Goal: Task Accomplishment & Management: Use online tool/utility

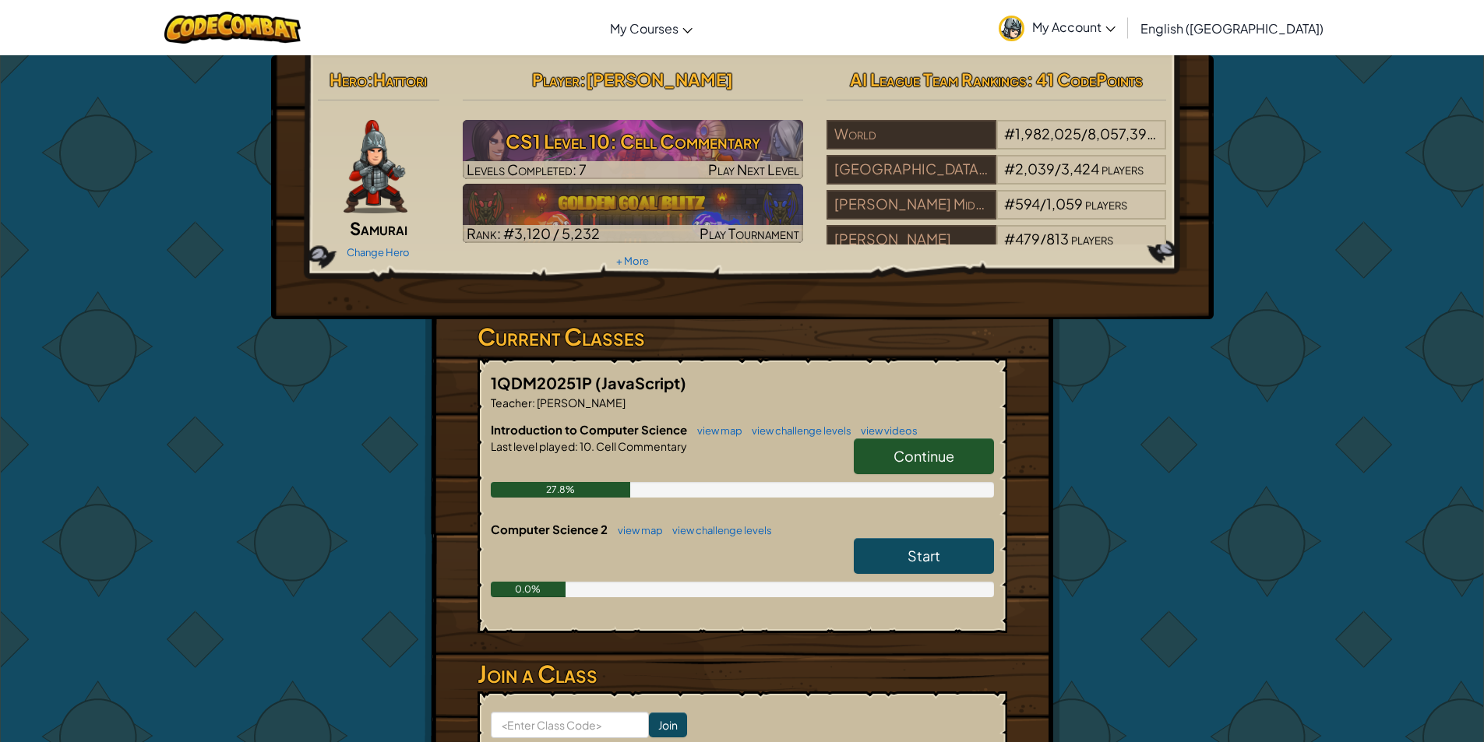
click at [942, 469] on link "Continue" at bounding box center [924, 456] width 140 height 36
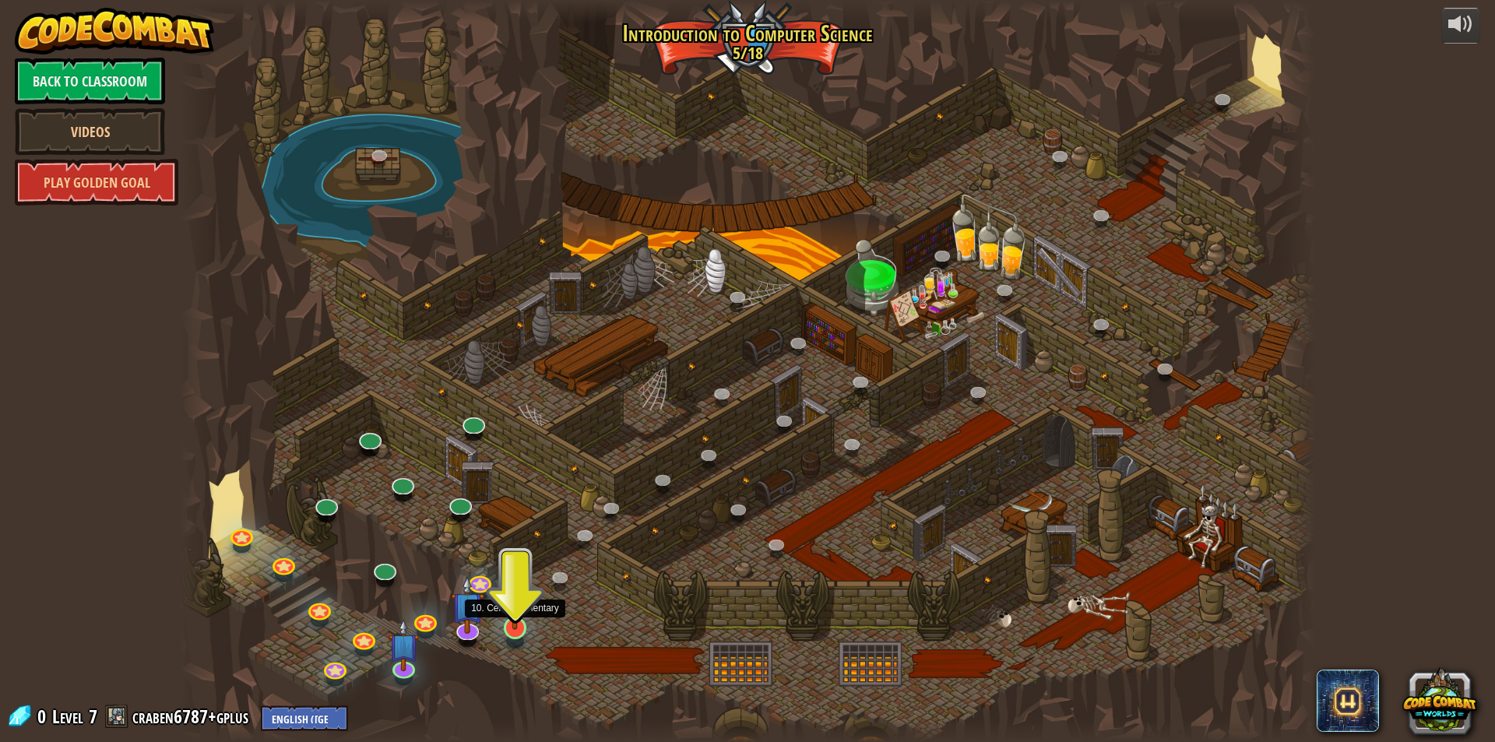
click at [518, 618] on img at bounding box center [515, 595] width 30 height 70
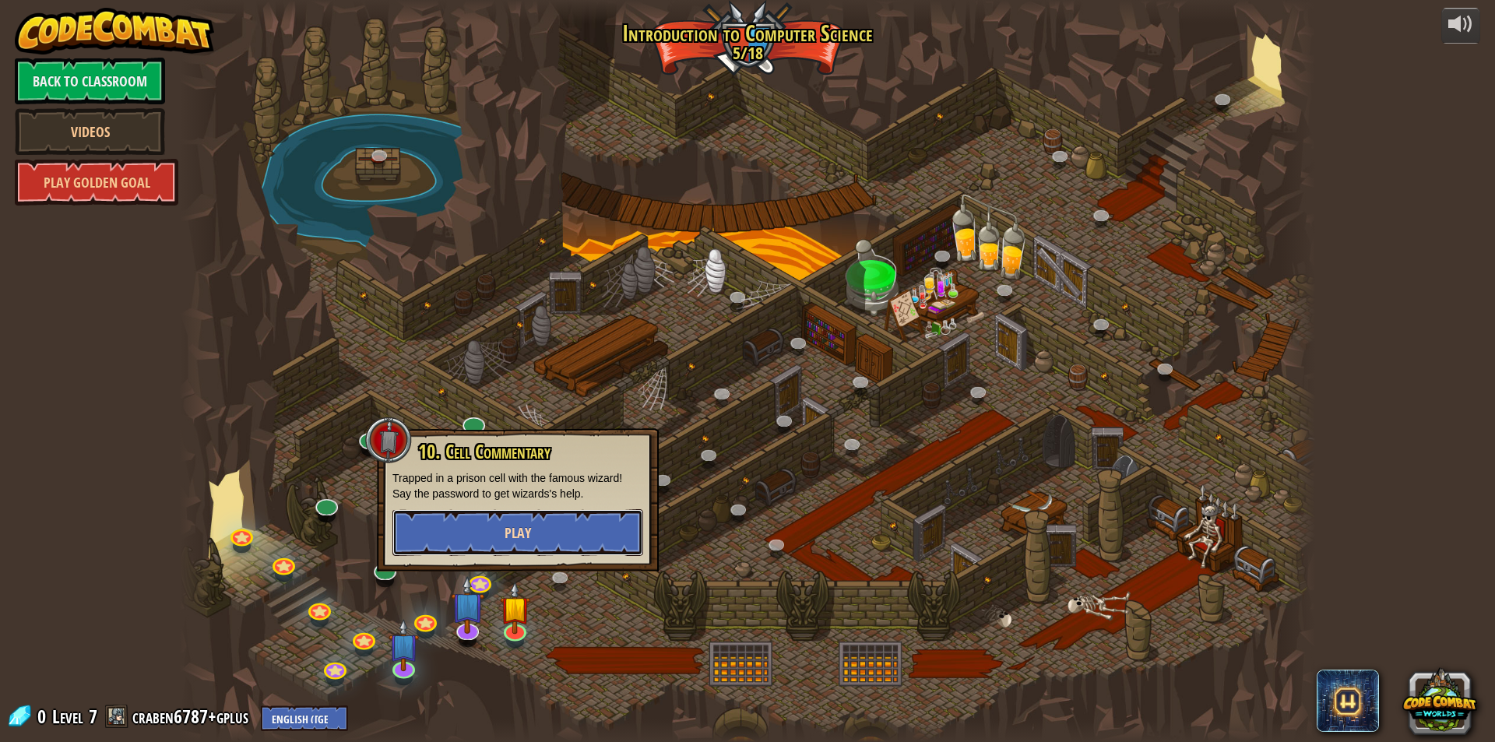
click at [541, 526] on button "Play" at bounding box center [518, 532] width 251 height 47
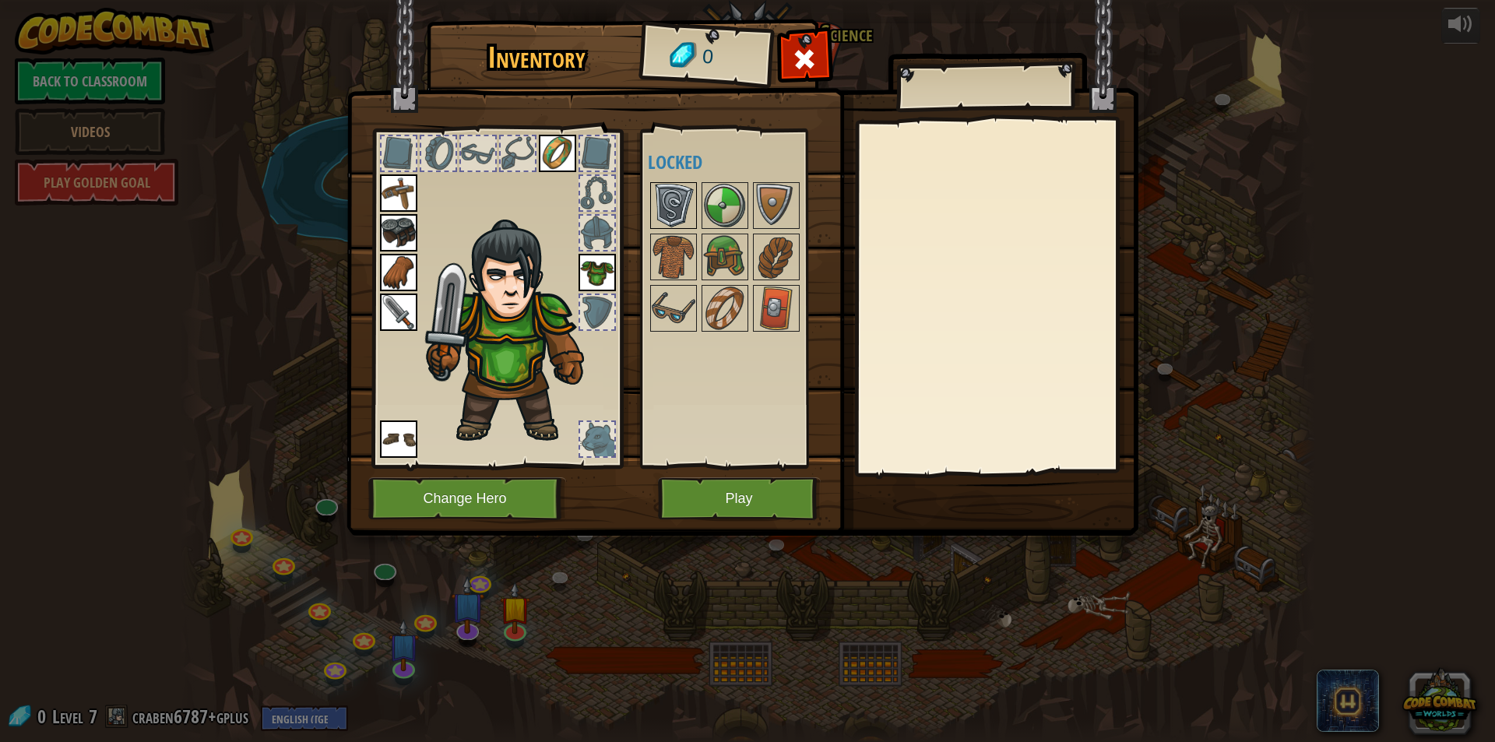
click at [688, 213] on img at bounding box center [674, 206] width 44 height 44
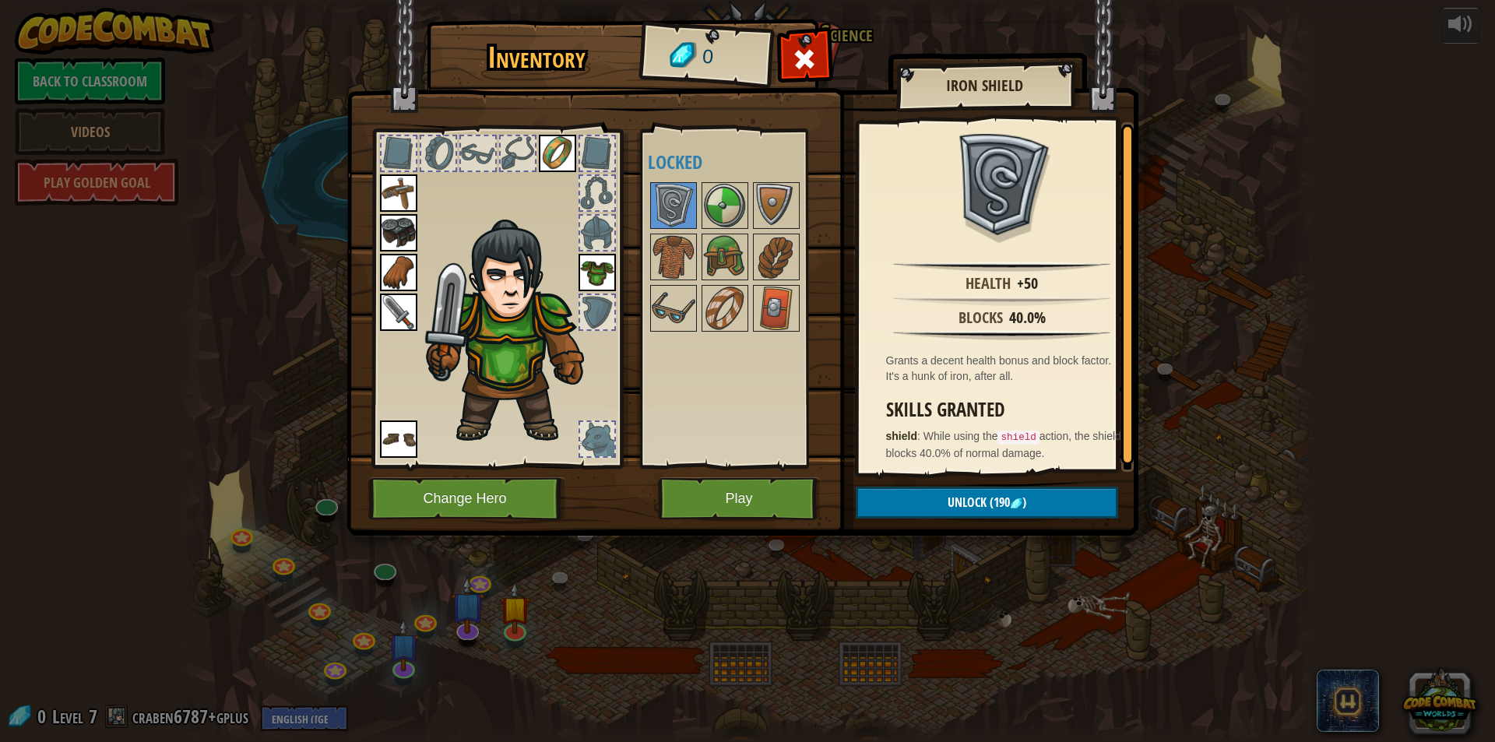
click at [588, 315] on div at bounding box center [597, 312] width 34 height 34
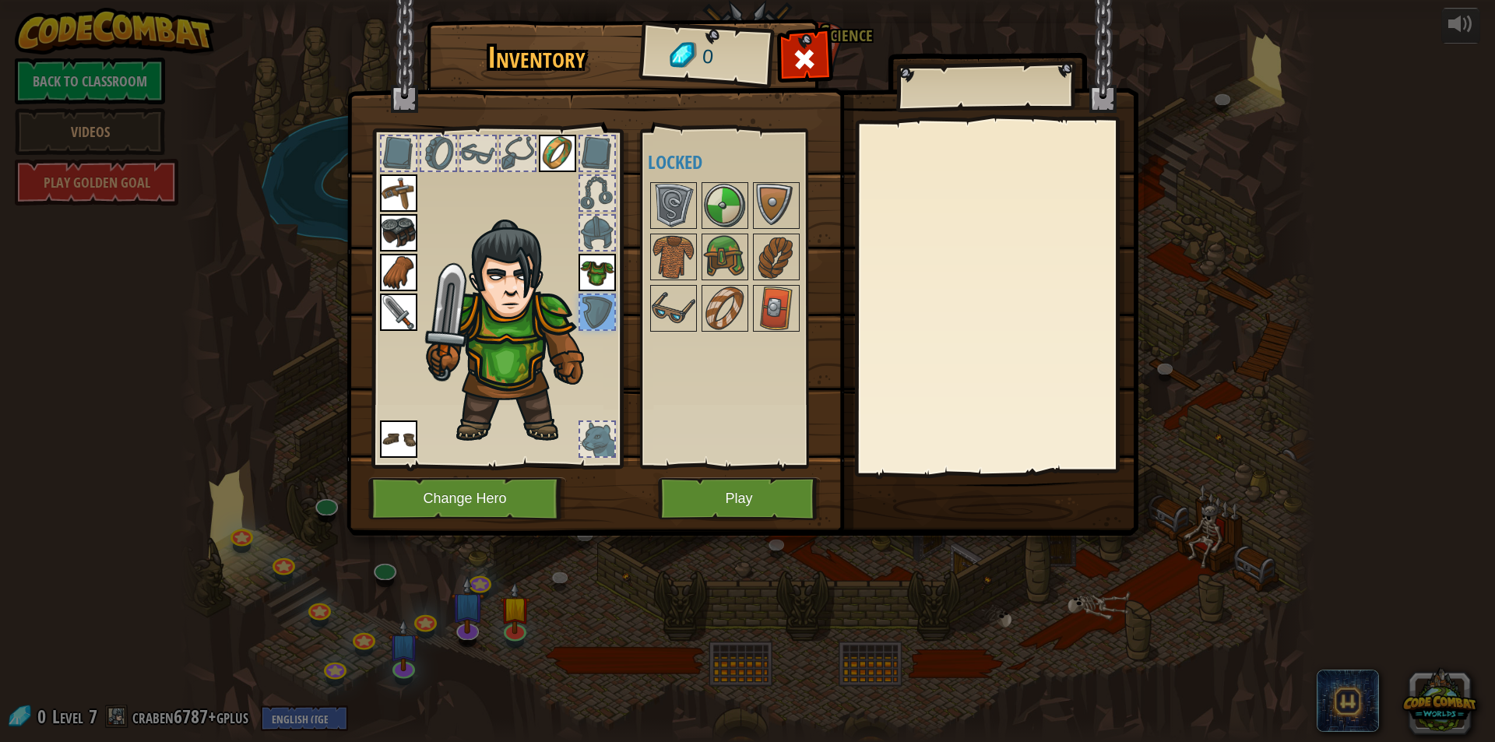
click at [592, 270] on img at bounding box center [597, 272] width 37 height 37
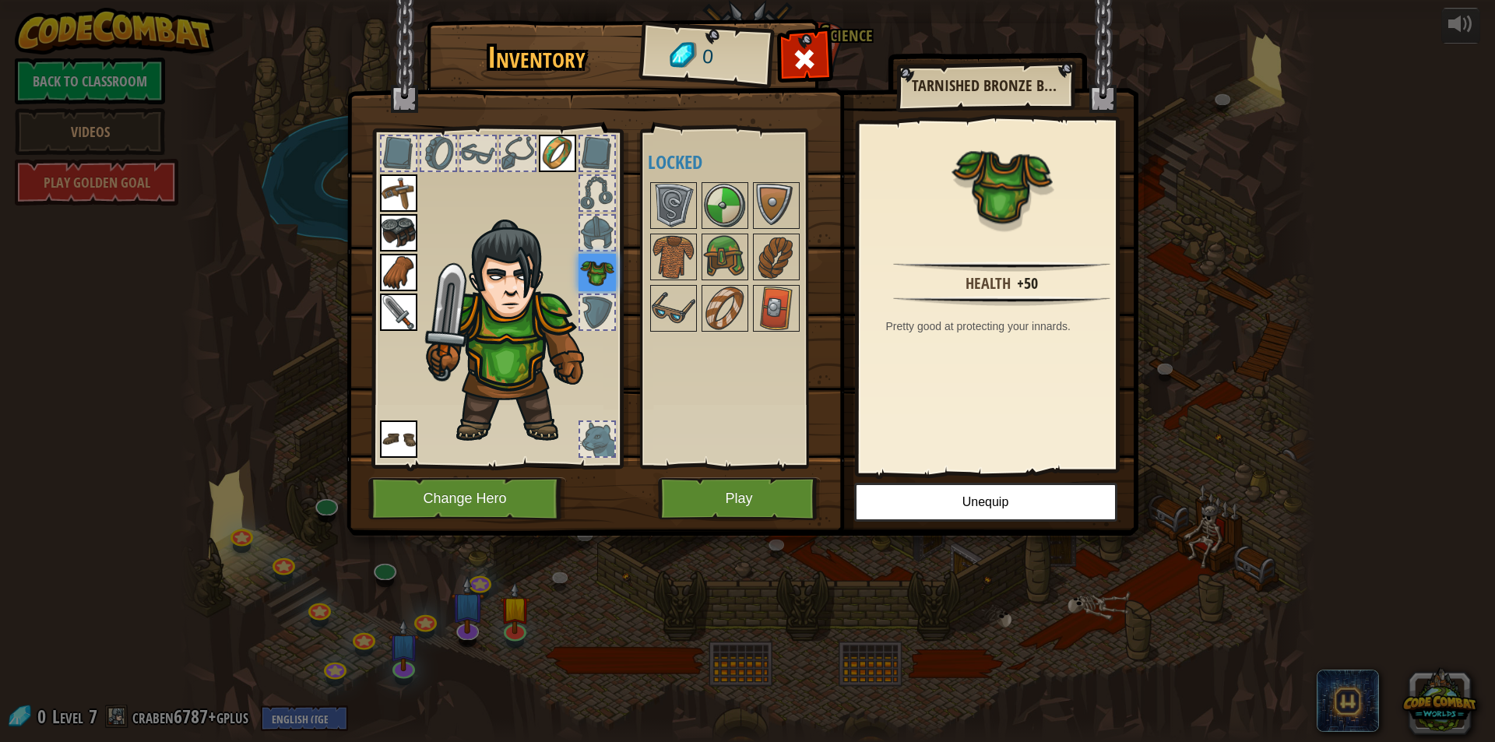
click at [596, 242] on div at bounding box center [597, 233] width 34 height 34
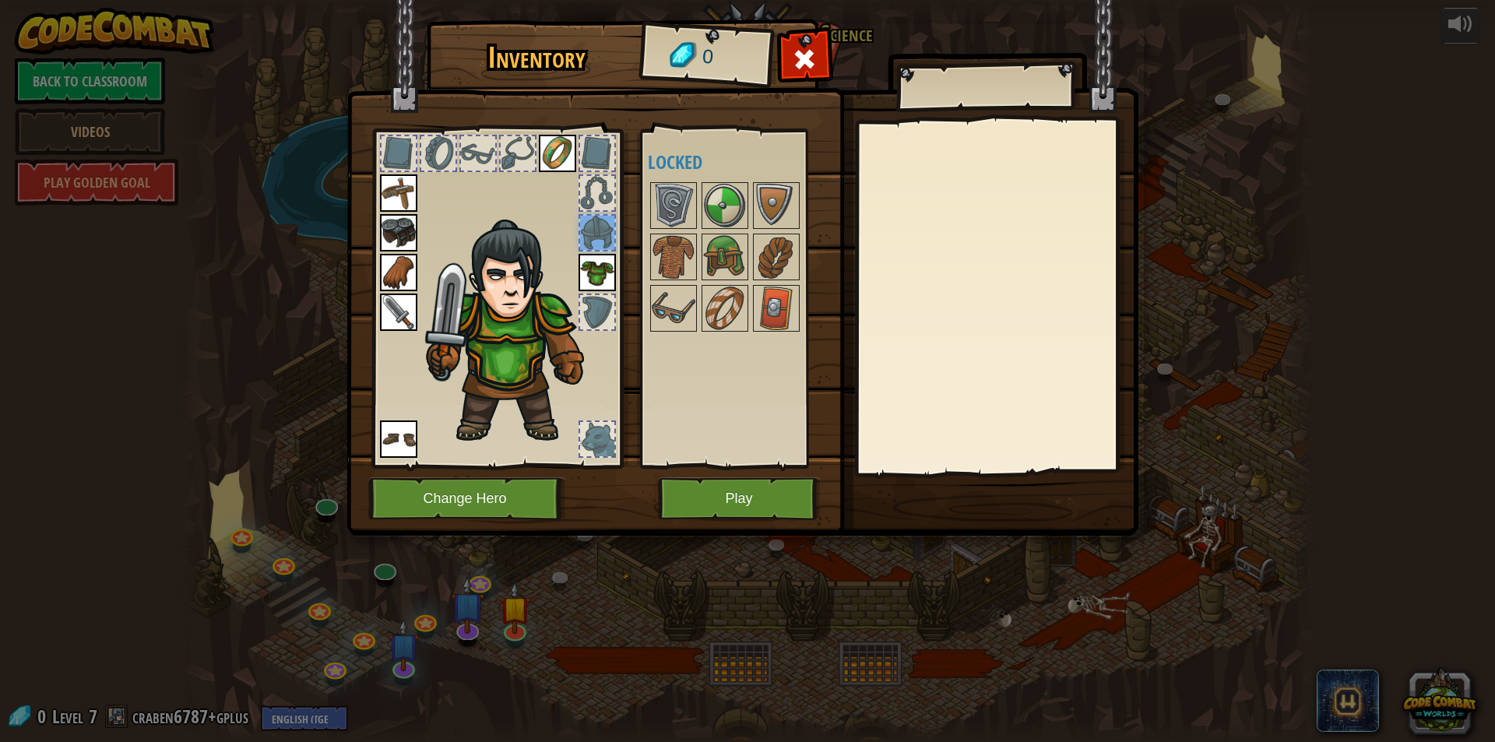
click at [600, 188] on div at bounding box center [597, 193] width 34 height 34
click at [382, 264] on img at bounding box center [398, 272] width 37 height 37
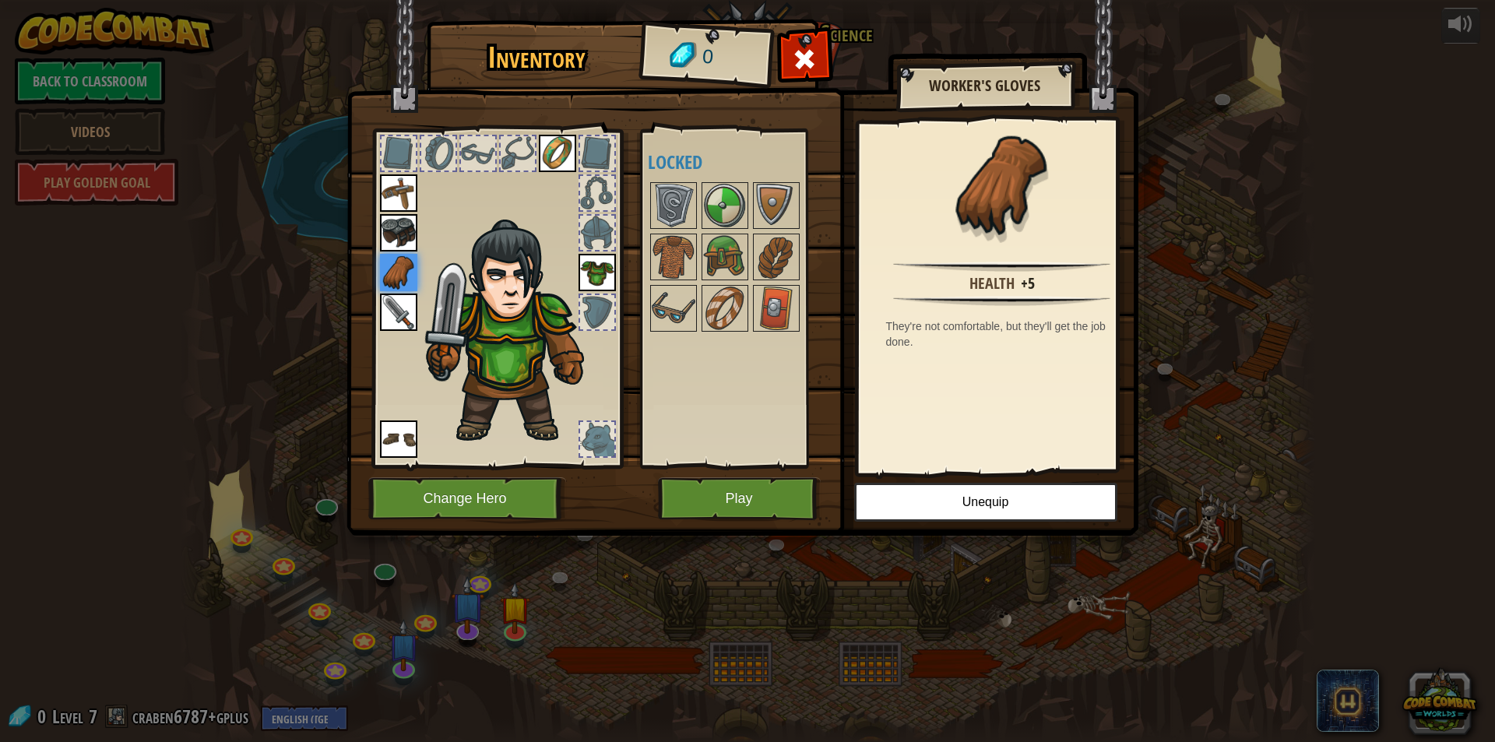
click at [391, 287] on img at bounding box center [398, 272] width 37 height 37
click at [394, 319] on img at bounding box center [398, 312] width 37 height 37
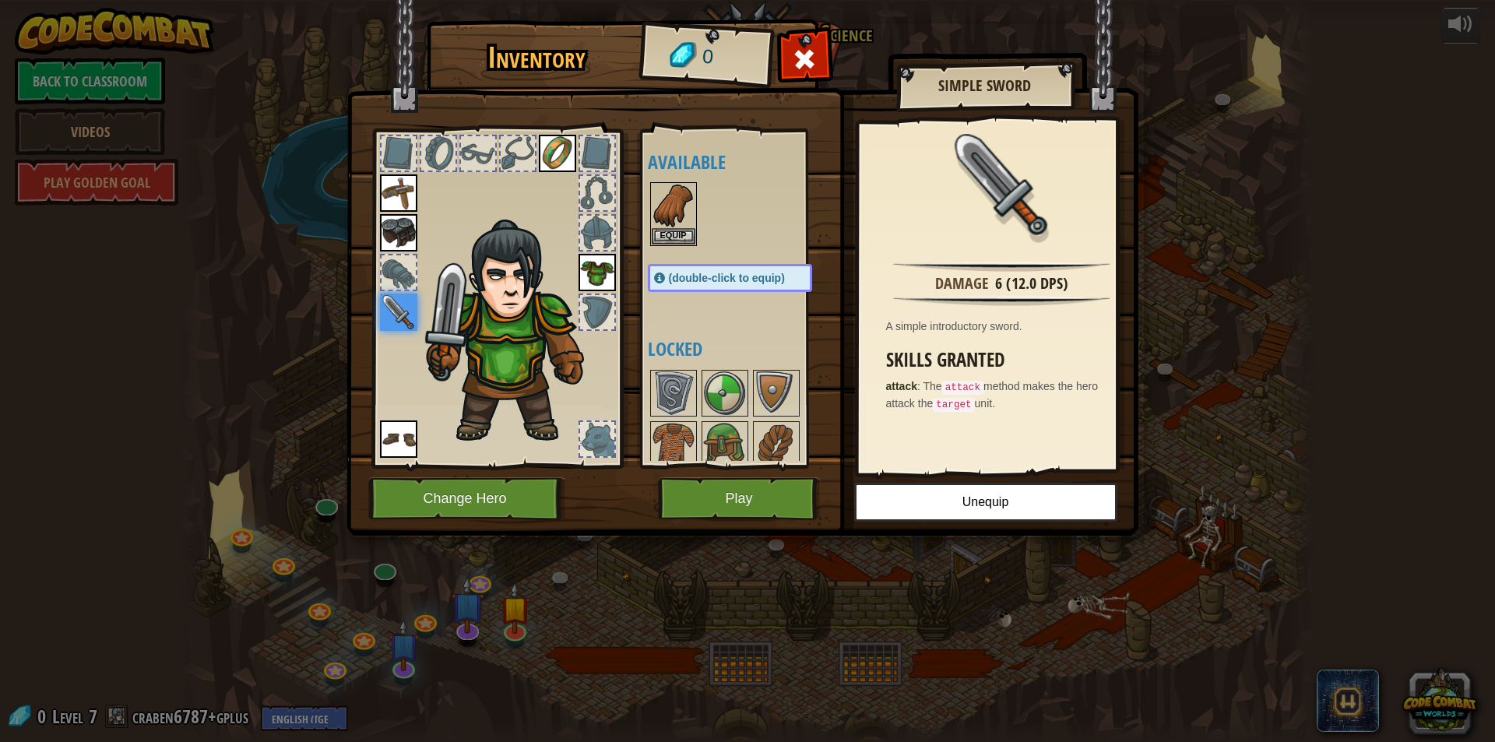
click at [420, 284] on img at bounding box center [514, 332] width 191 height 227
click at [413, 281] on div at bounding box center [399, 272] width 34 height 34
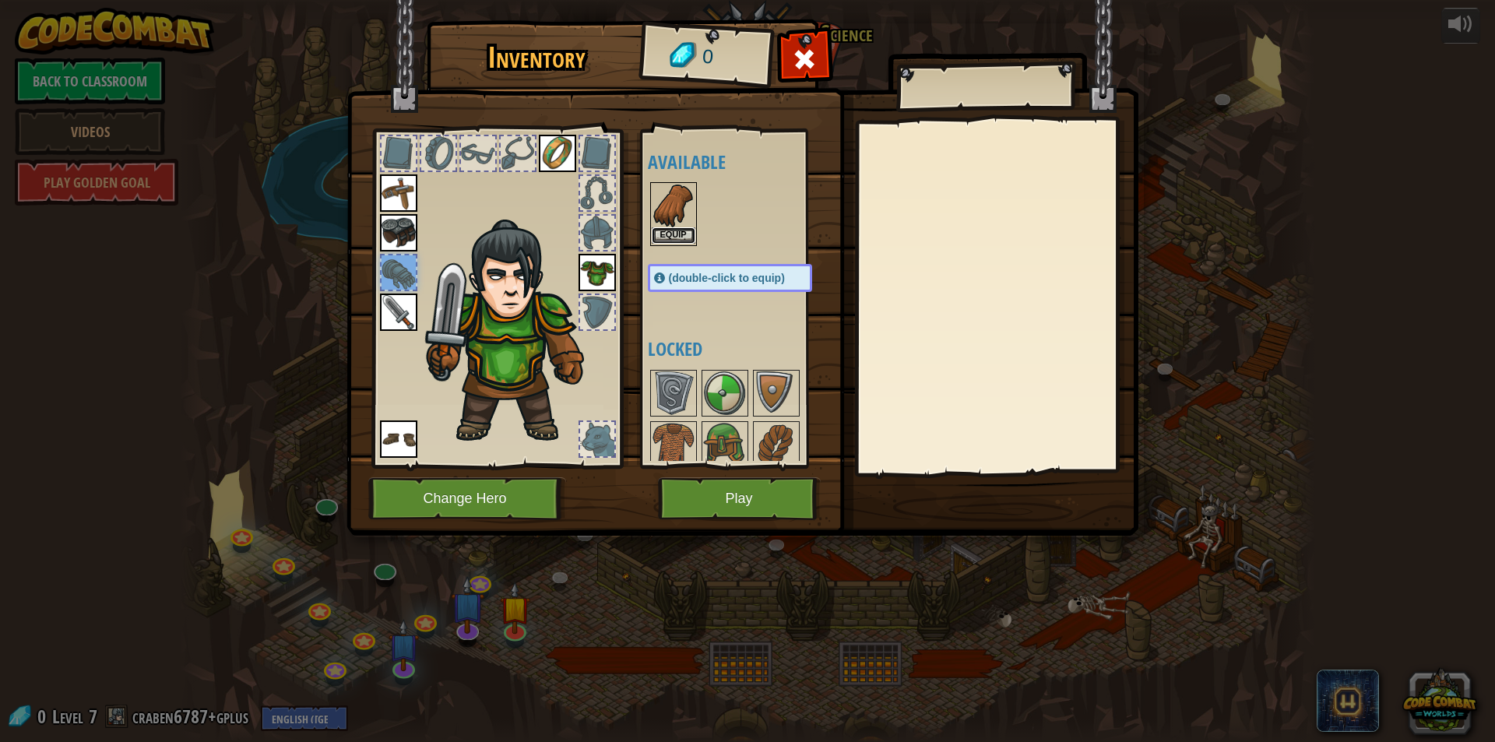
click at [664, 234] on button "Equip" at bounding box center [674, 235] width 44 height 16
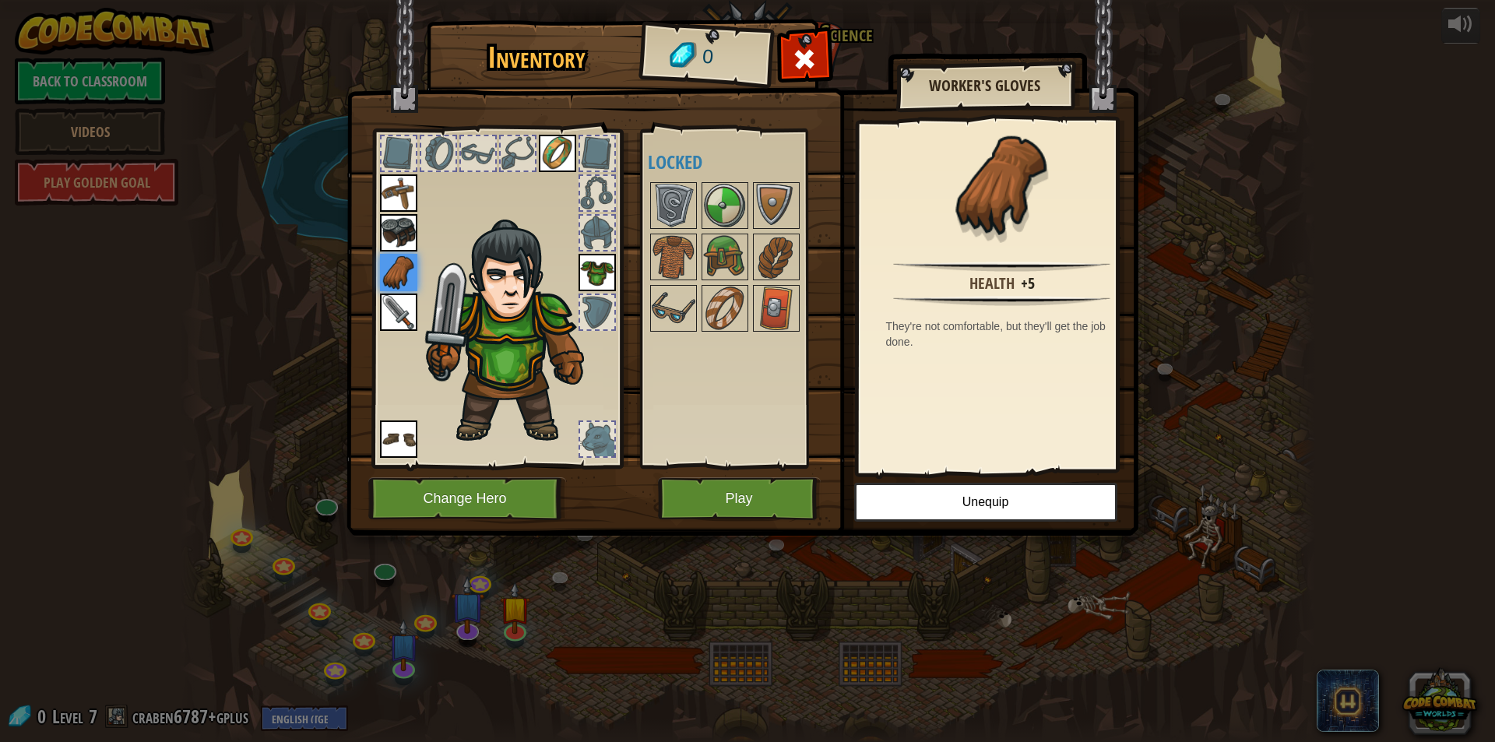
click at [402, 245] on img at bounding box center [398, 232] width 37 height 37
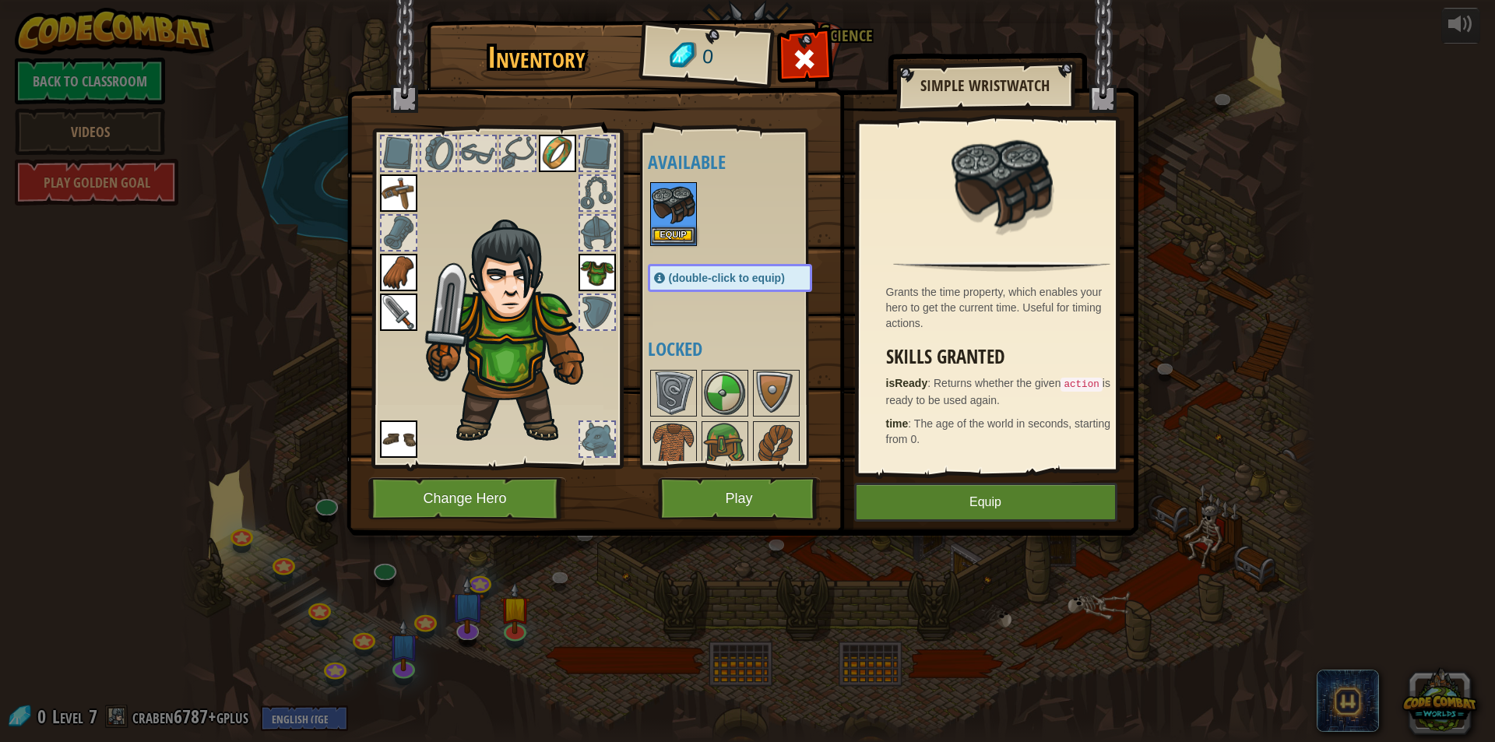
click at [674, 227] on img at bounding box center [674, 206] width 44 height 44
click at [661, 231] on button "Equip" at bounding box center [674, 235] width 44 height 16
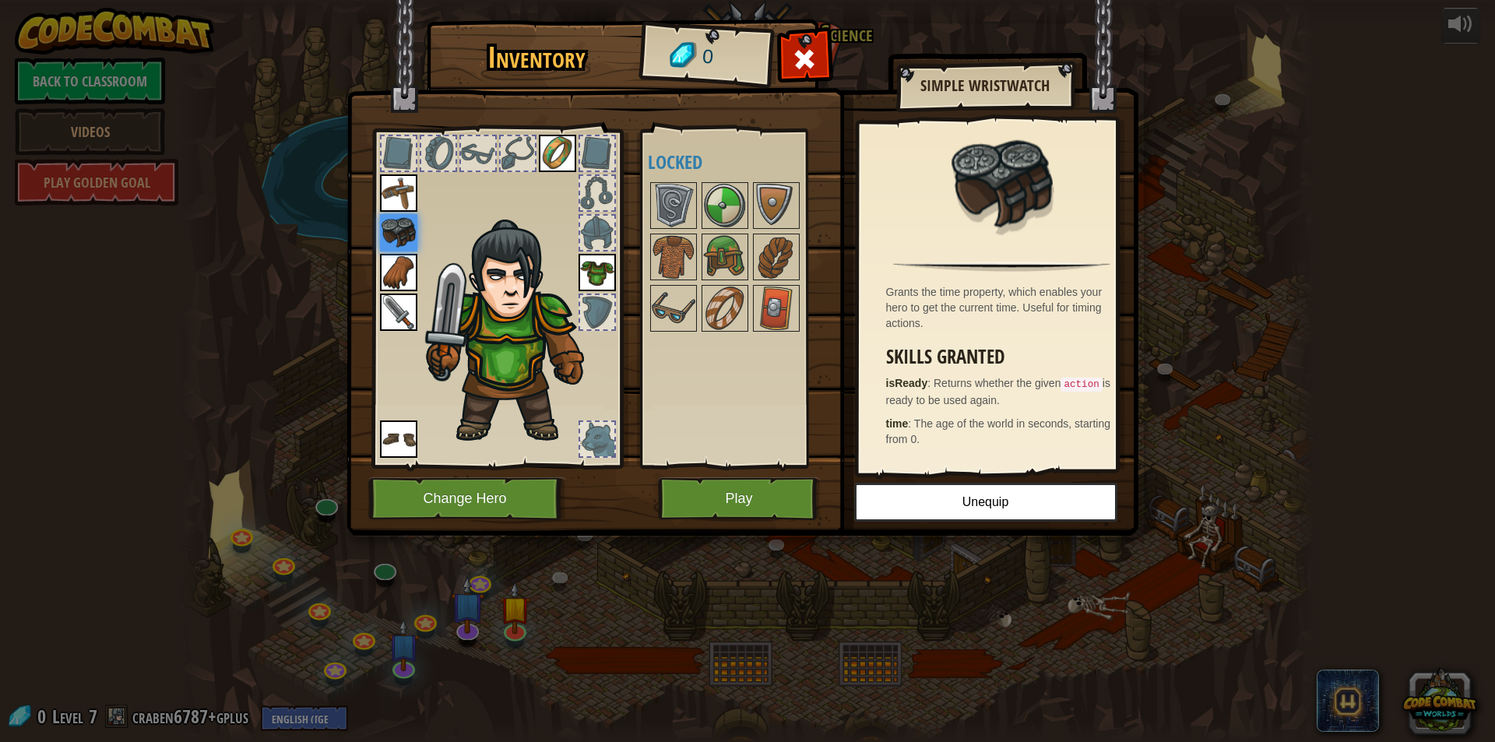
click at [405, 201] on img at bounding box center [398, 192] width 37 height 37
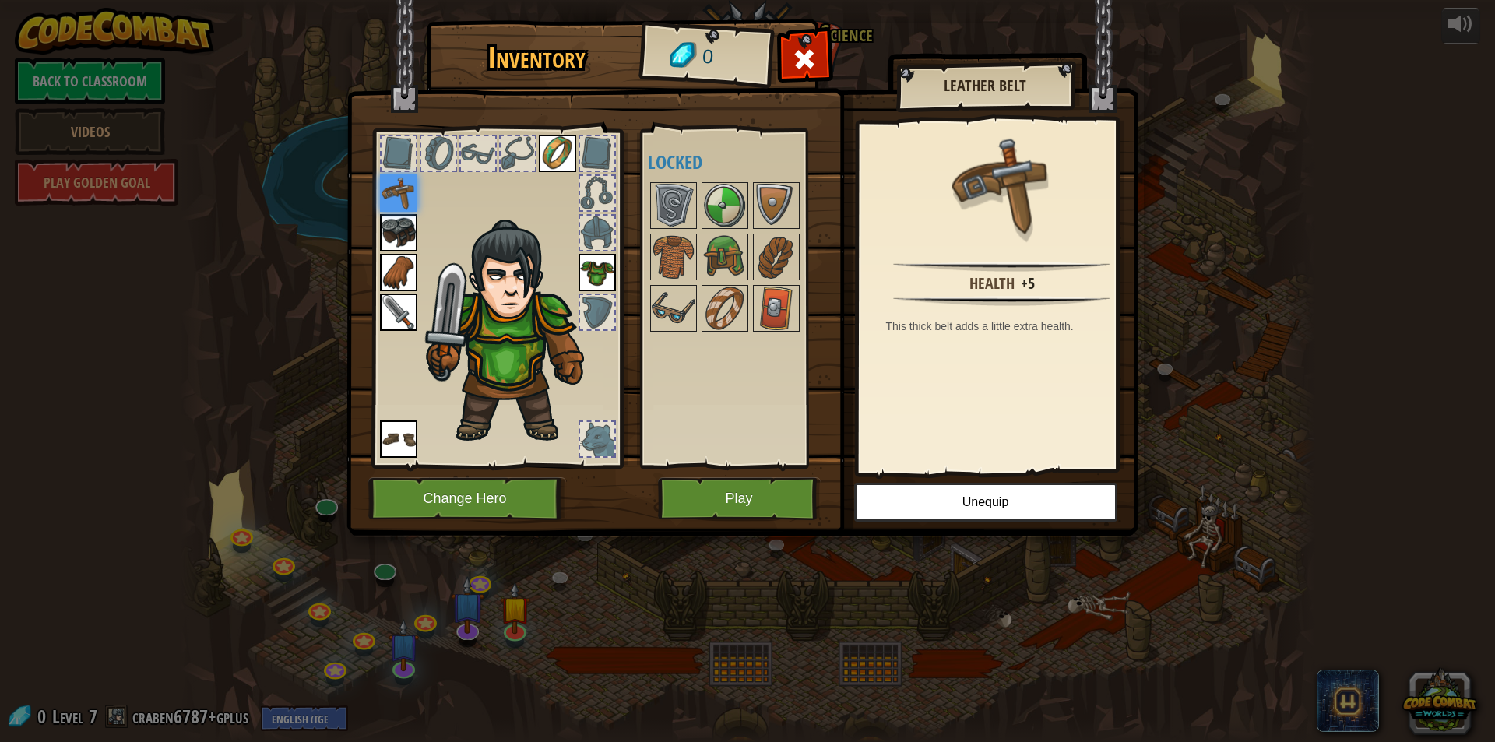
click at [519, 150] on div at bounding box center [518, 153] width 34 height 34
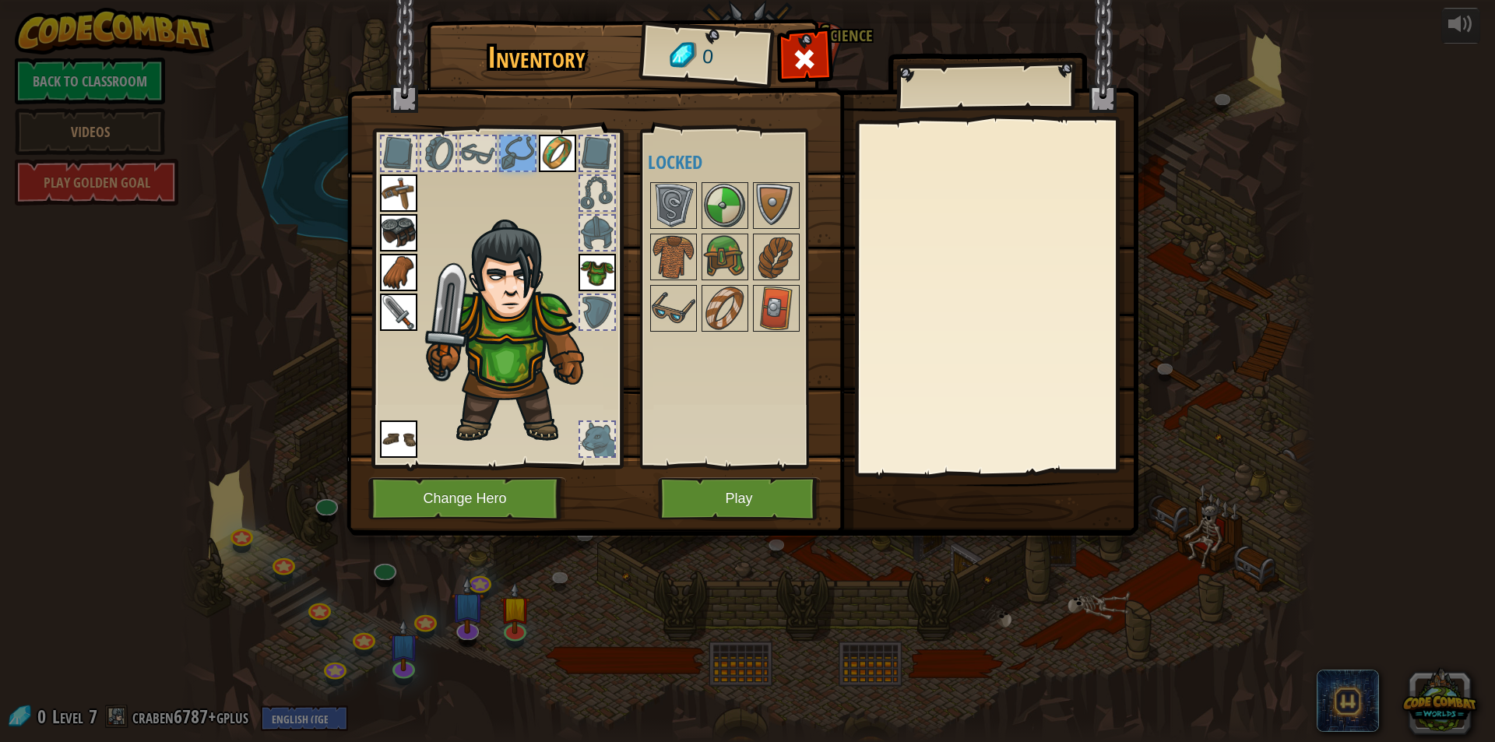
click at [544, 150] on img at bounding box center [557, 153] width 37 height 37
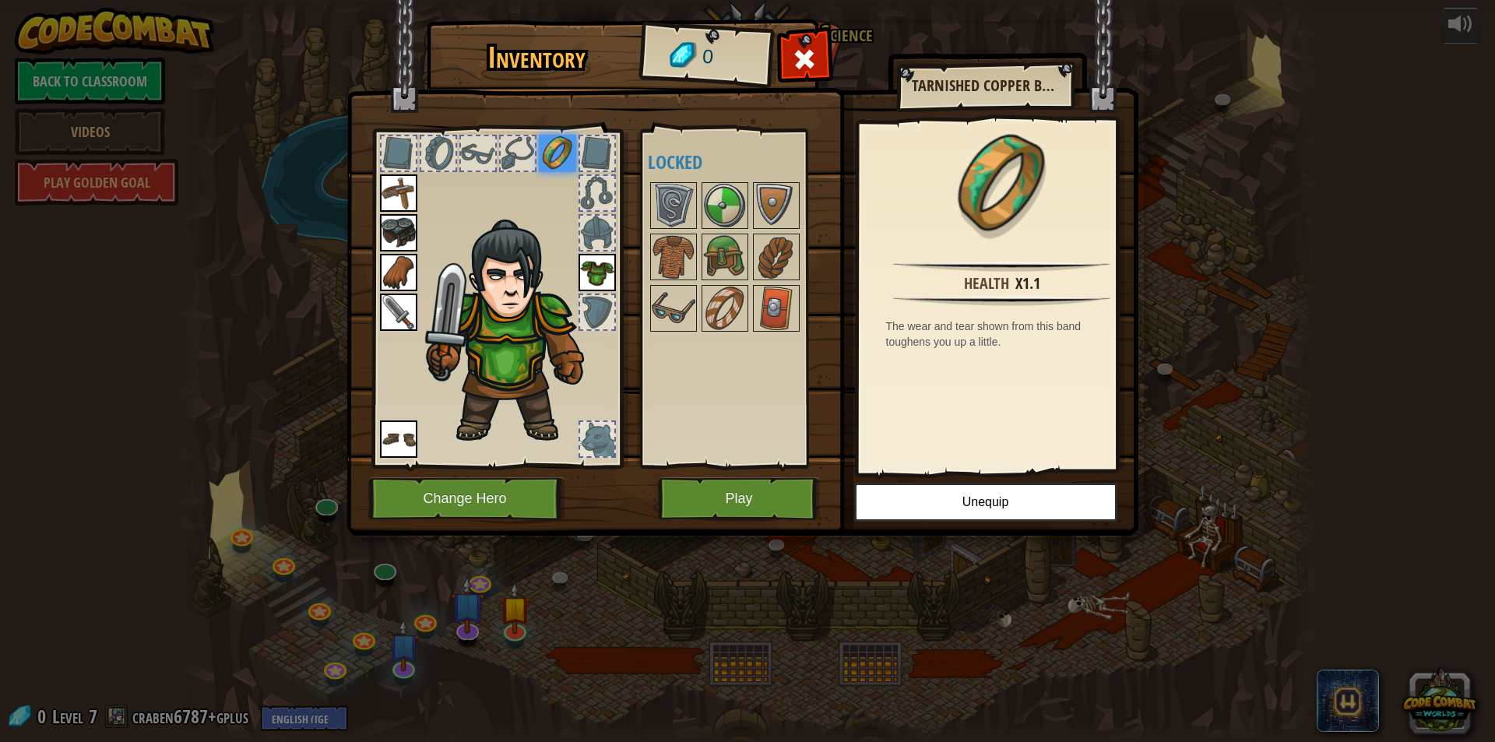
click at [576, 147] on img at bounding box center [557, 153] width 37 height 37
click at [586, 147] on div at bounding box center [597, 153] width 34 height 34
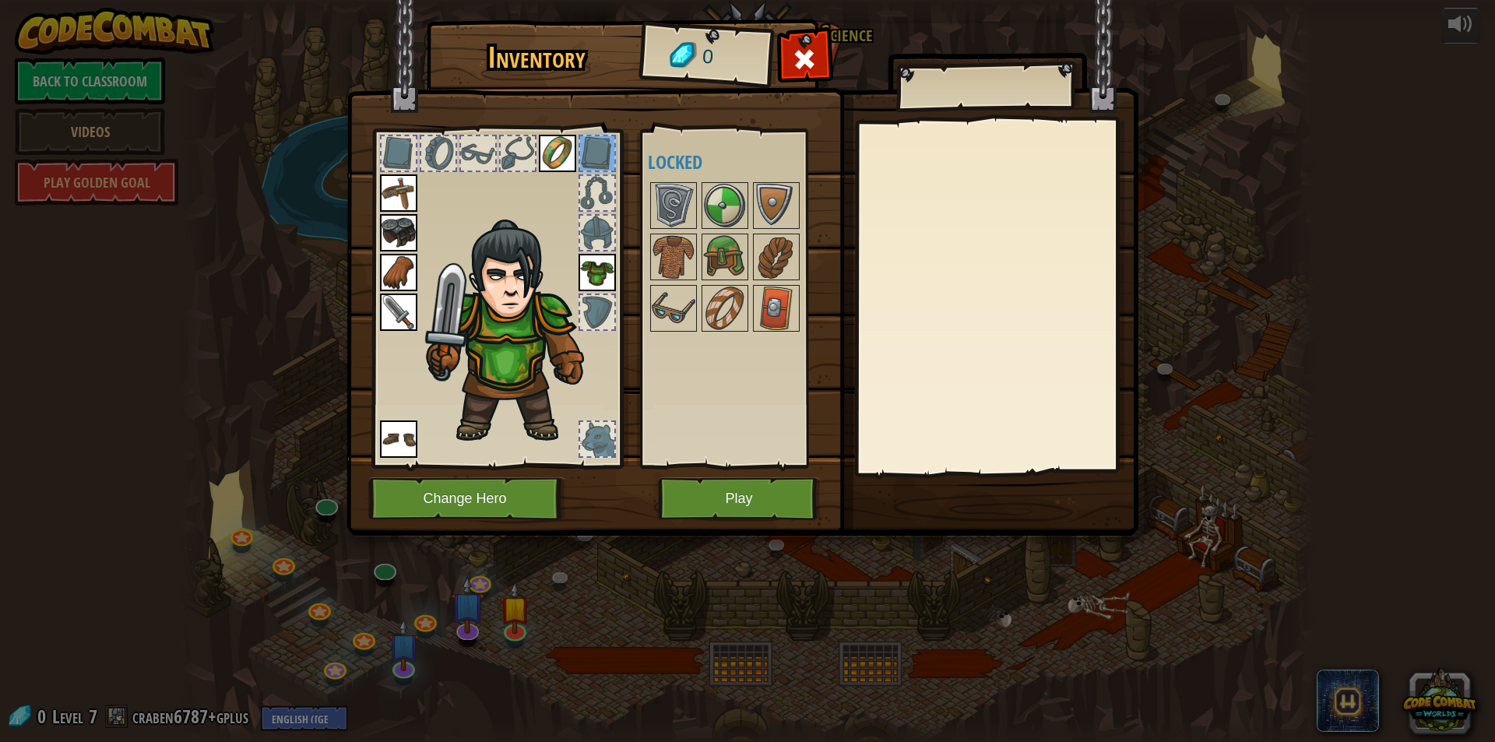
click at [599, 253] on img at bounding box center [514, 332] width 191 height 227
click at [596, 273] on img at bounding box center [597, 272] width 37 height 37
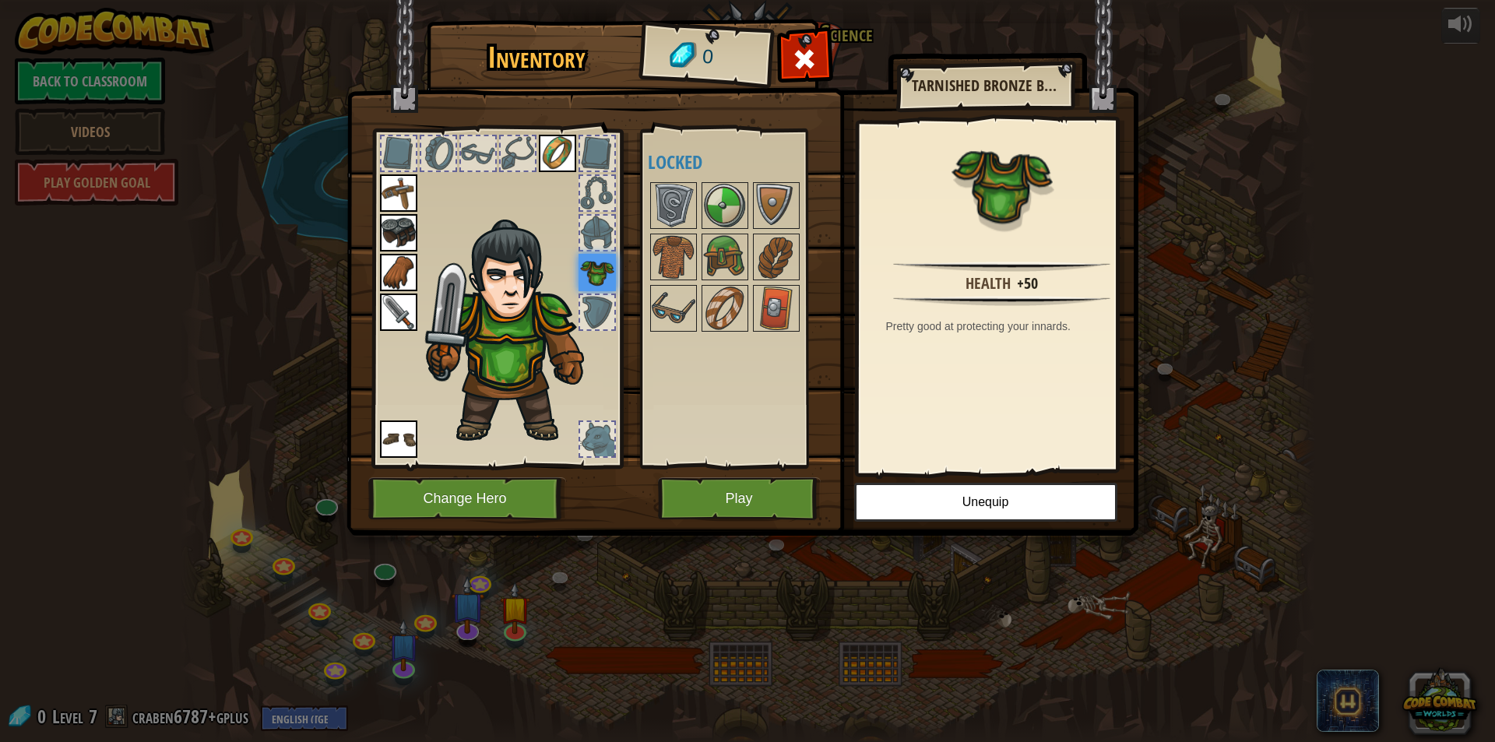
click at [597, 299] on div at bounding box center [597, 312] width 34 height 34
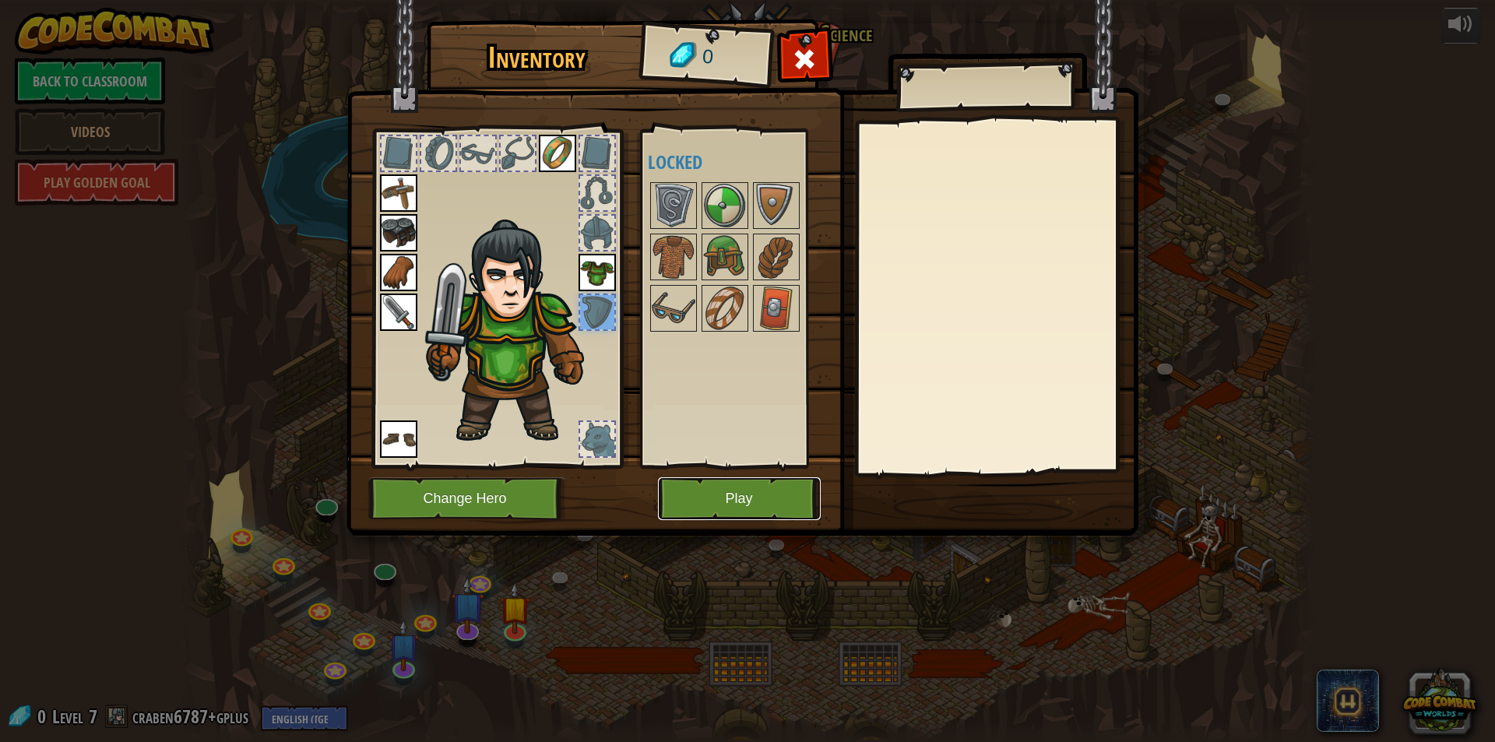
click at [746, 500] on button "Play" at bounding box center [739, 498] width 163 height 43
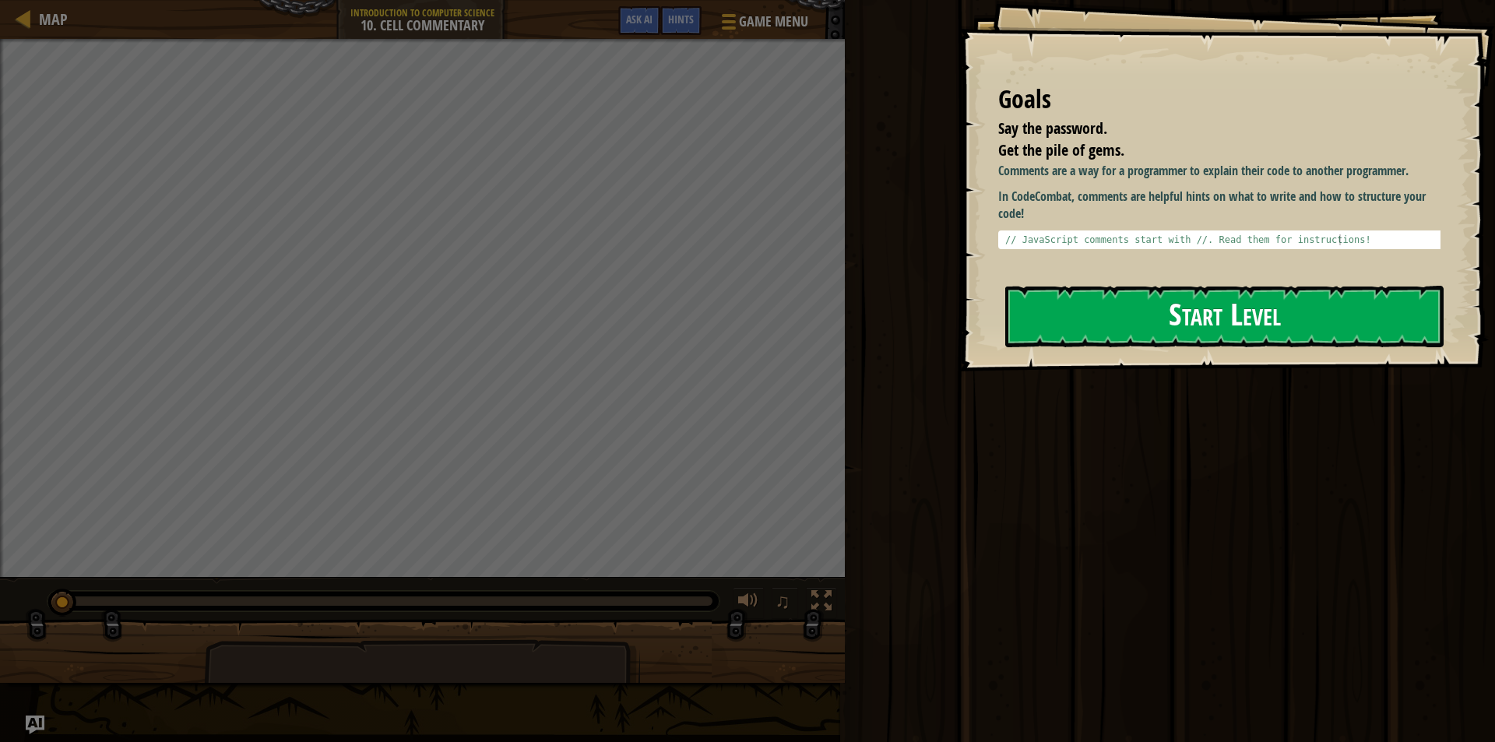
click at [1139, 322] on button "Start Level" at bounding box center [1224, 317] width 438 height 62
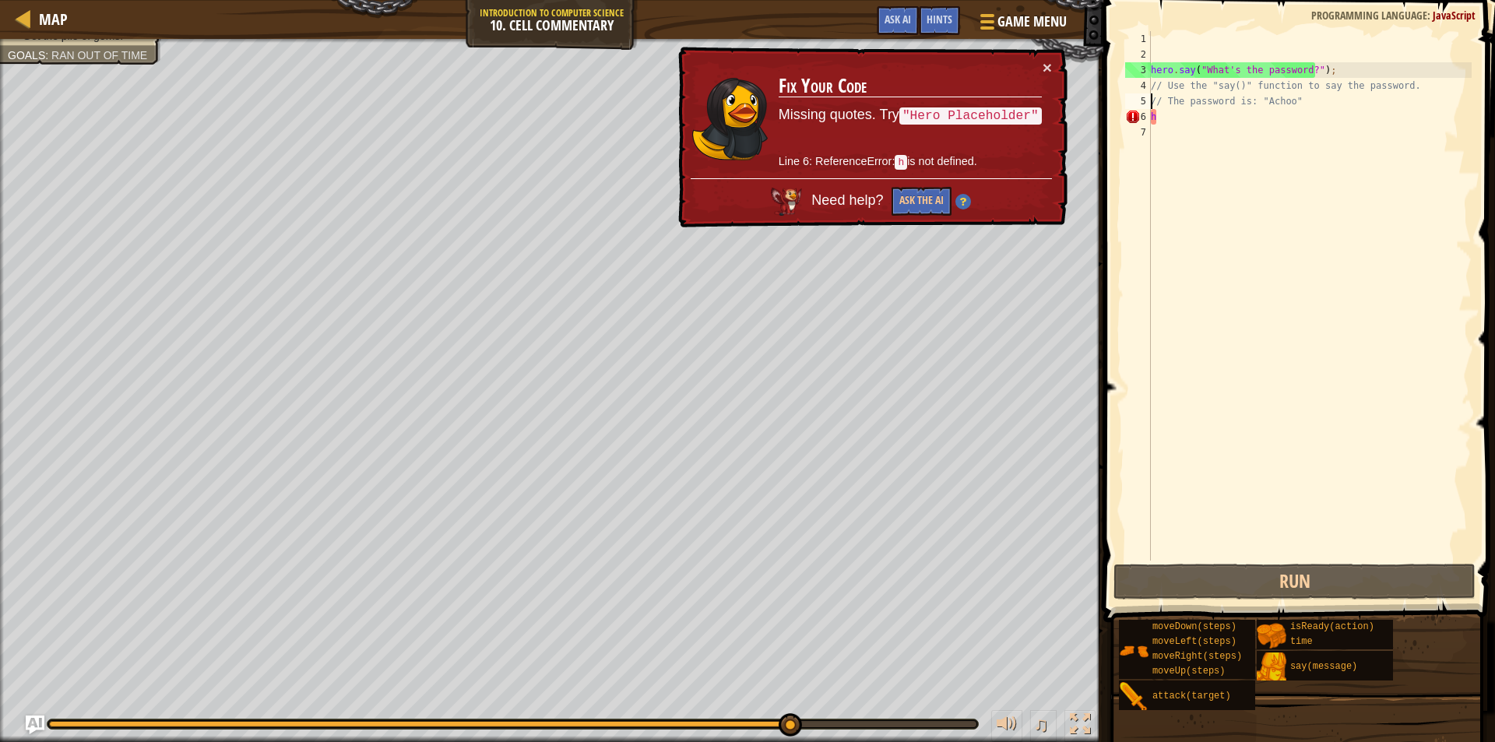
type textarea "h"
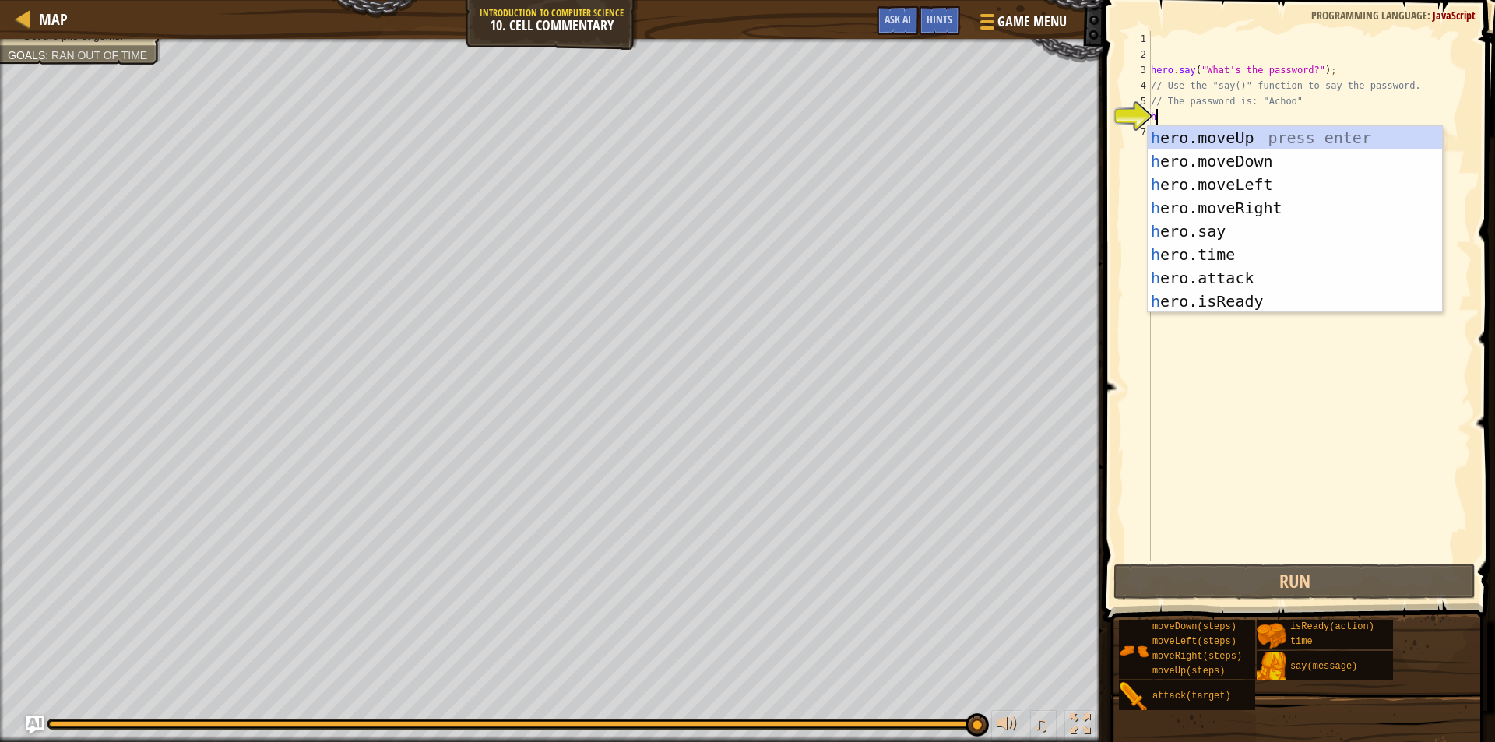
scroll to position [7, 0]
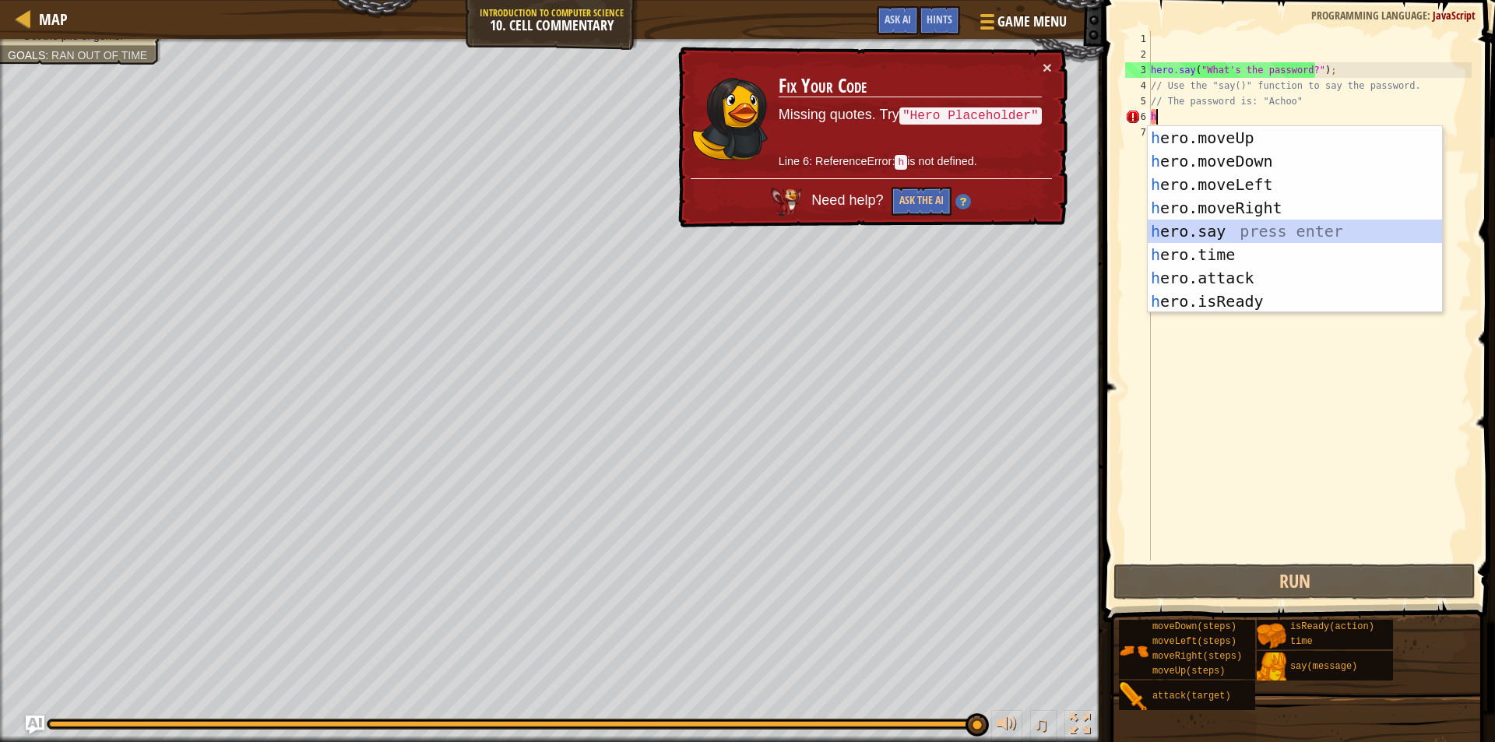
click at [1214, 241] on div "h ero.moveUp press enter h ero.moveDown press enter h ero.moveLeft press enter …" at bounding box center [1295, 243] width 294 height 234
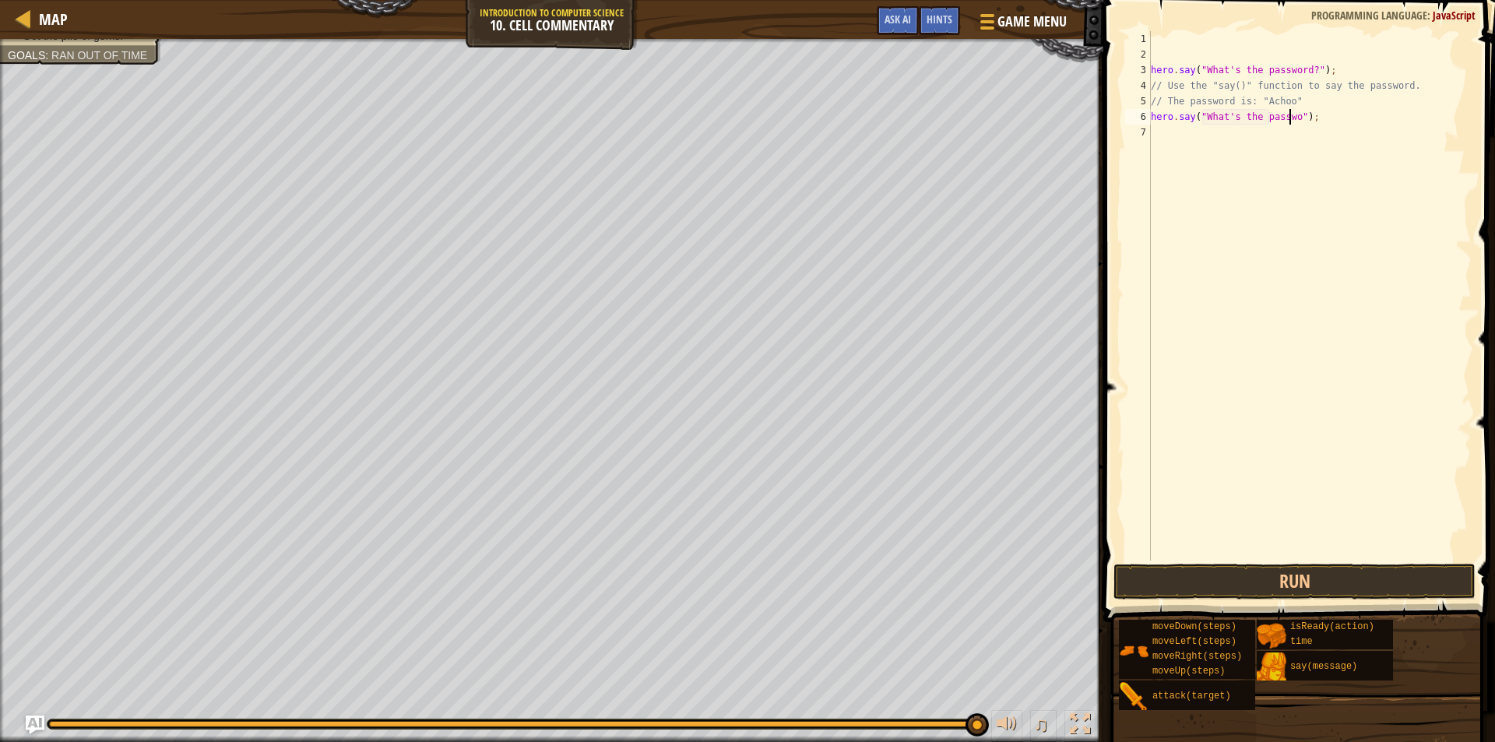
scroll to position [7, 12]
type textarea "hero.say("What's the password");"
click at [1300, 113] on div "hero . say ( "What's the password?" ) ; // Use the "say()" function to say the …" at bounding box center [1310, 311] width 324 height 561
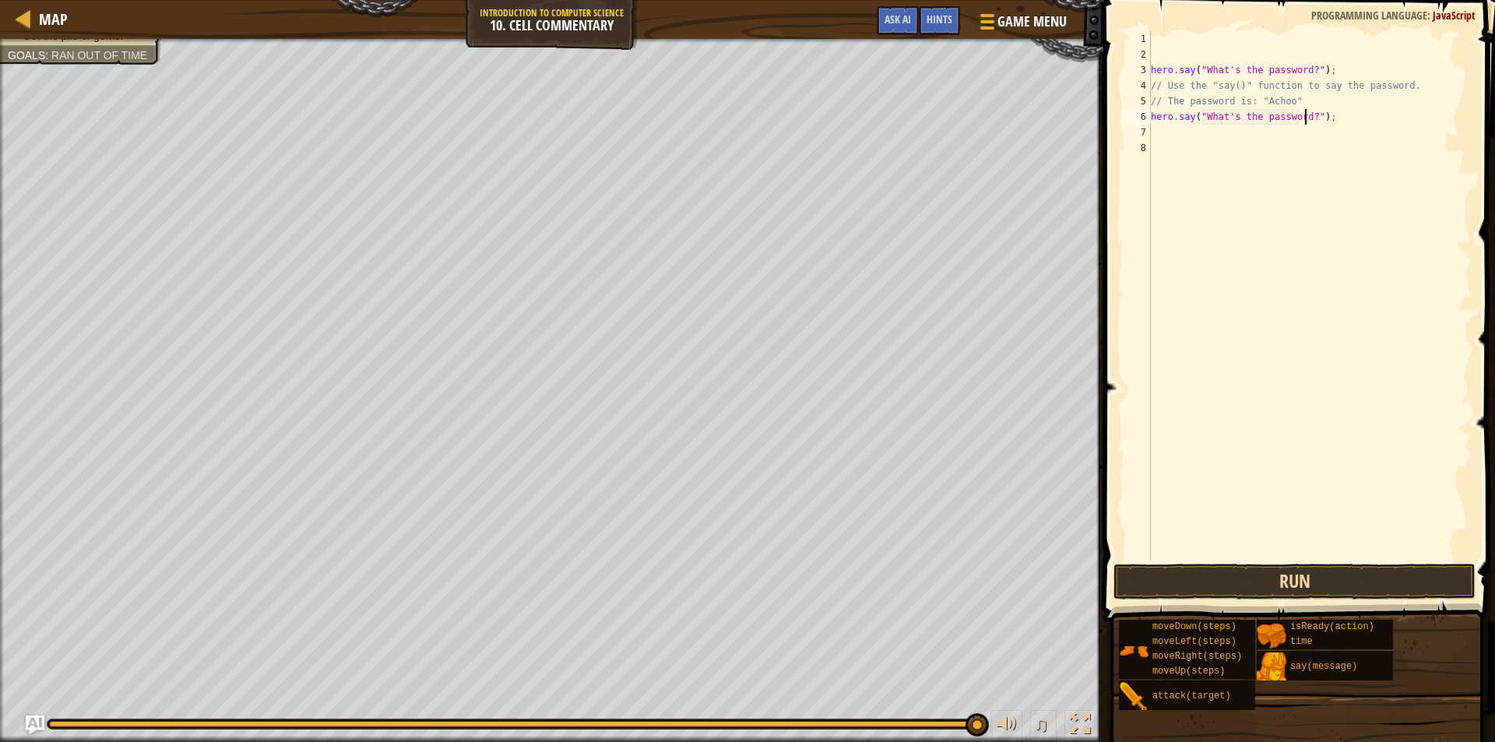
type textarea "hero.say("What's the password?");"
click at [1243, 593] on button "Run" at bounding box center [1295, 582] width 362 height 36
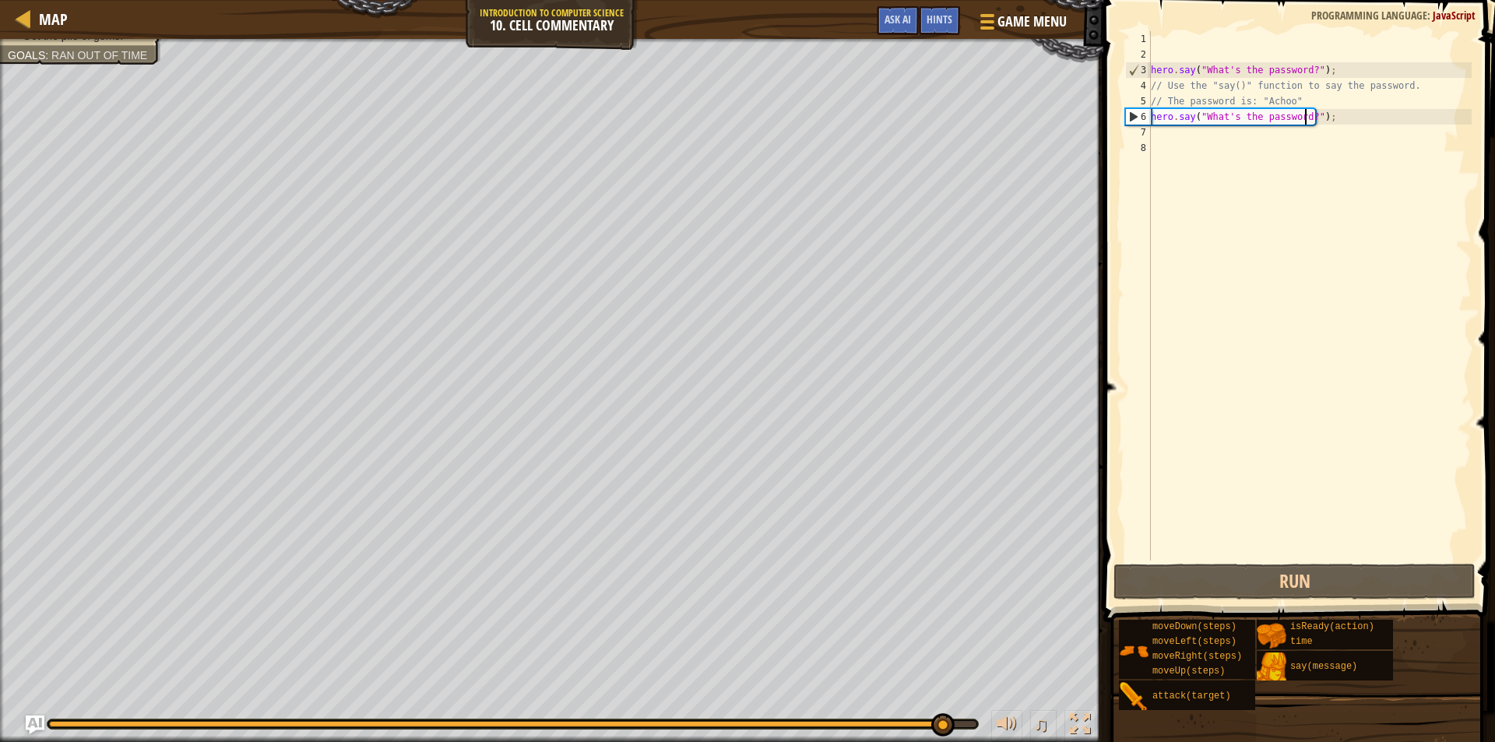
click at [1210, 134] on div "hero . say ( "What's the password?" ) ; // Use the "say()" function to say the …" at bounding box center [1310, 311] width 324 height 561
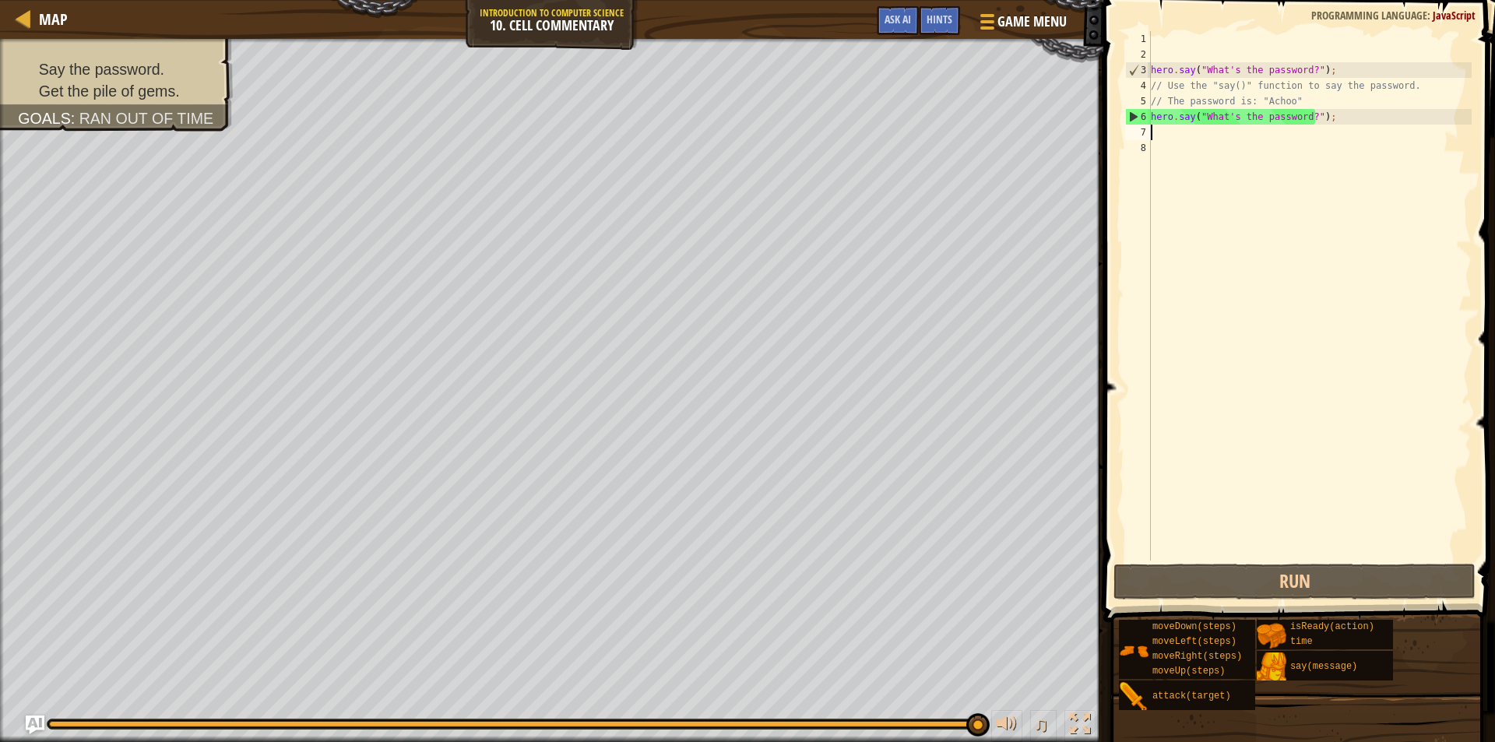
click at [1305, 112] on div "hero . say ( "What's the password?" ) ; // Use the "say()" function to say the …" at bounding box center [1310, 311] width 324 height 561
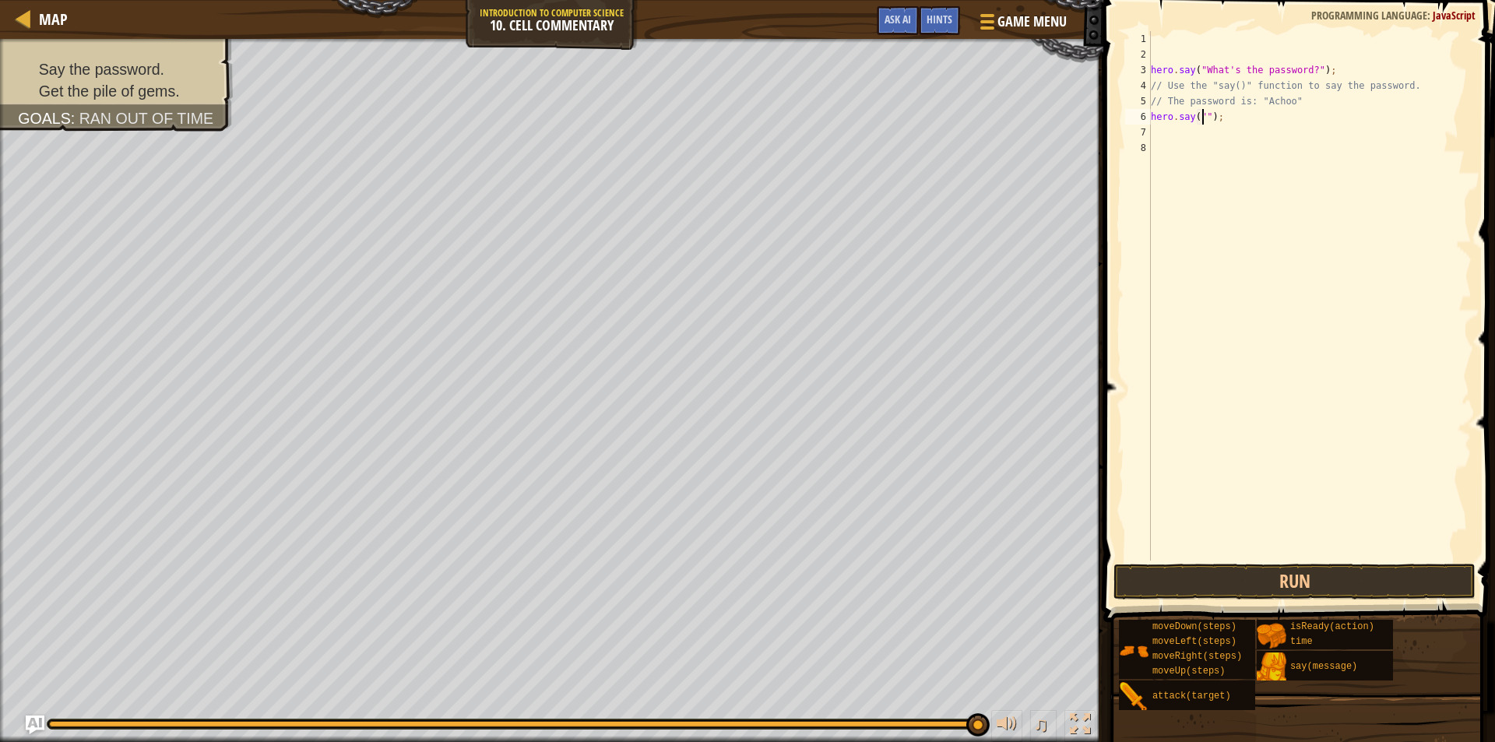
scroll to position [7, 5]
type textarea "hero.say("Achoo");"
click at [1392, 574] on button "Run" at bounding box center [1295, 582] width 362 height 36
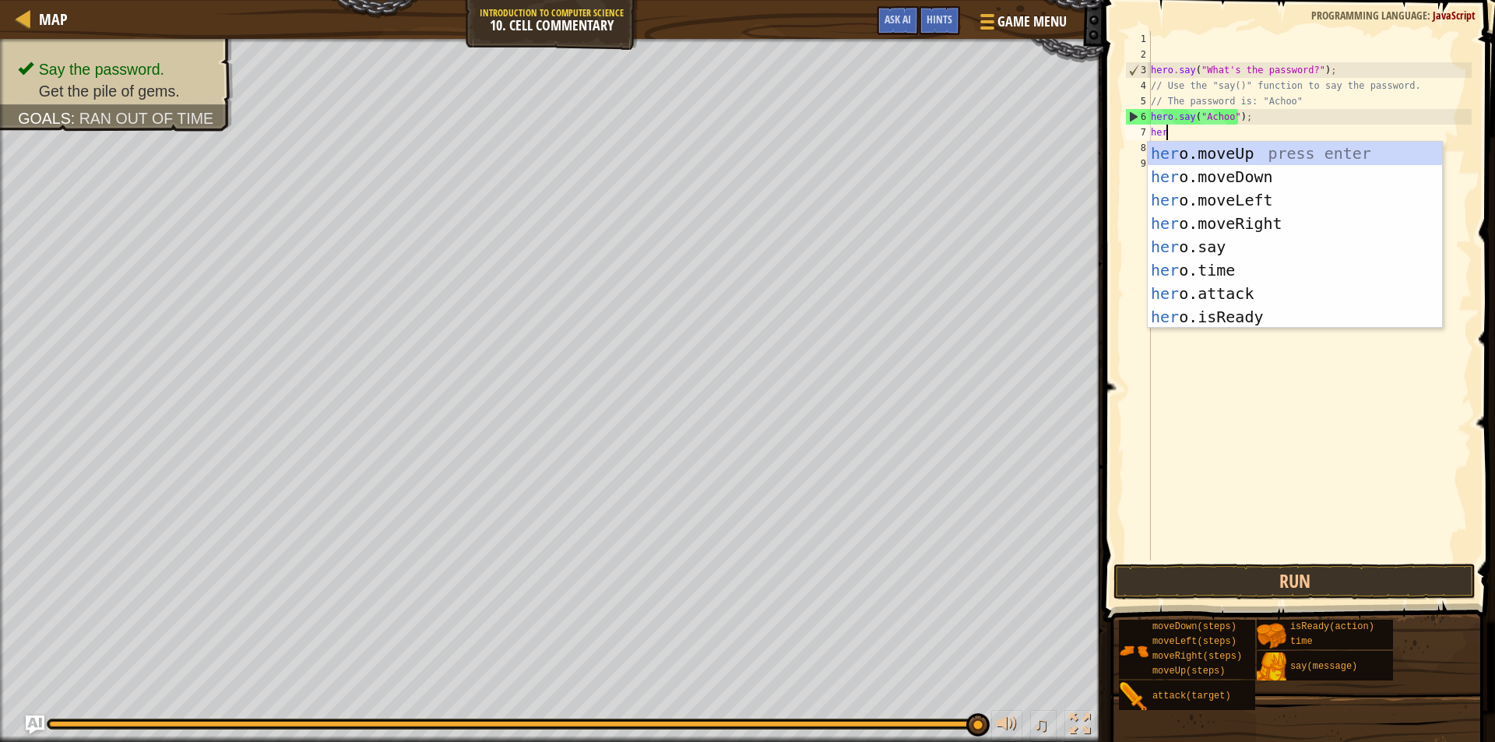
type textarea "hero"
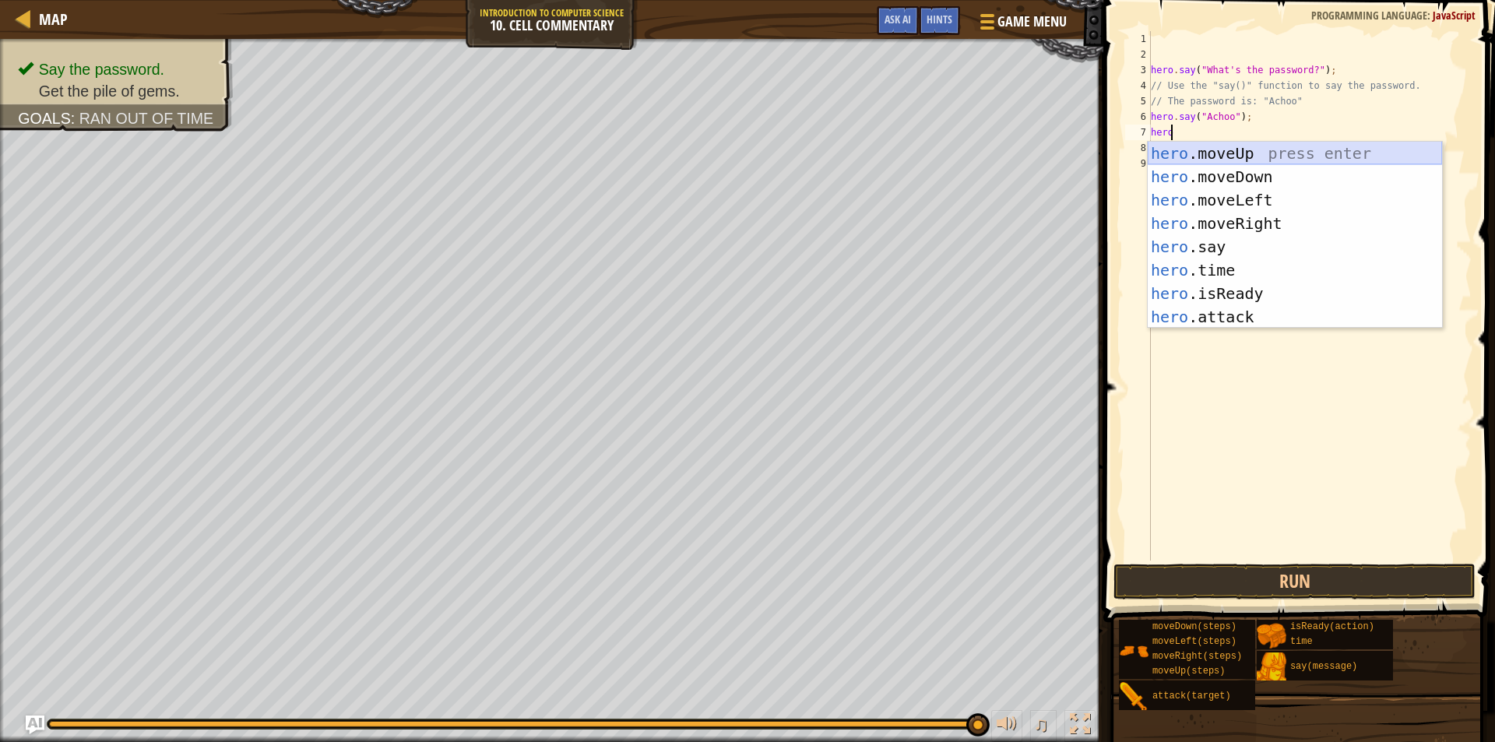
click at [1256, 145] on div "hero .moveUp press enter hero .moveDown press enter hero .moveLeft press enter …" at bounding box center [1295, 259] width 294 height 234
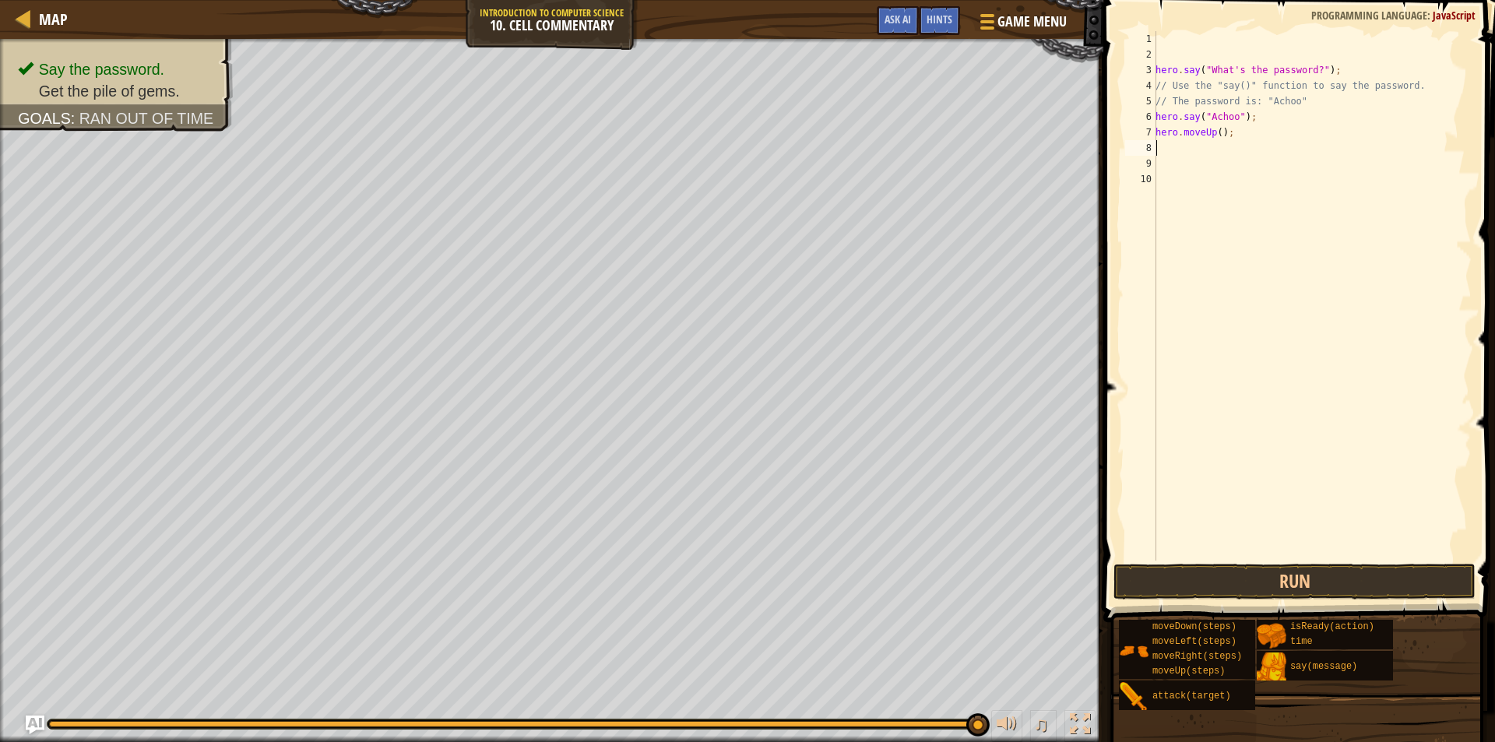
scroll to position [7, 0]
click at [1316, 581] on button "Run" at bounding box center [1295, 582] width 362 height 36
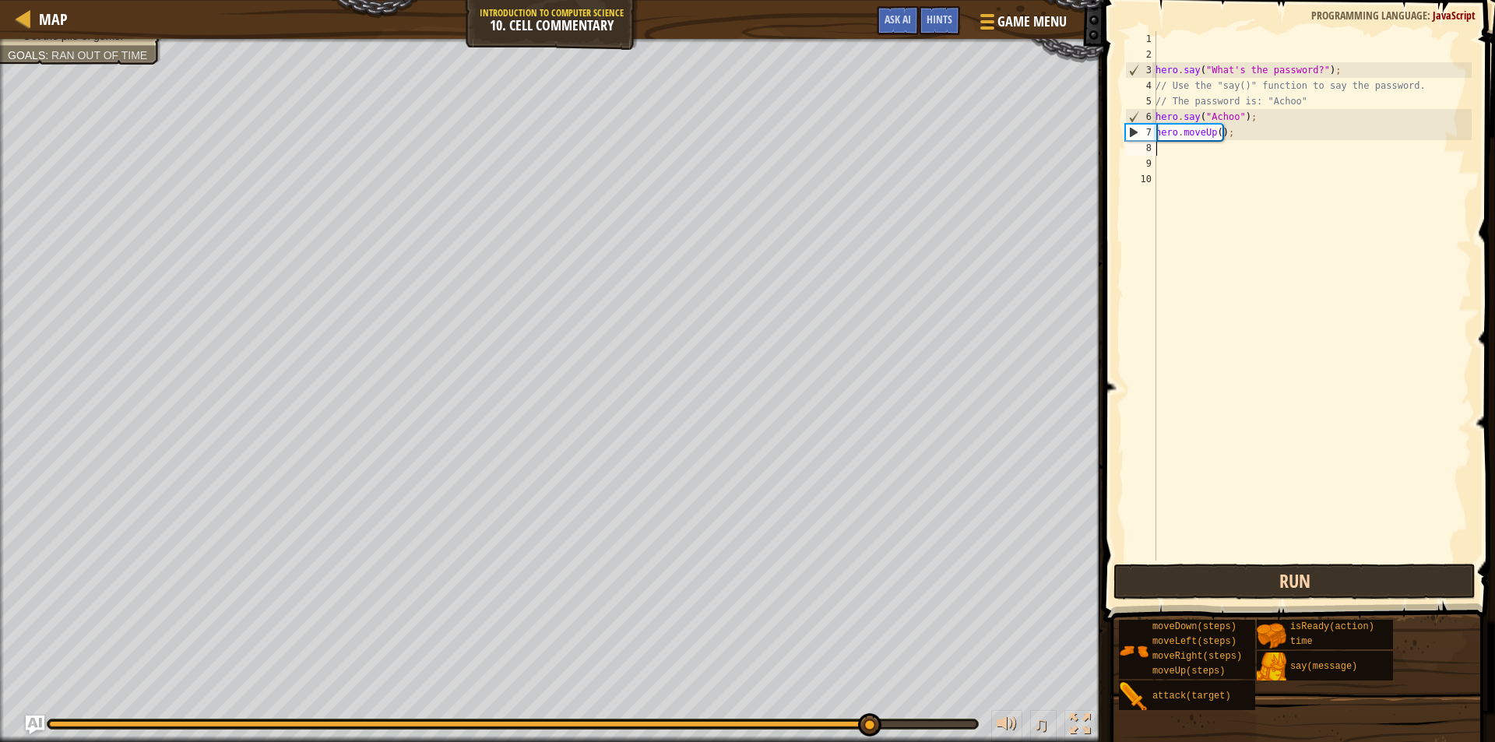
type textarea "h"
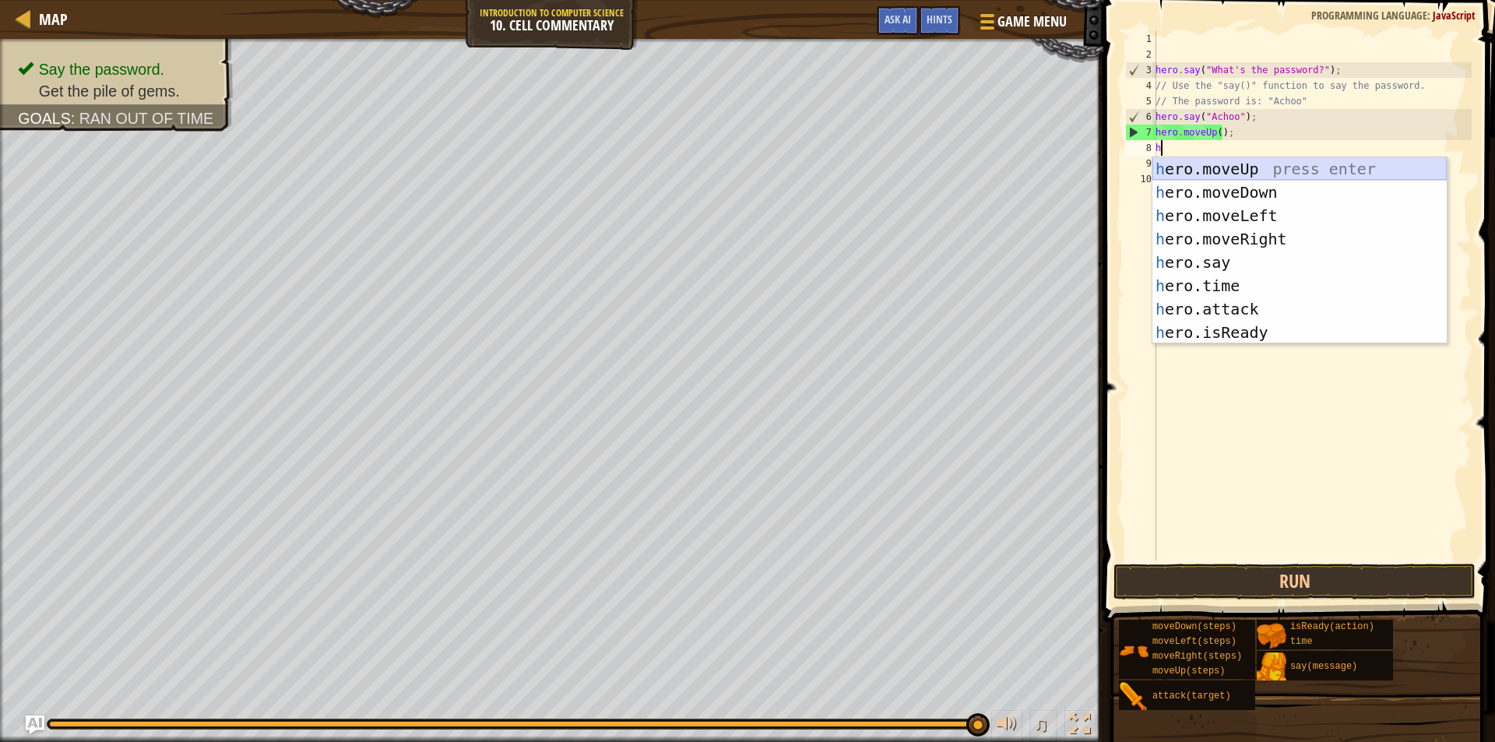
click at [1259, 175] on div "h ero.moveUp press enter h ero.moveDown press enter h ero.moveLeft press enter …" at bounding box center [1300, 274] width 294 height 234
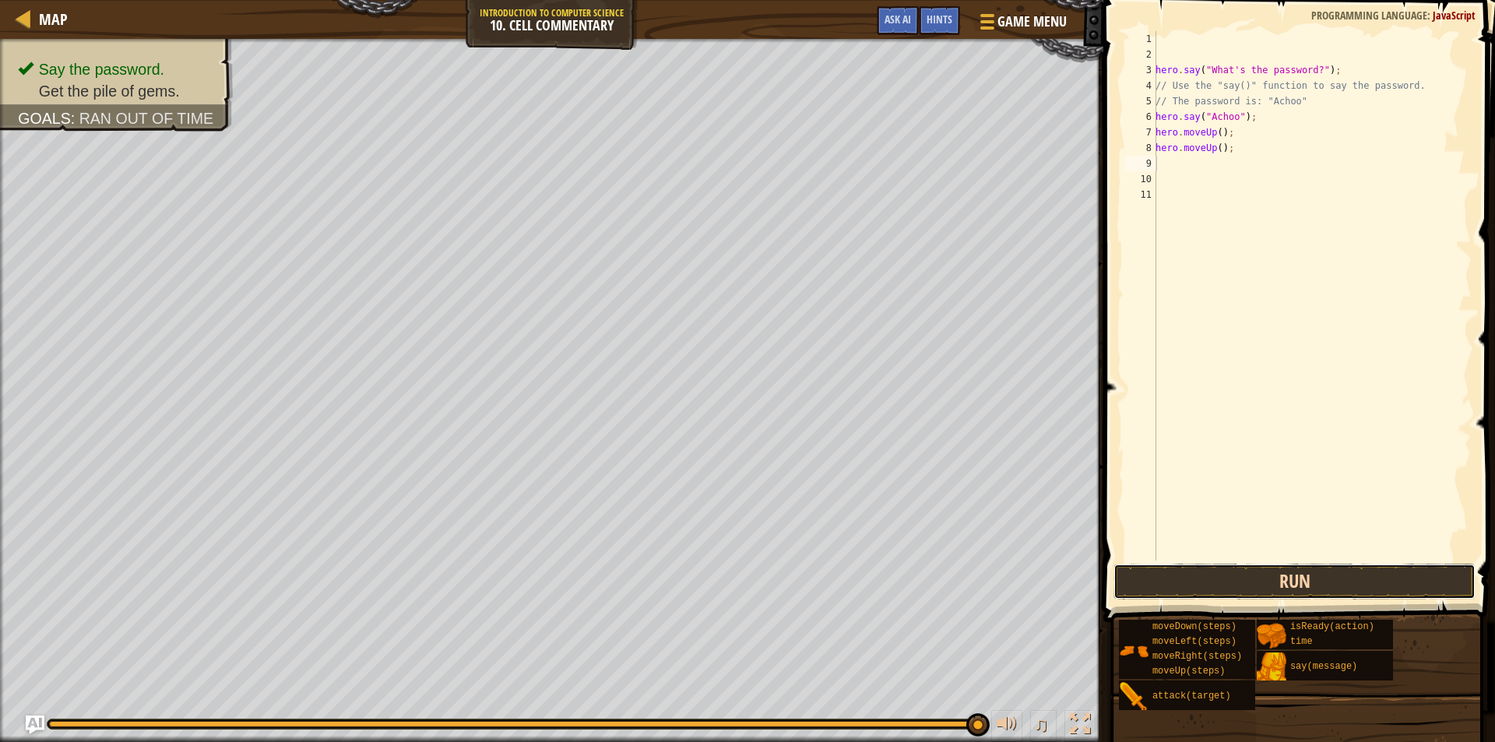
click at [1344, 567] on button "Run" at bounding box center [1295, 582] width 362 height 36
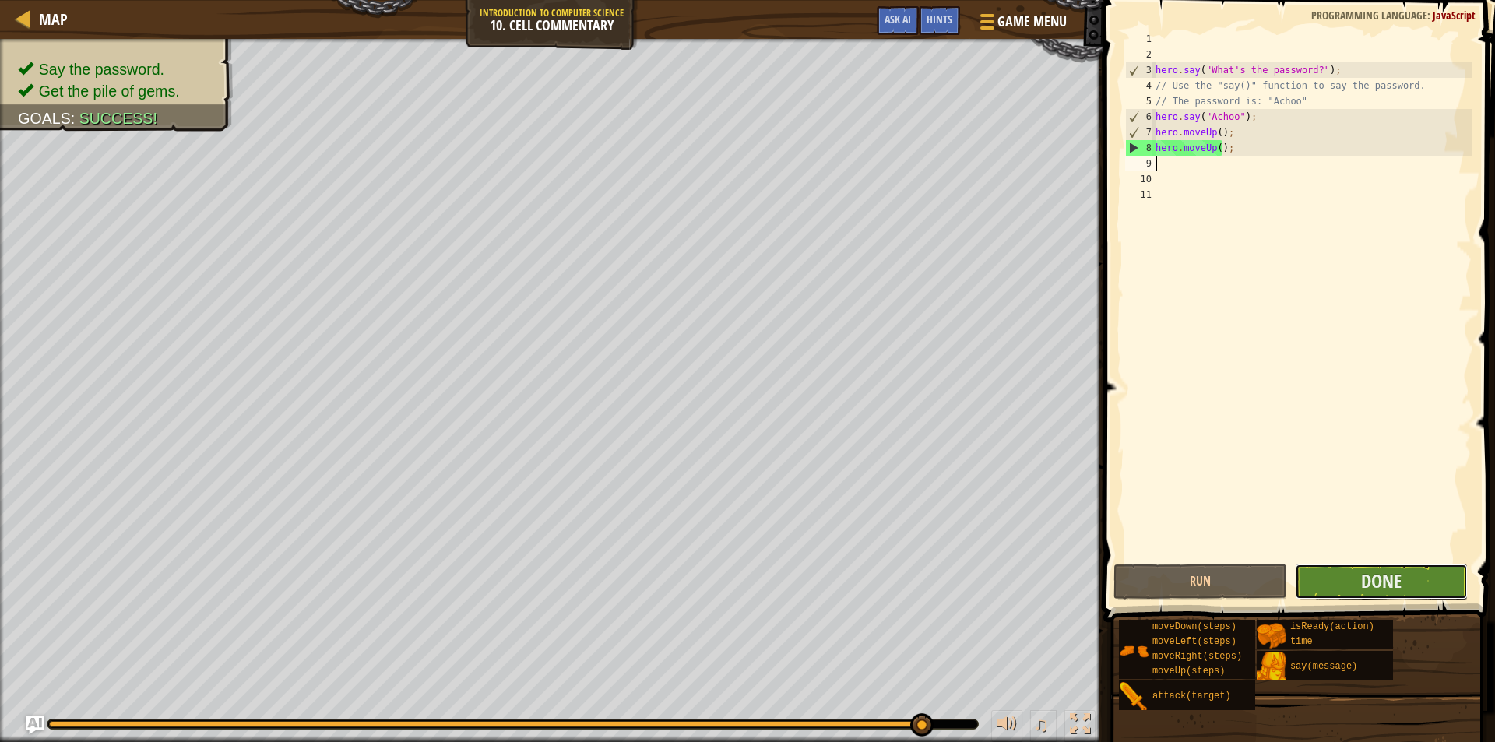
click at [1359, 583] on button "Done" at bounding box center [1382, 582] width 174 height 36
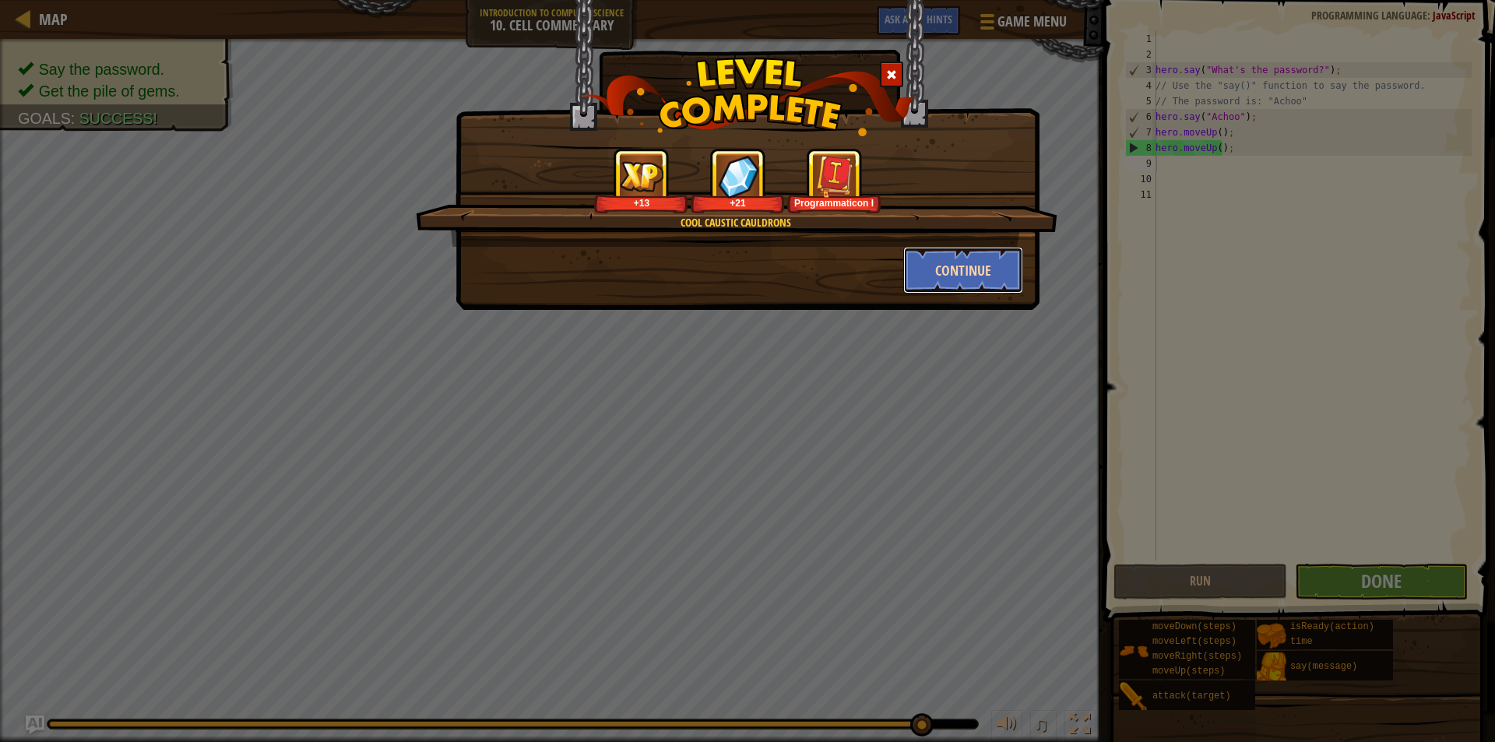
click at [932, 265] on button "Continue" at bounding box center [963, 270] width 121 height 47
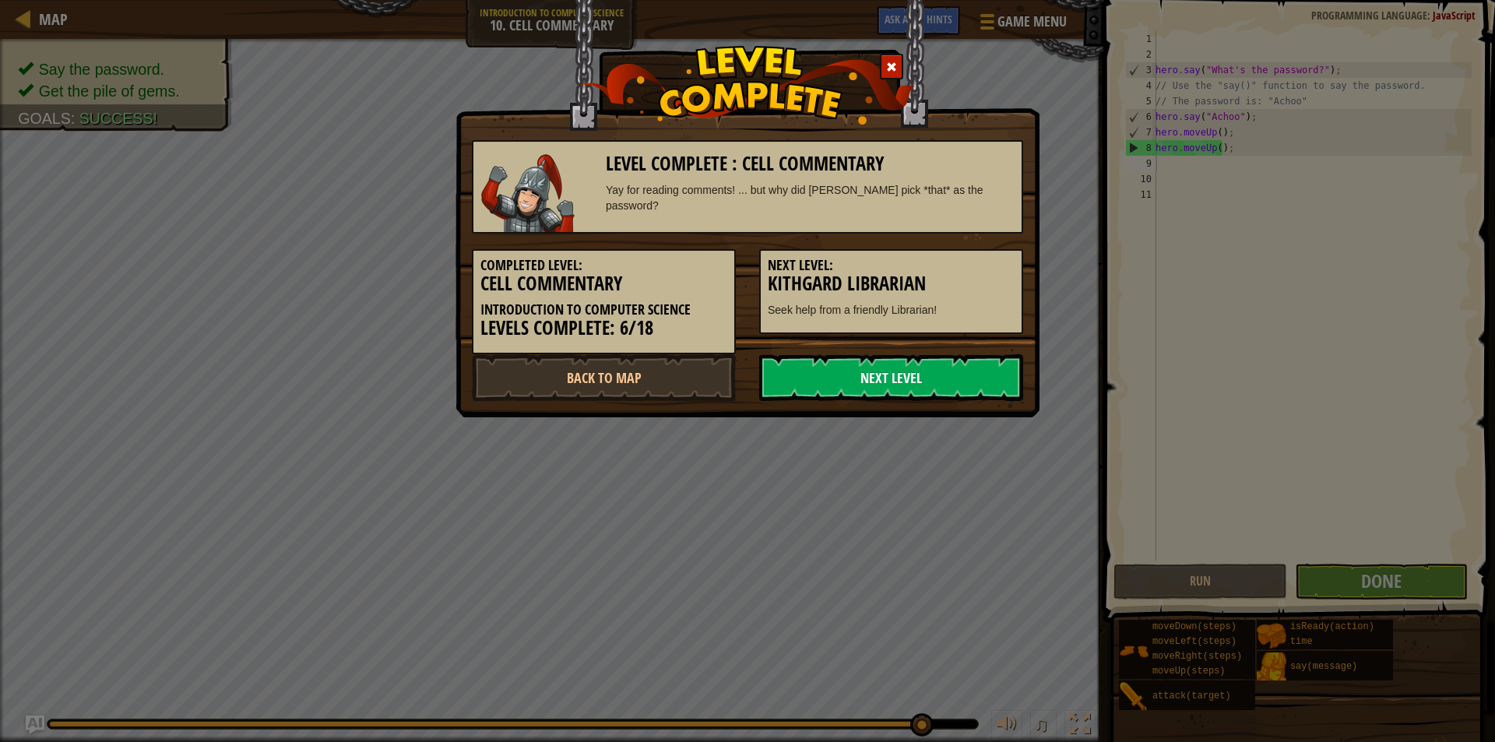
click at [930, 357] on link "Next Level" at bounding box center [891, 377] width 264 height 47
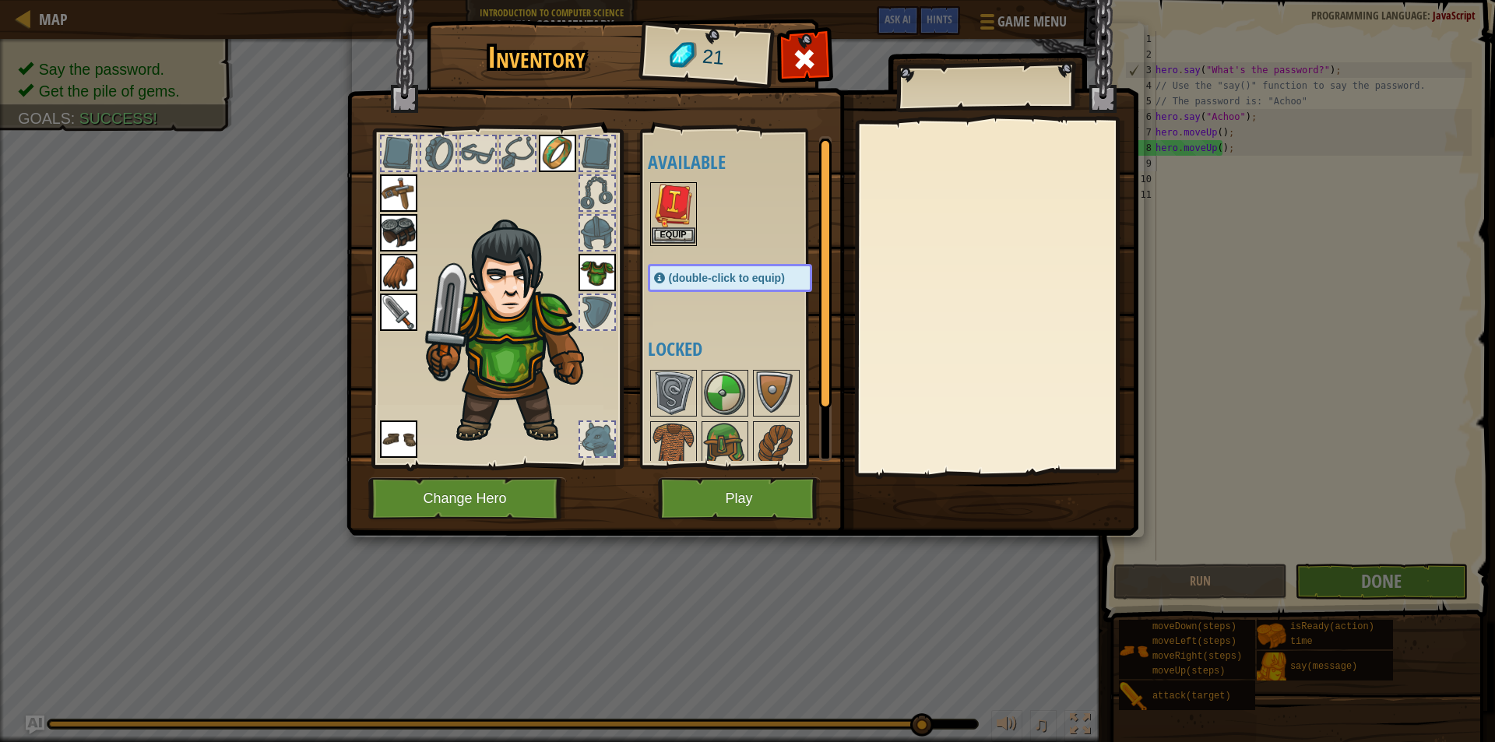
click at [659, 226] on img at bounding box center [674, 206] width 44 height 44
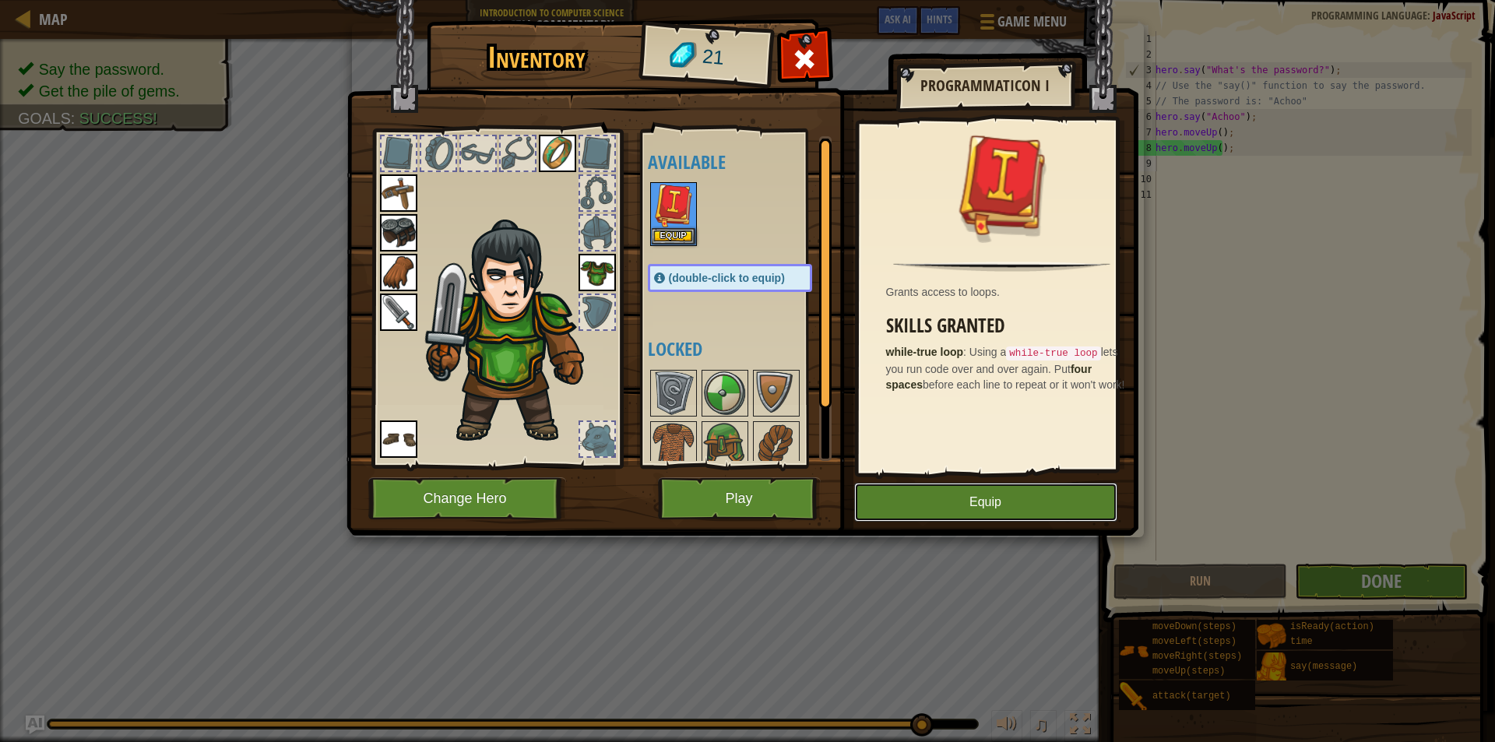
click at [971, 505] on button "Equip" at bounding box center [985, 502] width 263 height 39
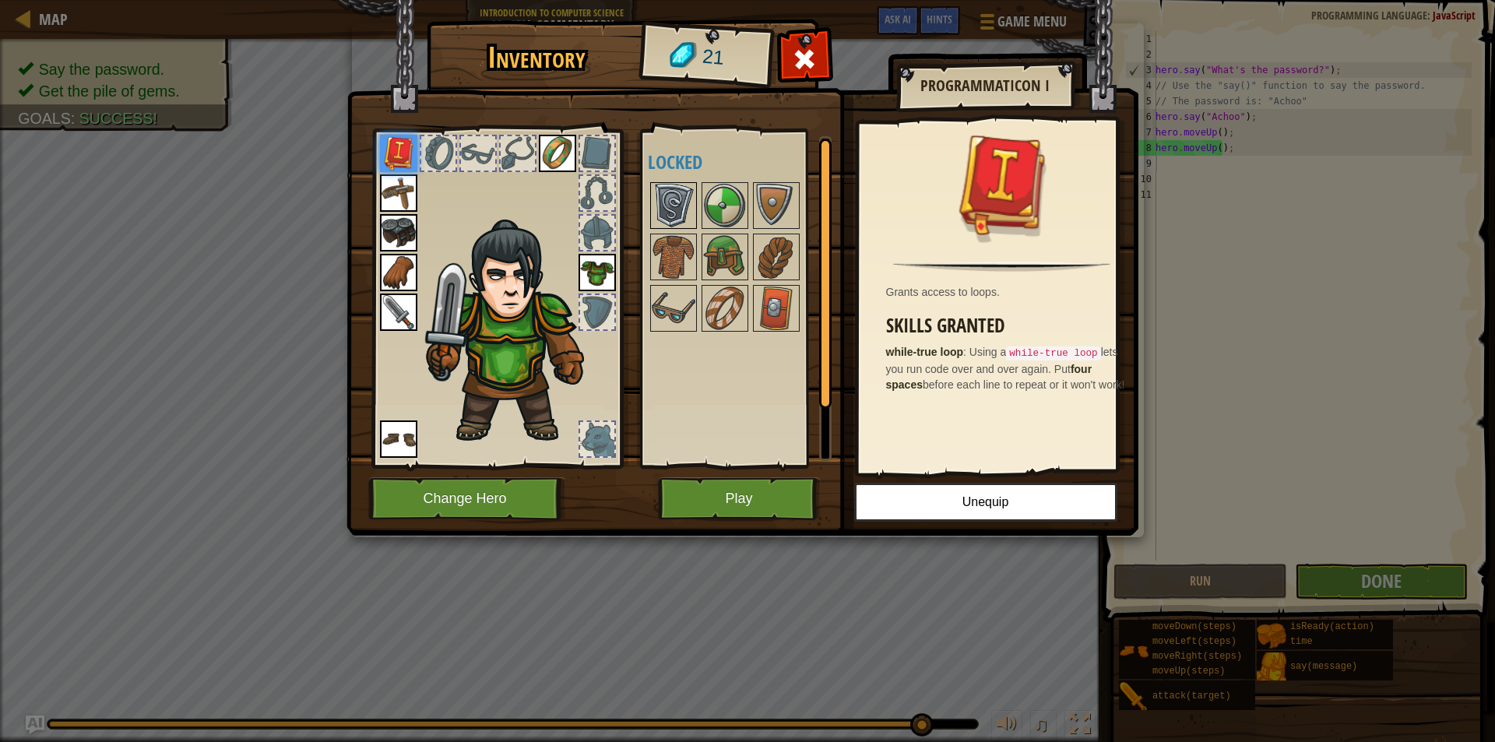
click at [676, 217] on img at bounding box center [674, 206] width 44 height 44
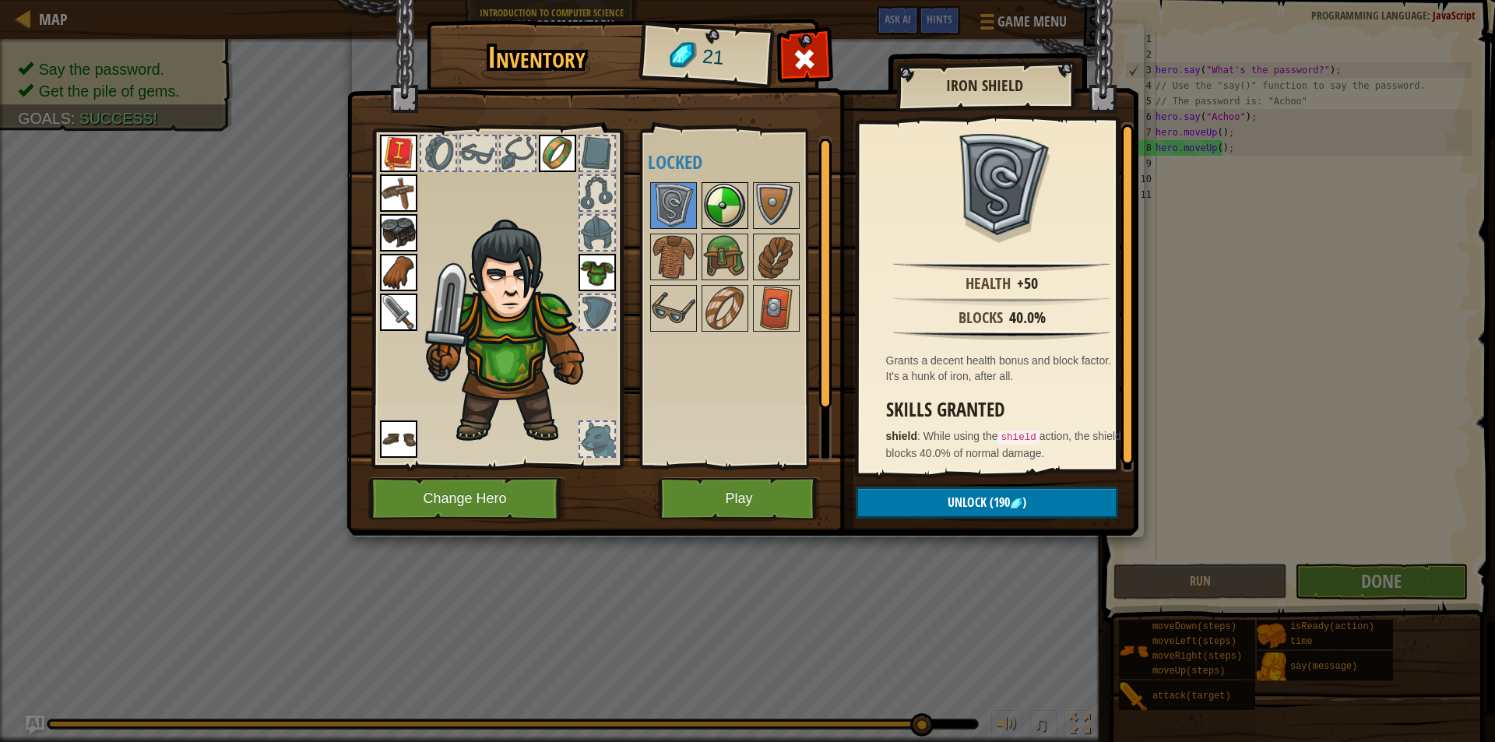
click at [724, 220] on img at bounding box center [725, 206] width 44 height 44
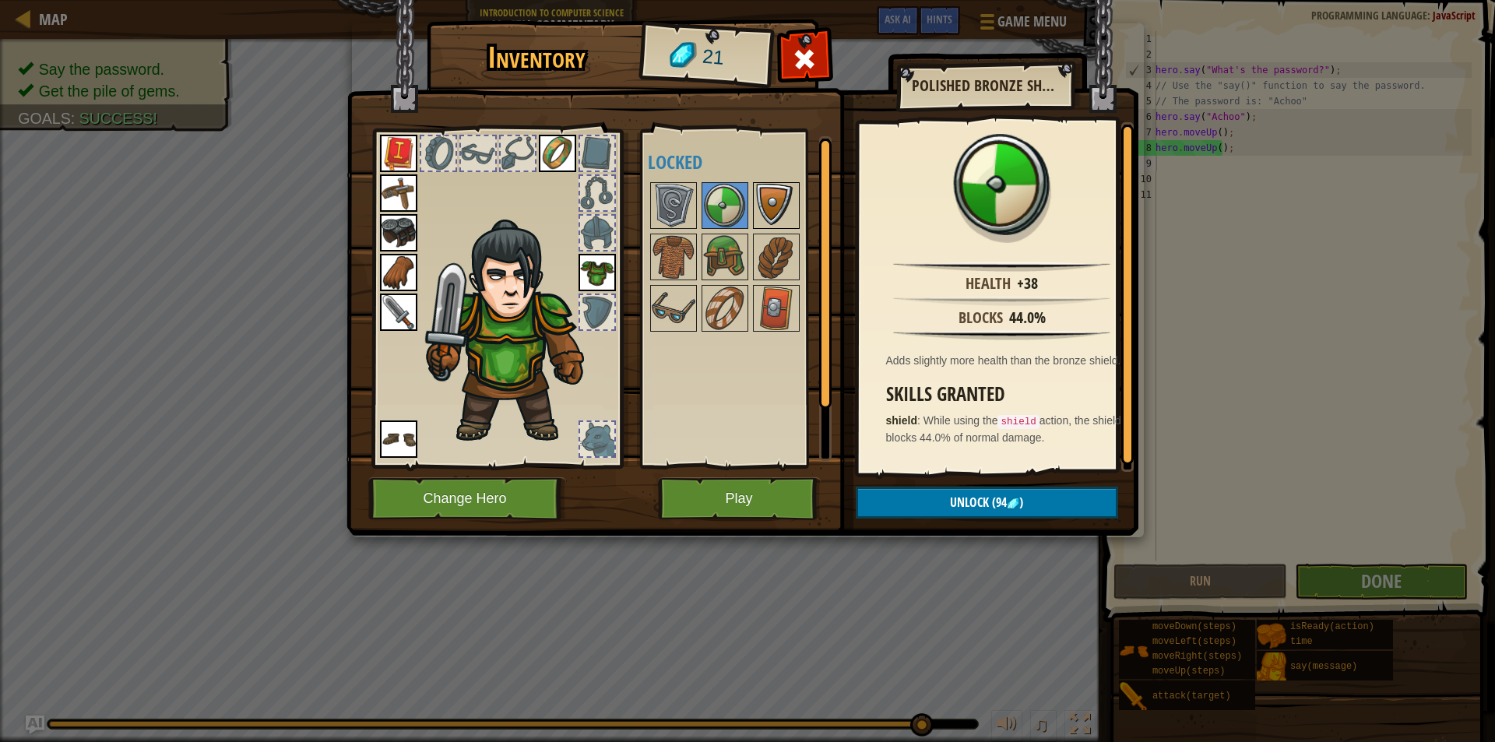
click at [775, 210] on img at bounding box center [777, 206] width 44 height 44
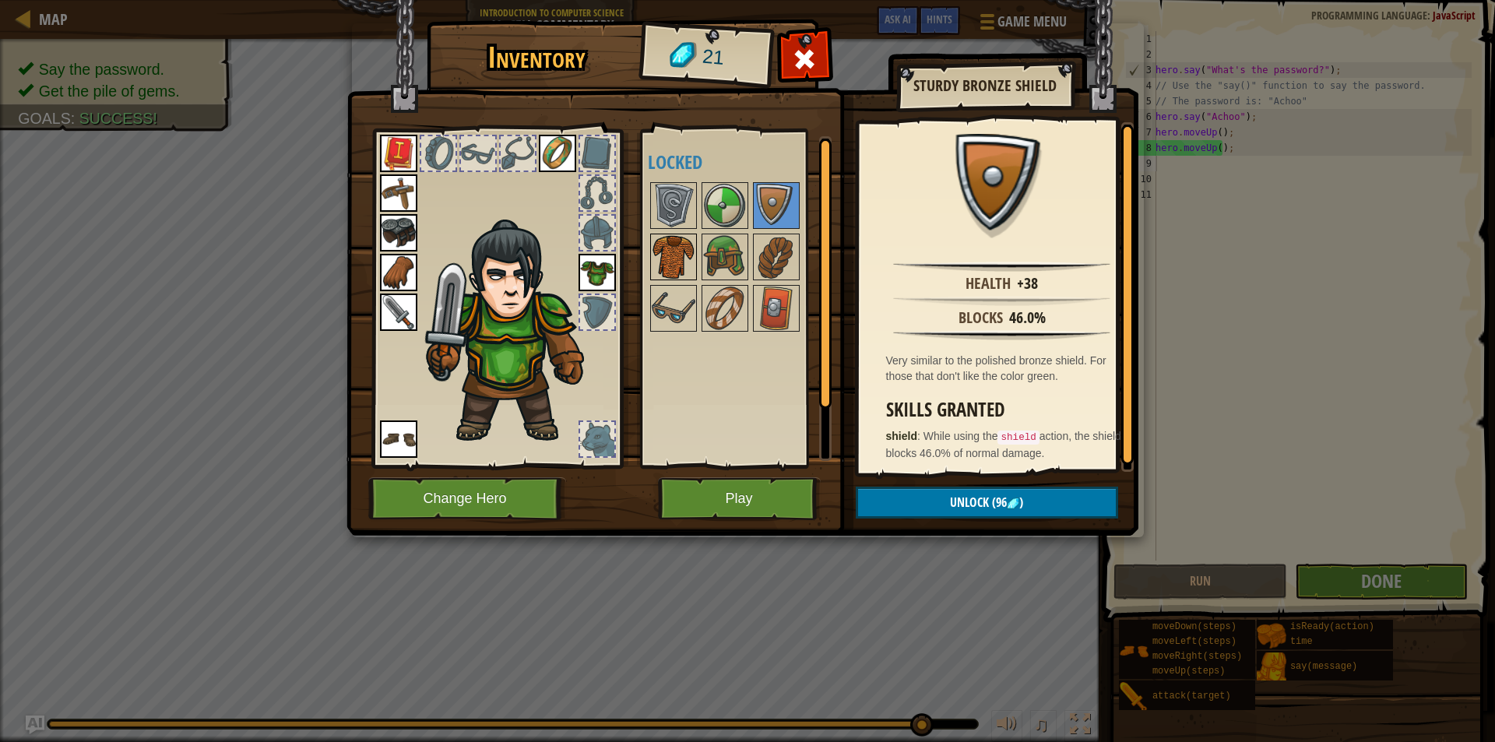
click at [683, 249] on img at bounding box center [674, 257] width 44 height 44
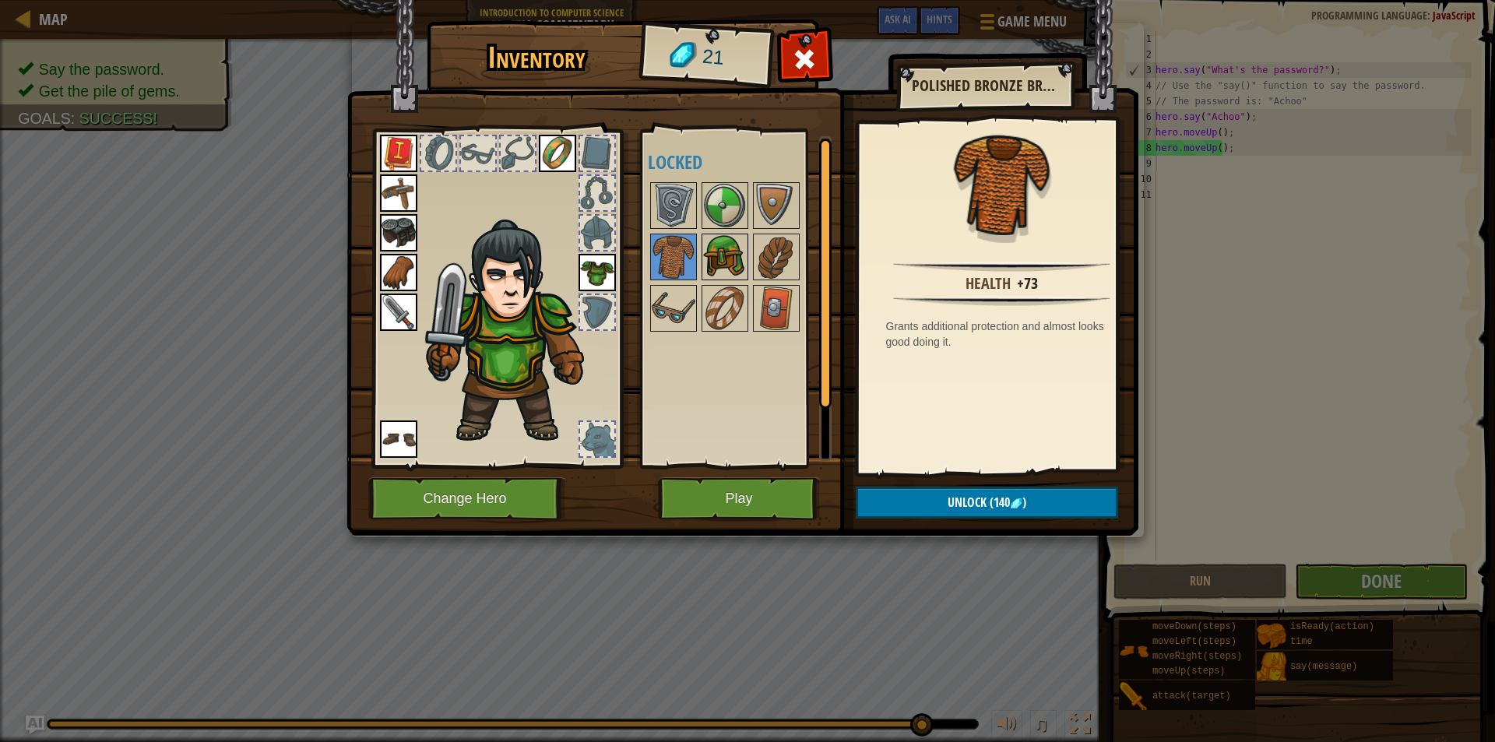
click at [722, 254] on img at bounding box center [725, 257] width 44 height 44
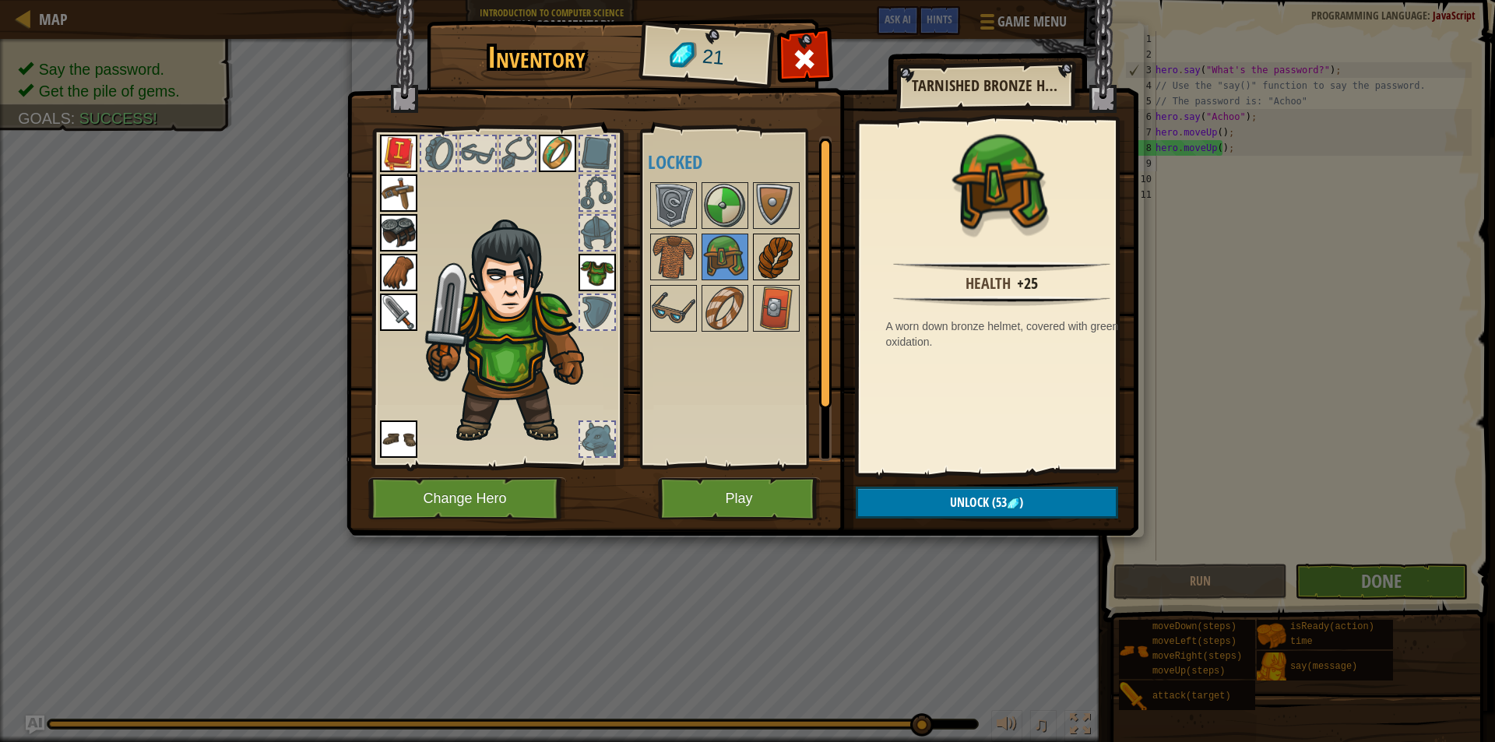
click at [759, 256] on img at bounding box center [777, 257] width 44 height 44
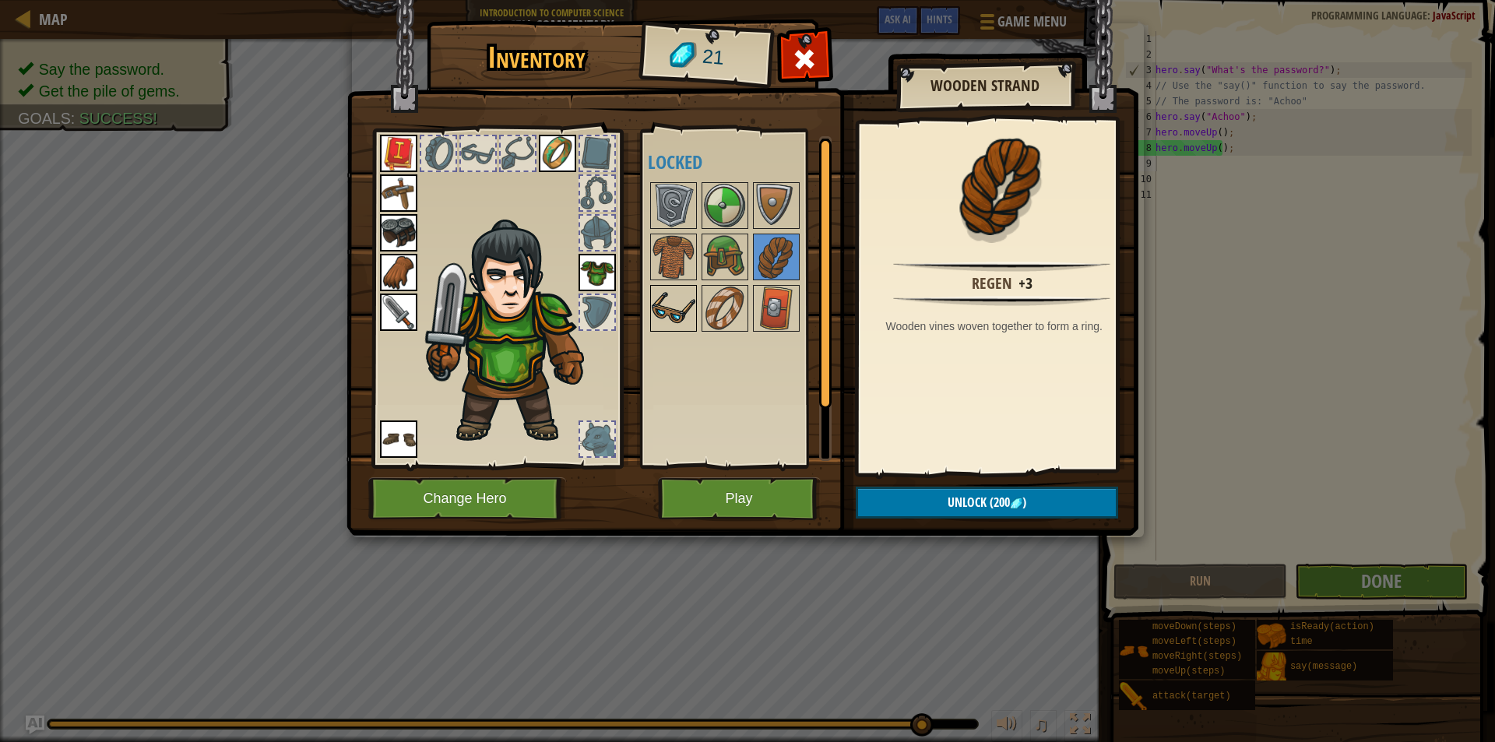
click at [678, 296] on img at bounding box center [674, 309] width 44 height 44
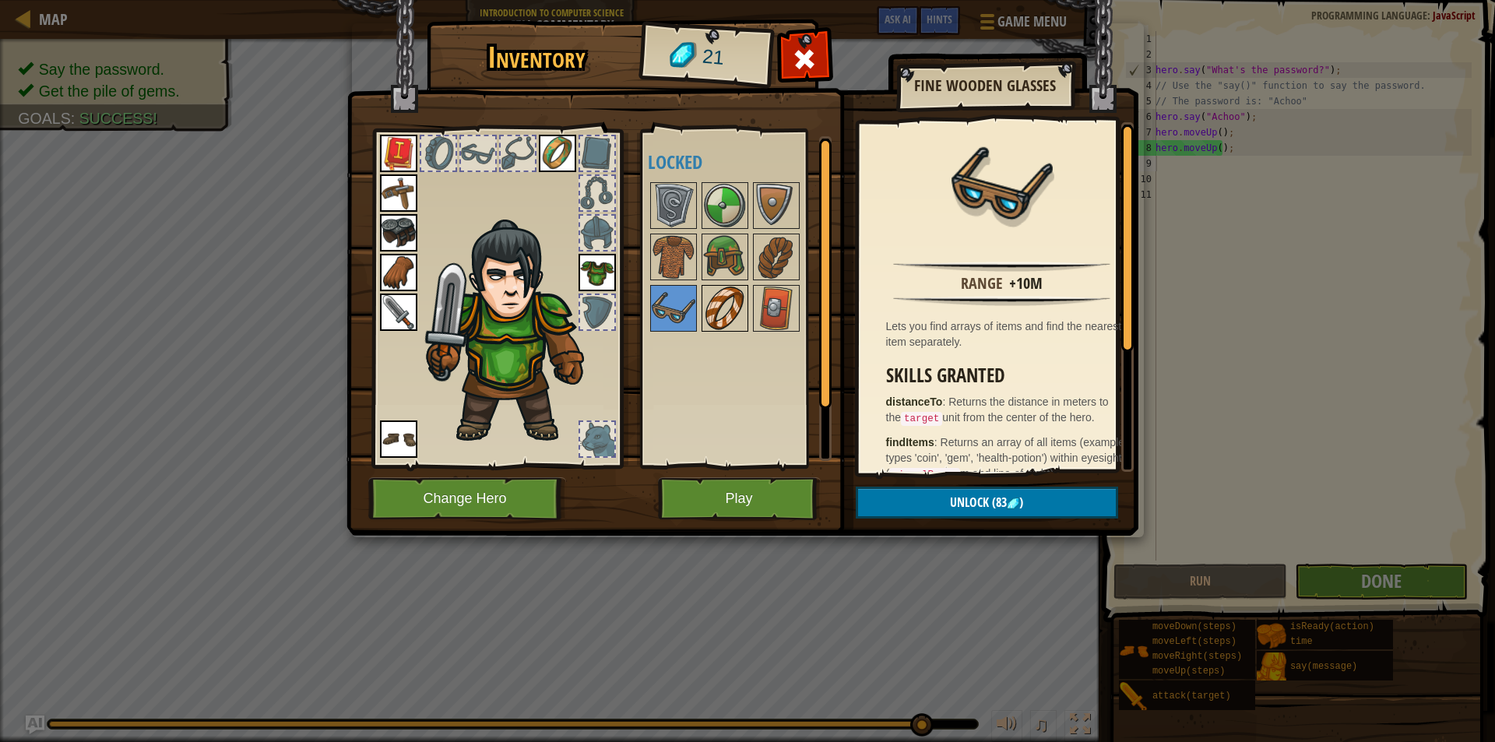
click at [722, 294] on img at bounding box center [725, 309] width 44 height 44
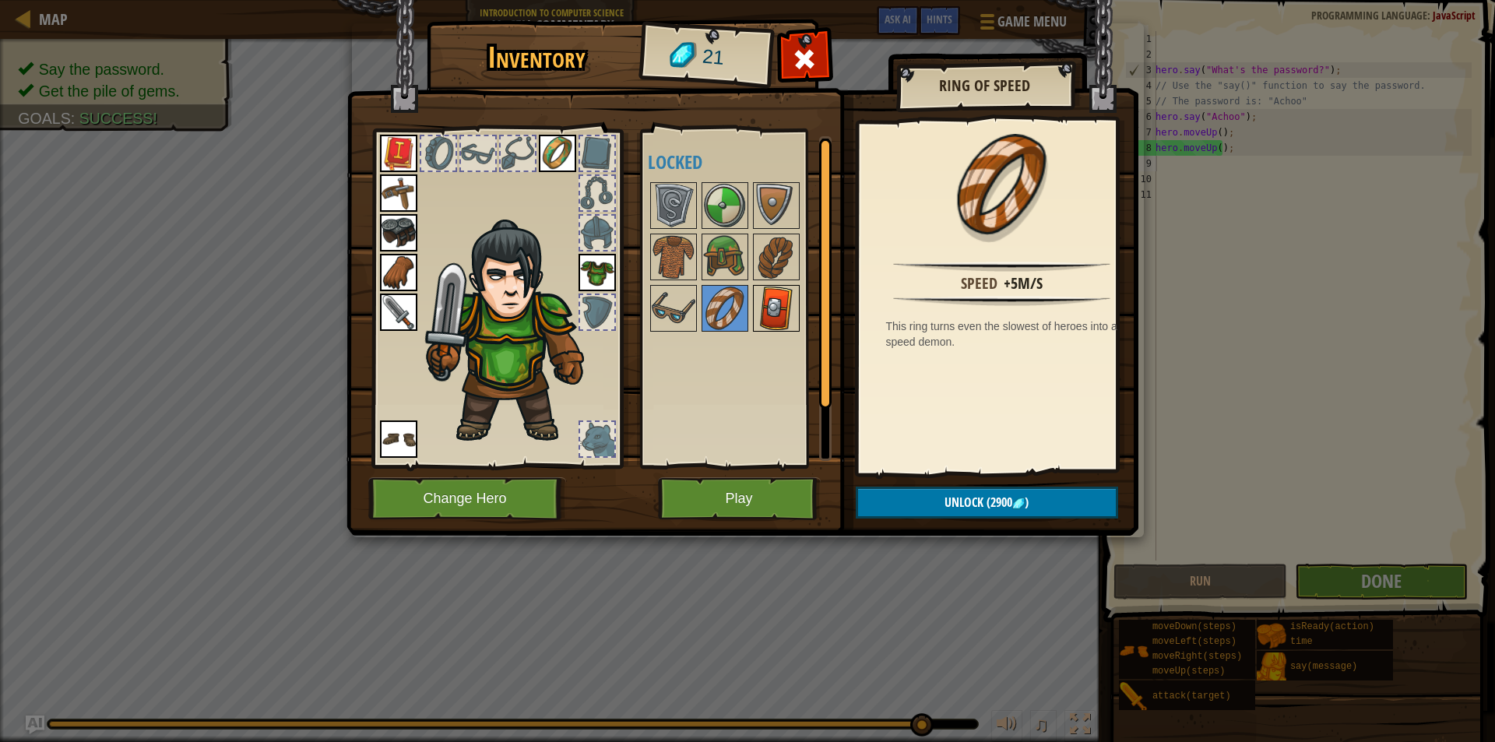
click at [757, 298] on img at bounding box center [777, 309] width 44 height 44
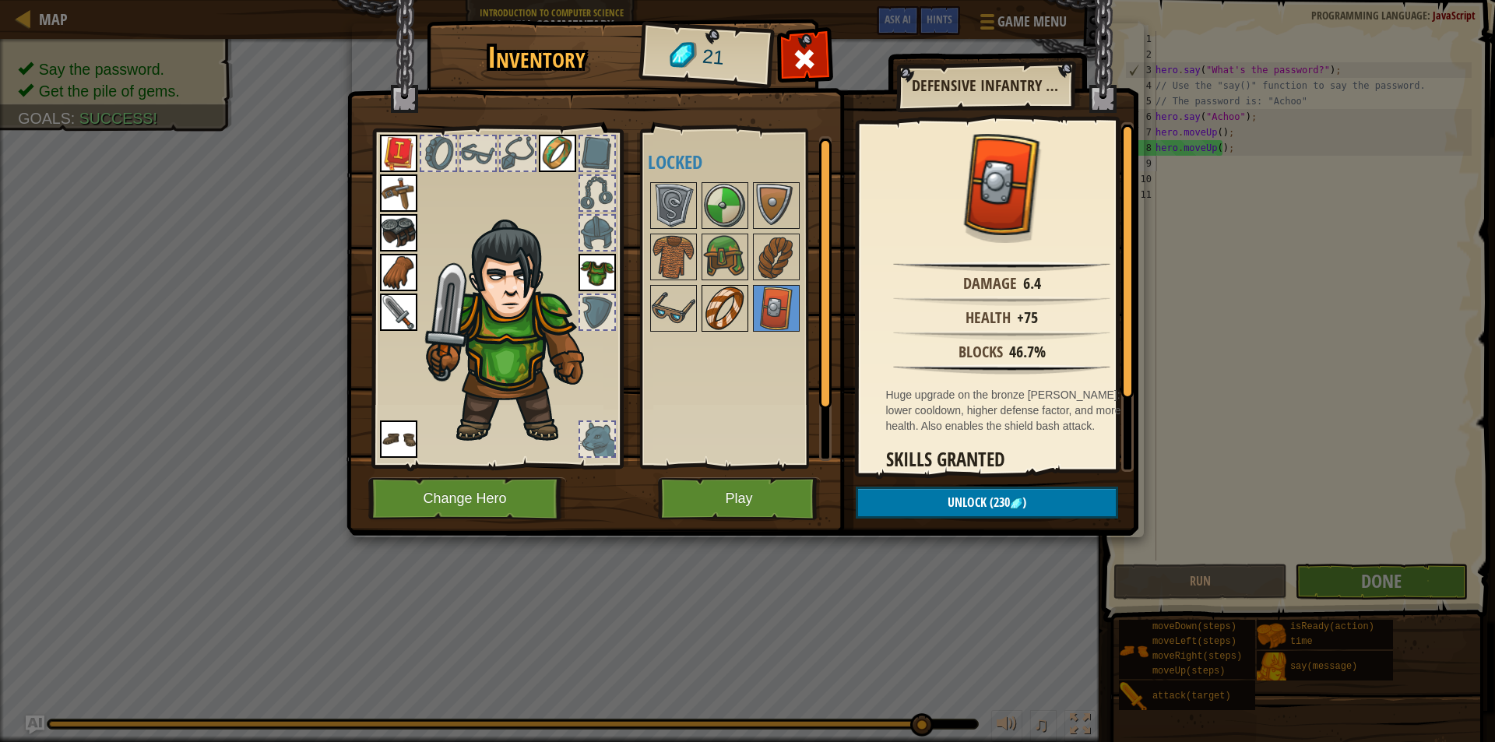
click at [719, 301] on img at bounding box center [725, 309] width 44 height 44
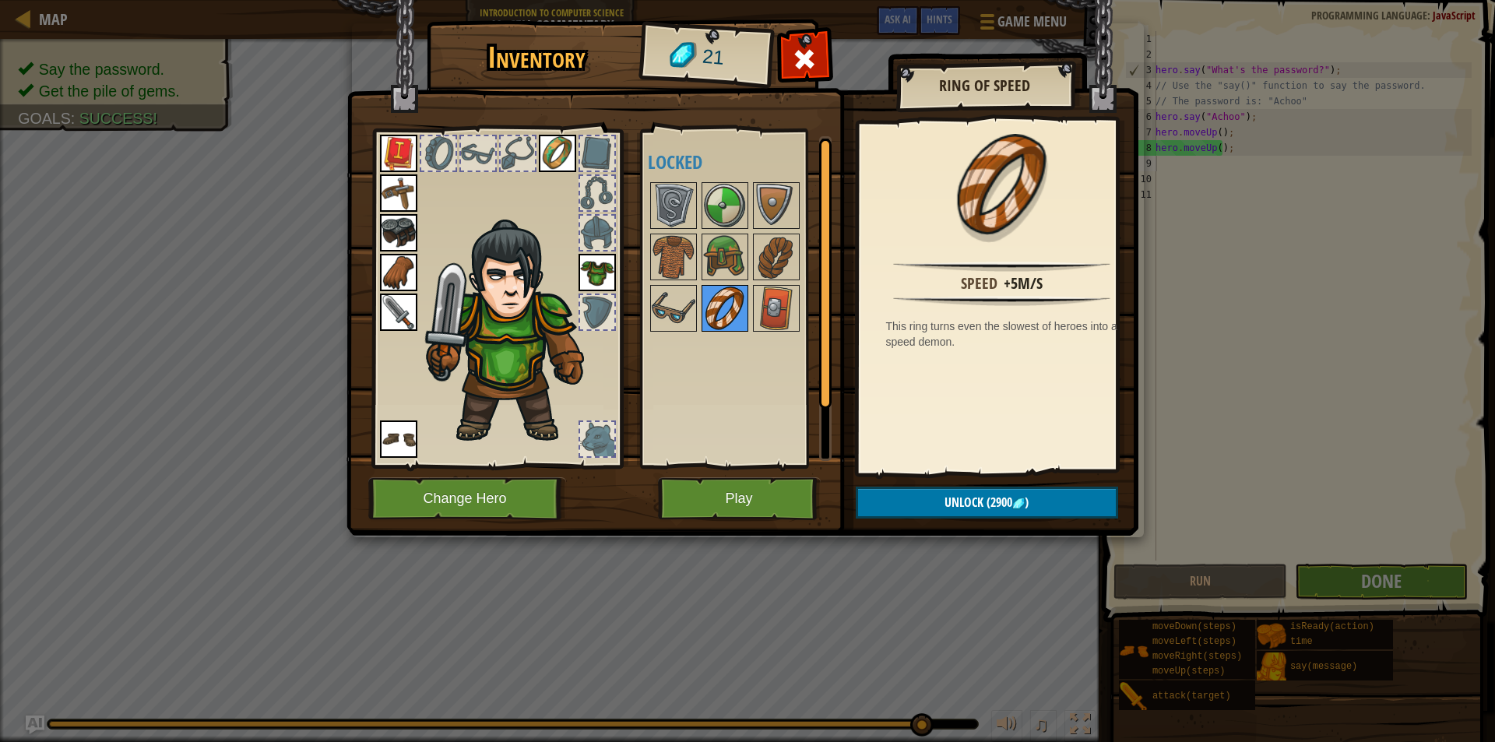
click at [719, 301] on img at bounding box center [725, 309] width 44 height 44
click at [789, 514] on button "Play" at bounding box center [739, 498] width 163 height 43
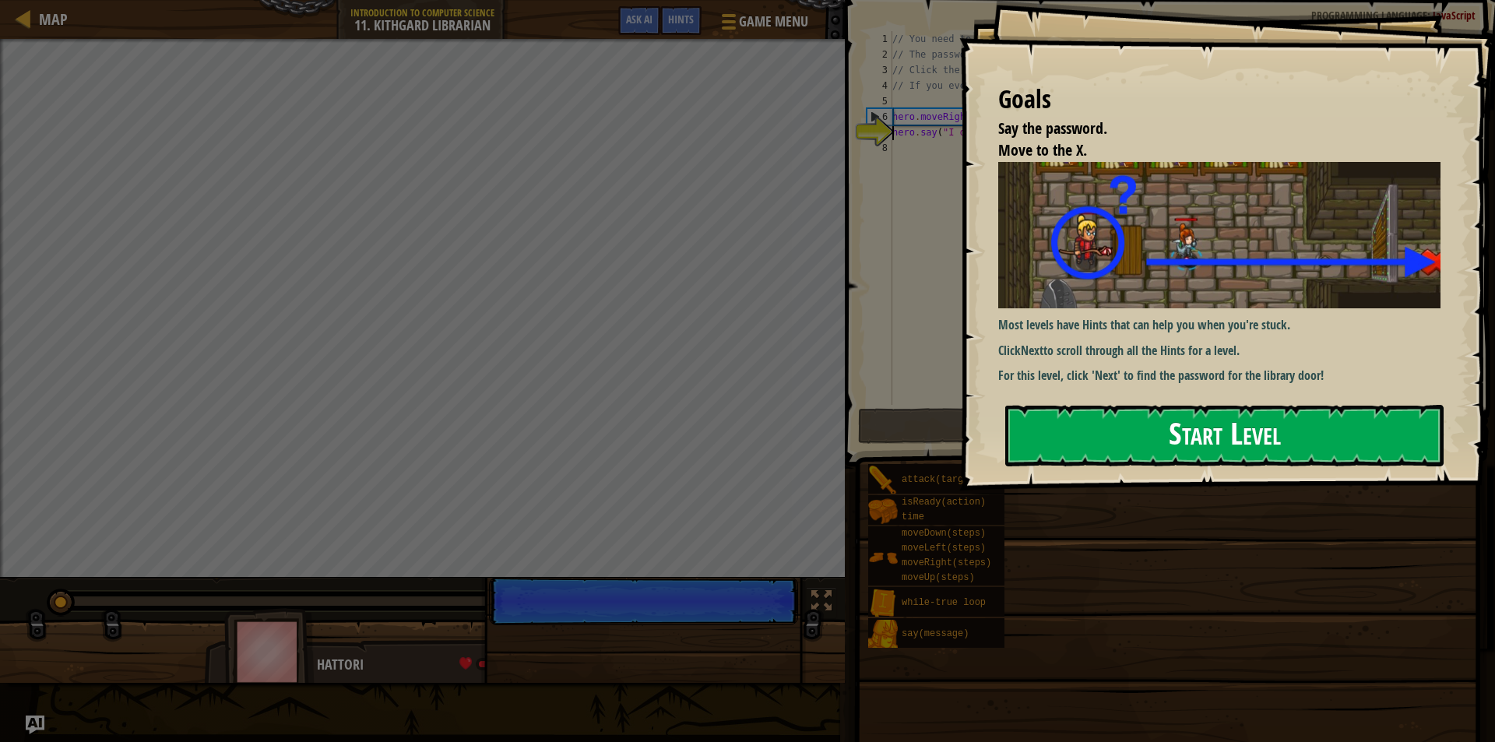
click at [1118, 432] on button "Start Level" at bounding box center [1224, 436] width 438 height 62
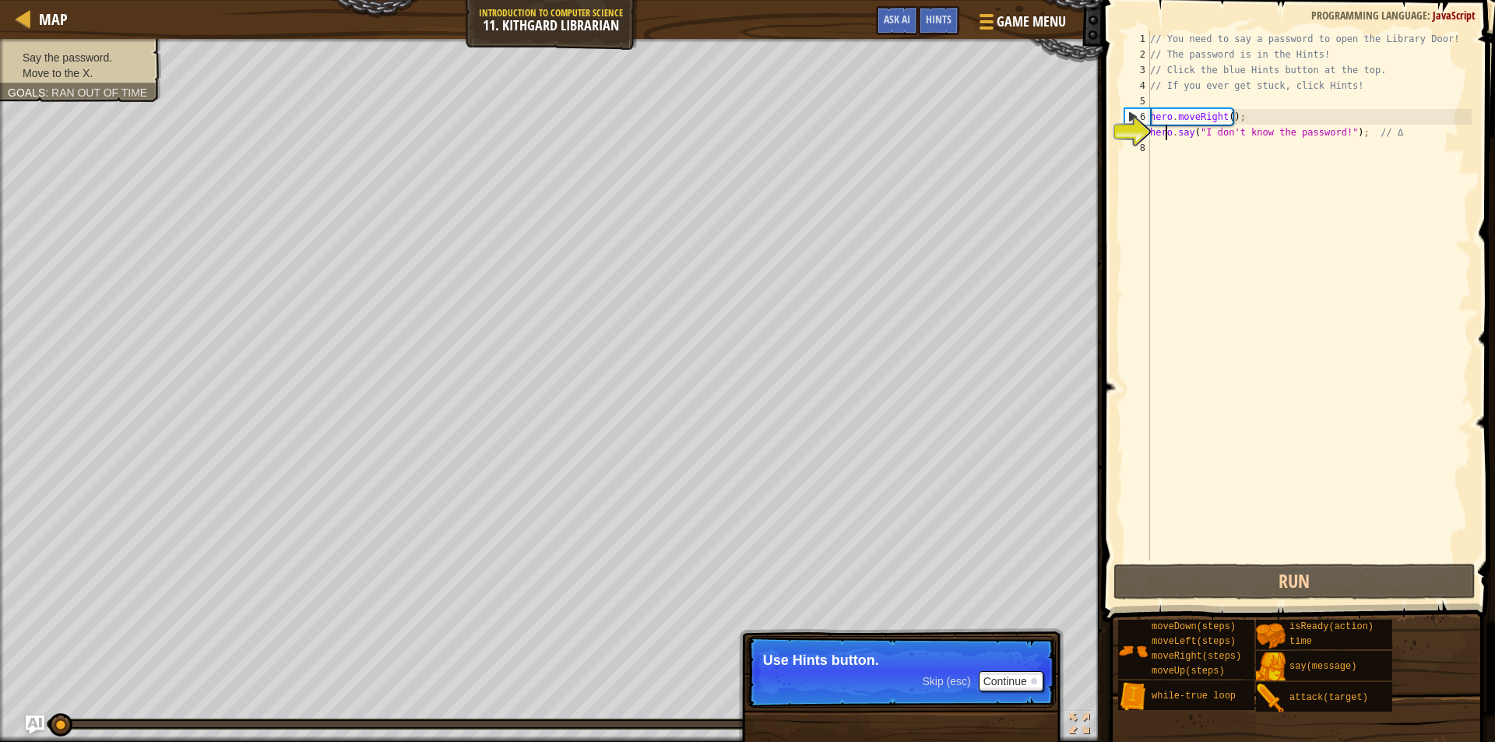
click at [1167, 129] on div "// You need to say a password to open the Library Door! // The password is in t…" at bounding box center [1309, 311] width 325 height 561
click at [946, 681] on span "Skip (esc)" at bounding box center [946, 681] width 48 height 12
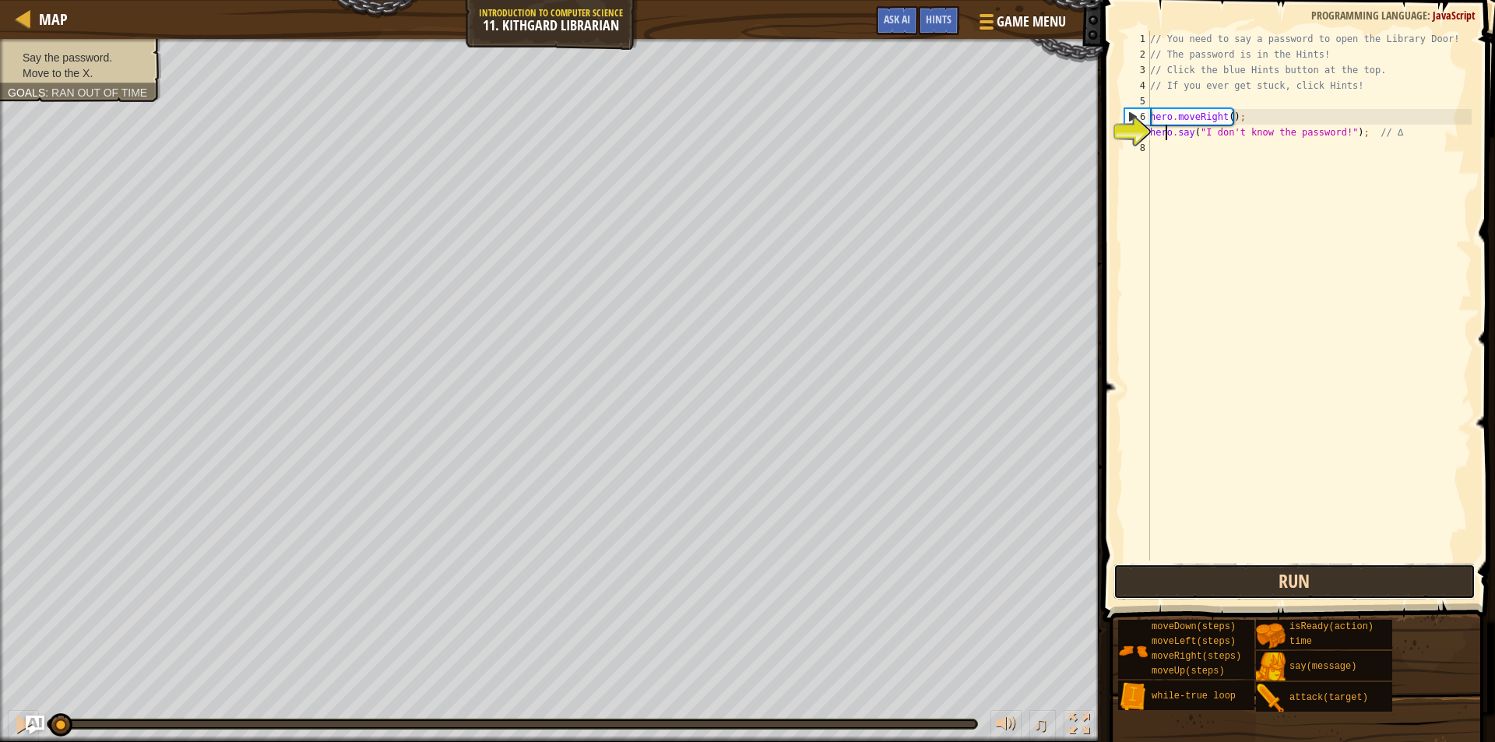
click at [1125, 583] on button "Run" at bounding box center [1295, 582] width 363 height 36
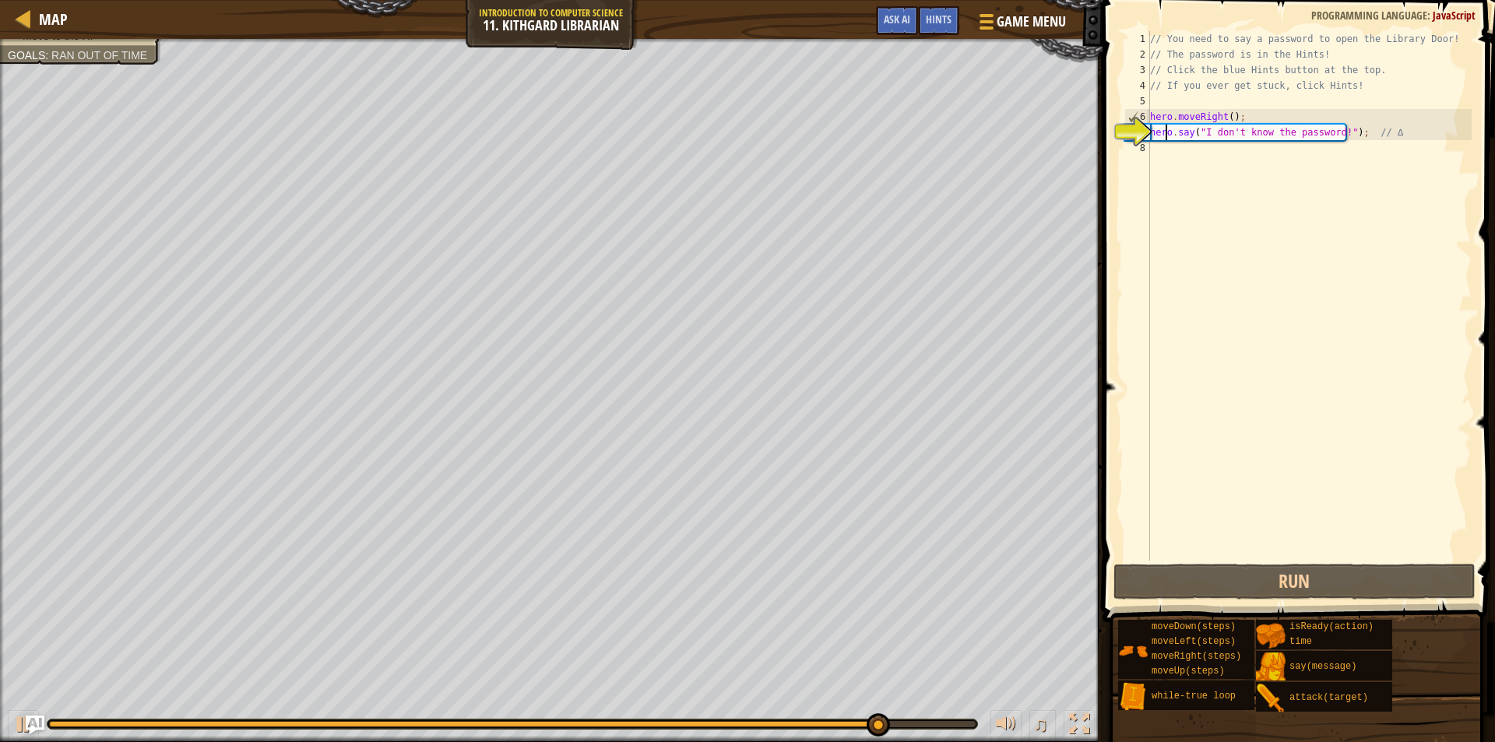
click at [1157, 162] on div "// You need to say a password to open the Library Door! // The password is in t…" at bounding box center [1309, 311] width 325 height 561
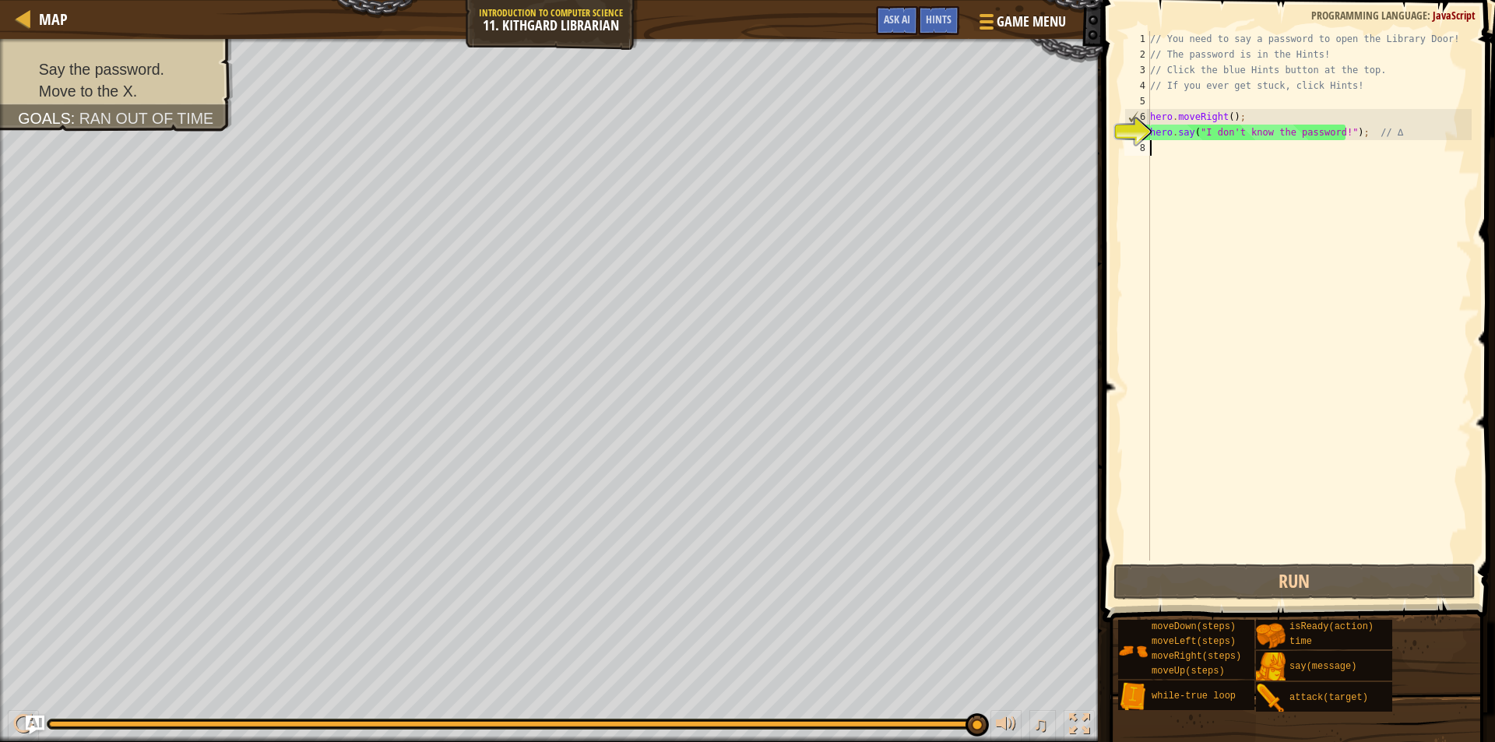
scroll to position [7, 0]
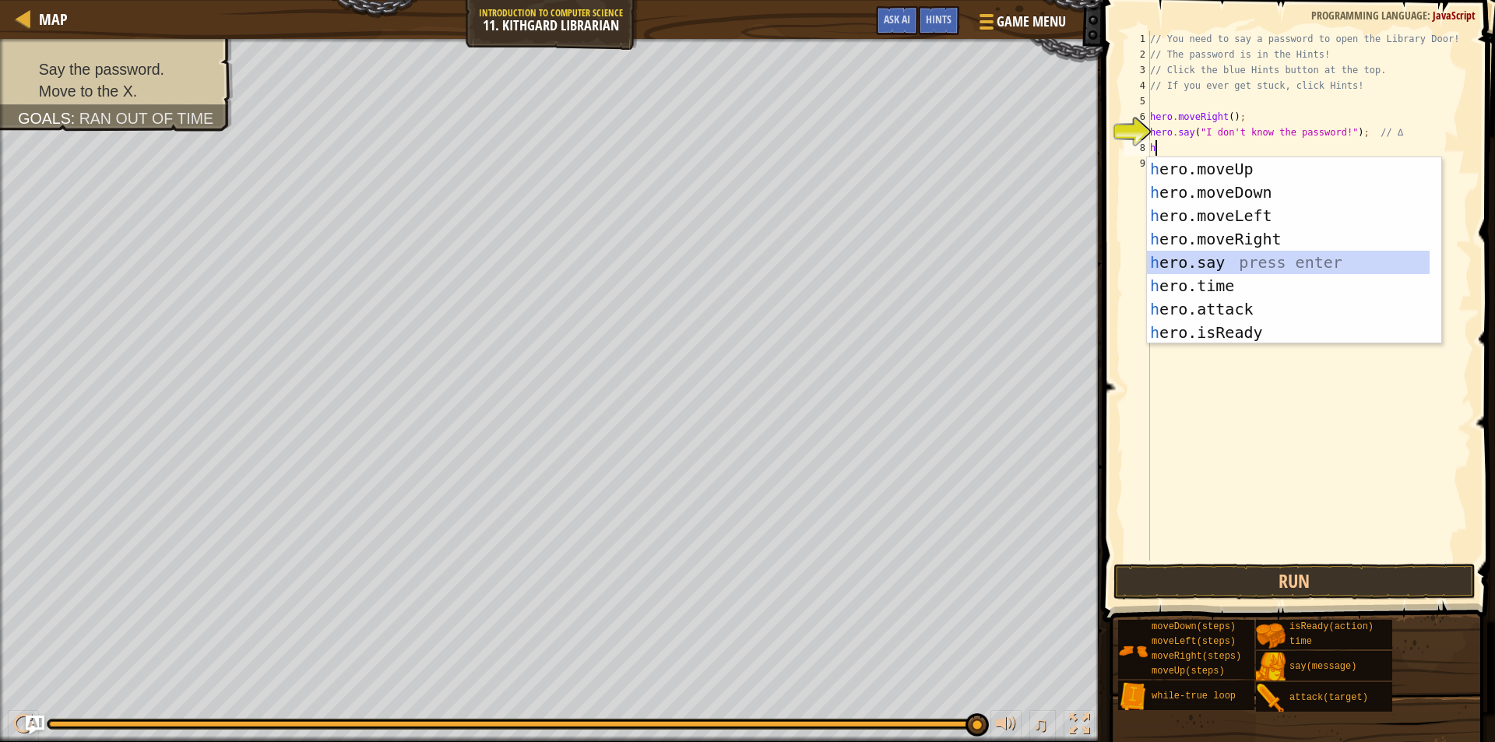
click at [1196, 266] on div "h ero.moveUp press enter h ero.moveDown press enter h ero.moveLeft press enter …" at bounding box center [1288, 274] width 283 height 234
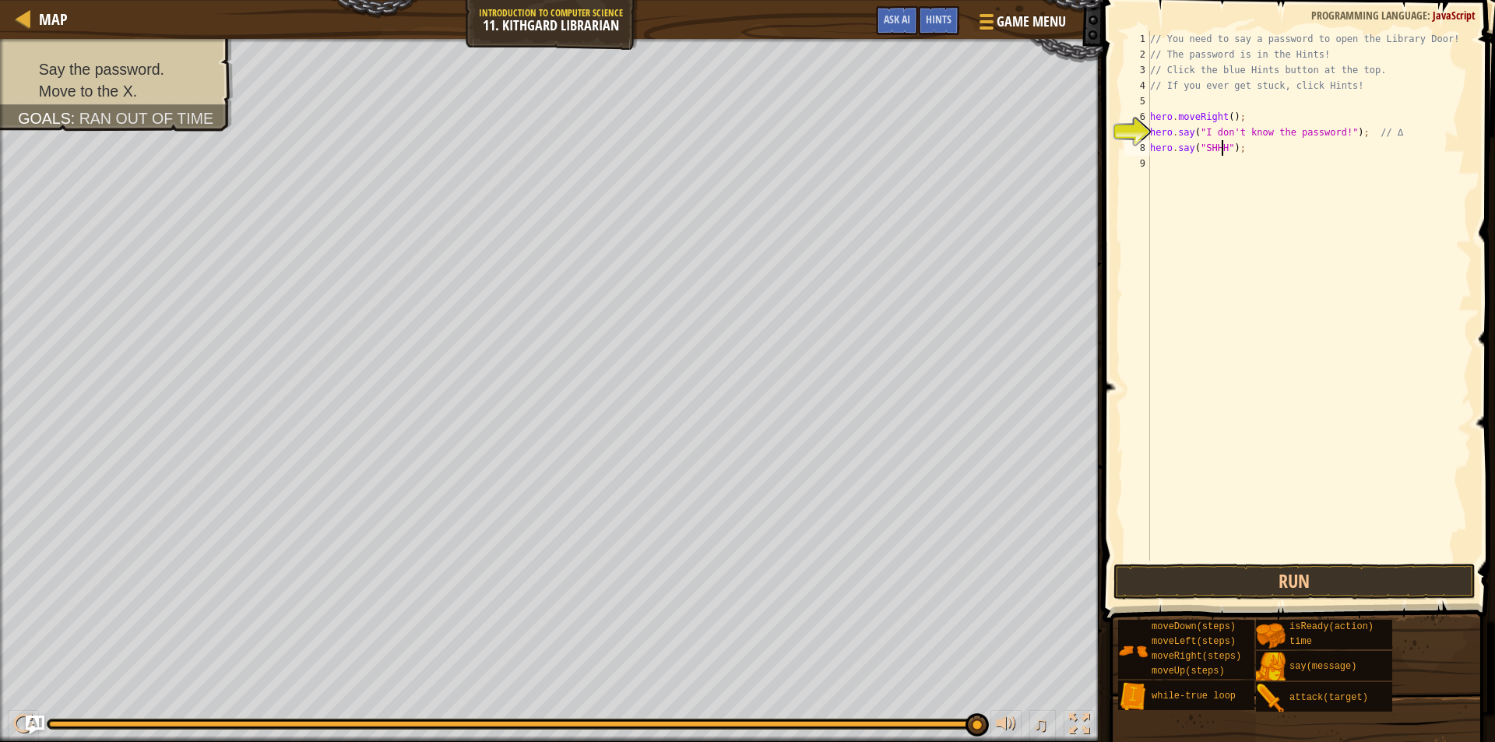
scroll to position [7, 6]
type textarea "hero.say("SHHH!");"
click at [1262, 562] on span at bounding box center [1300, 289] width 405 height 668
click at [1262, 579] on button "Run" at bounding box center [1295, 582] width 363 height 36
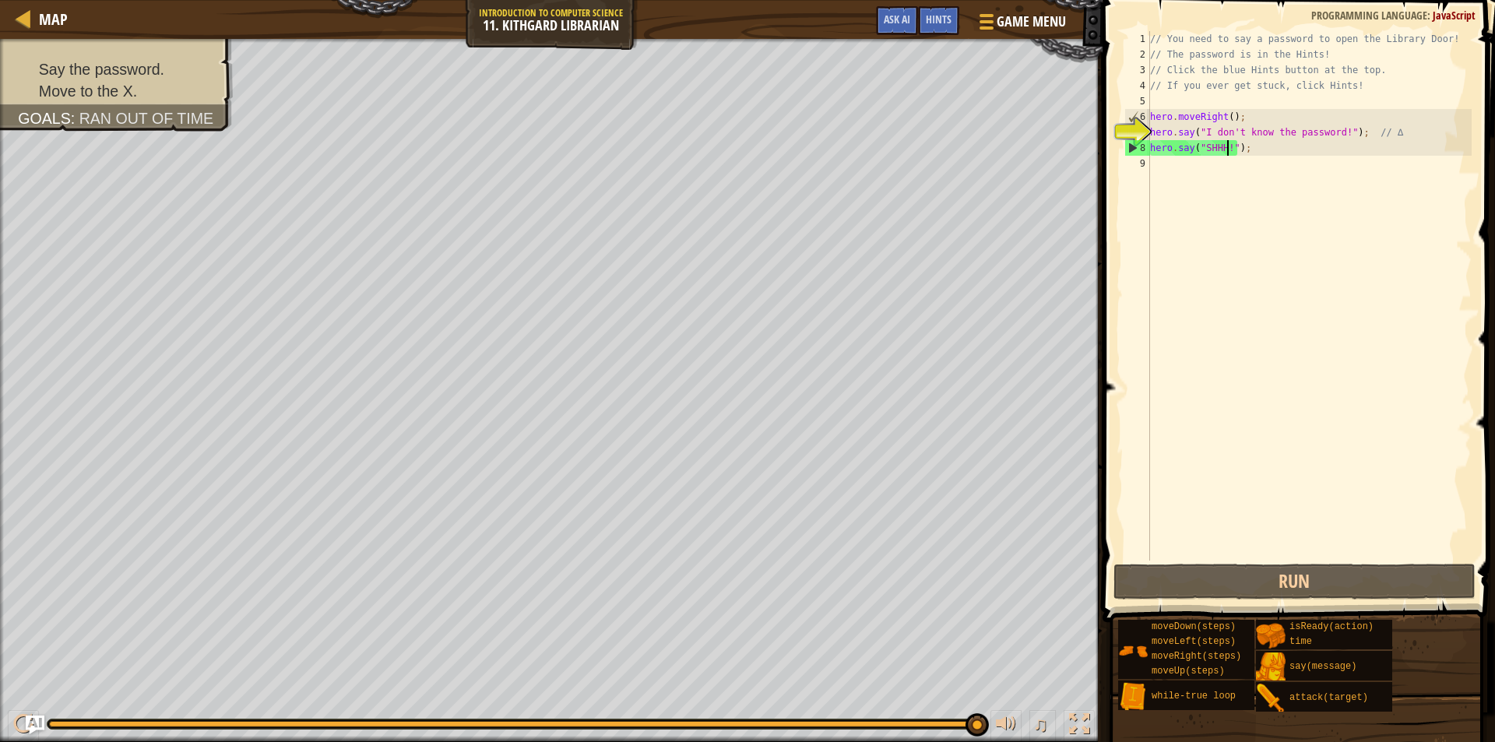
click at [1189, 198] on div "// You need to say a password to open the Library Door! // The password is in t…" at bounding box center [1309, 311] width 325 height 561
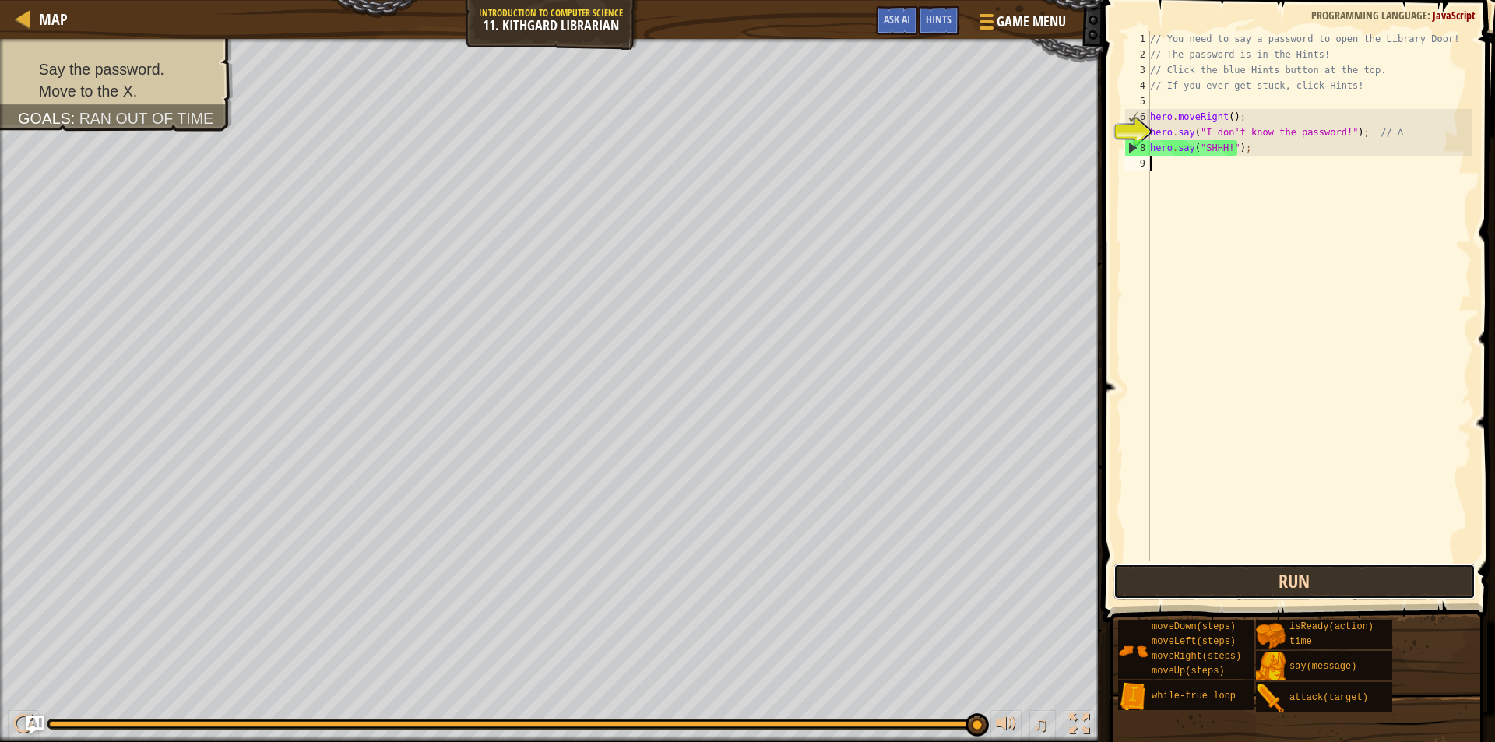
click at [1311, 595] on button "Run" at bounding box center [1295, 582] width 363 height 36
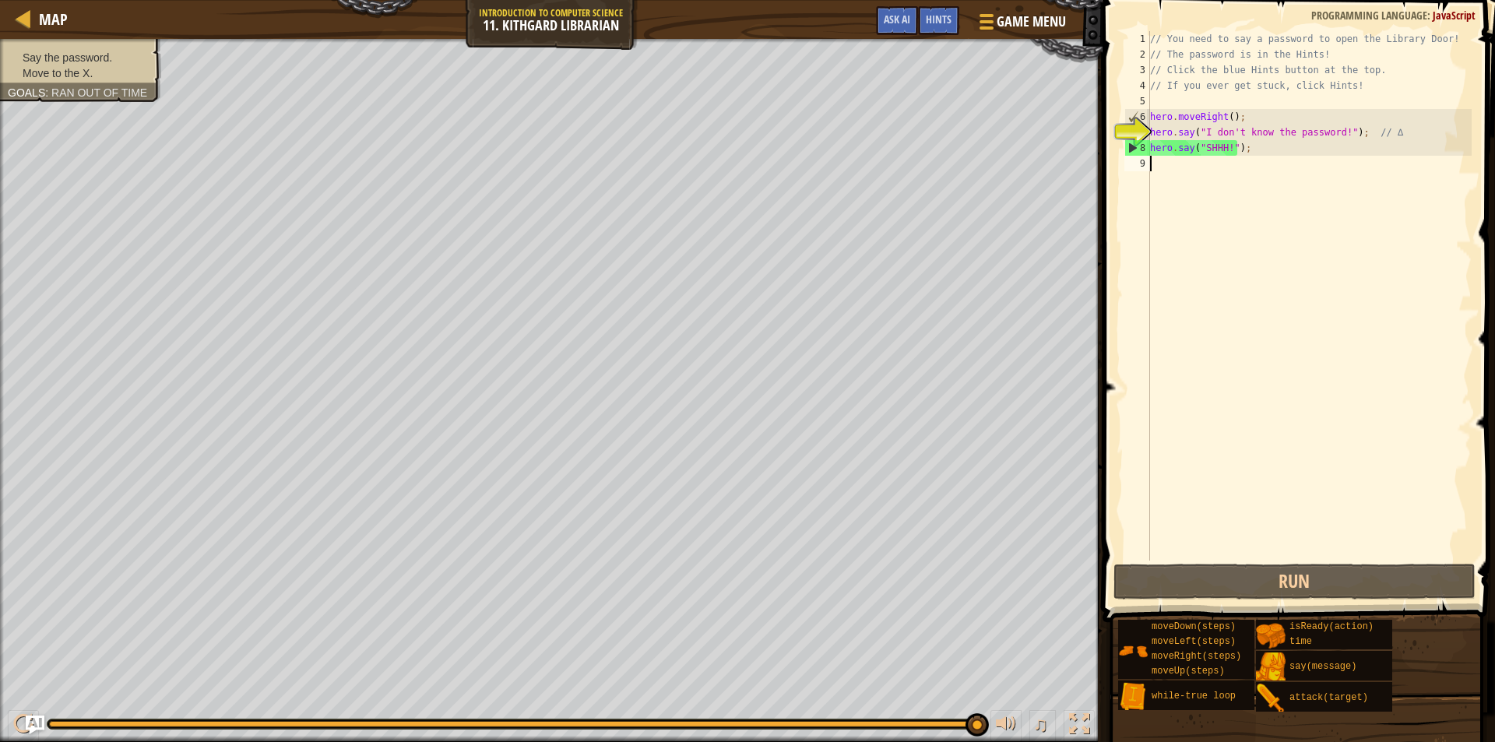
click at [99, 77] on li "Move to the X." at bounding box center [79, 73] width 142 height 16
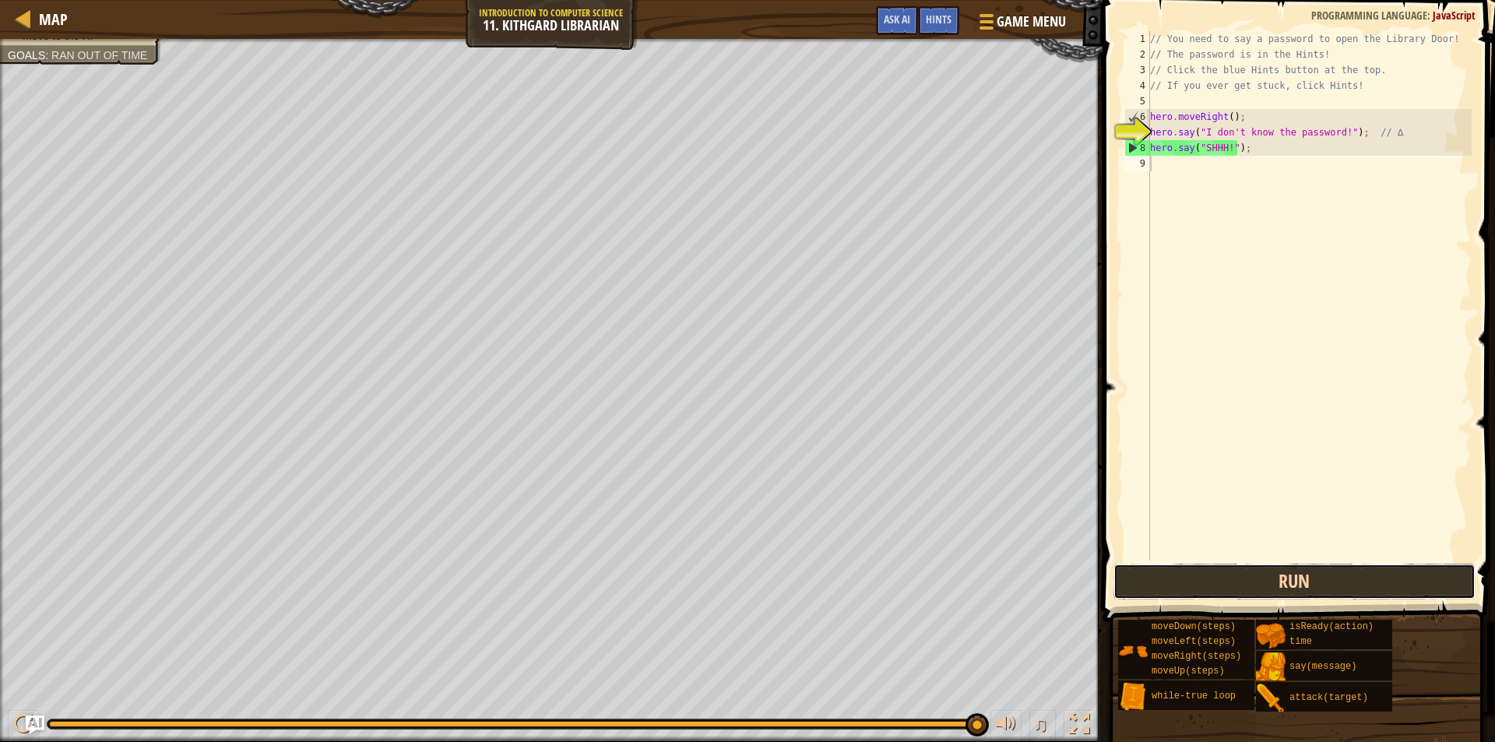
click at [1308, 571] on button "Run" at bounding box center [1295, 582] width 363 height 36
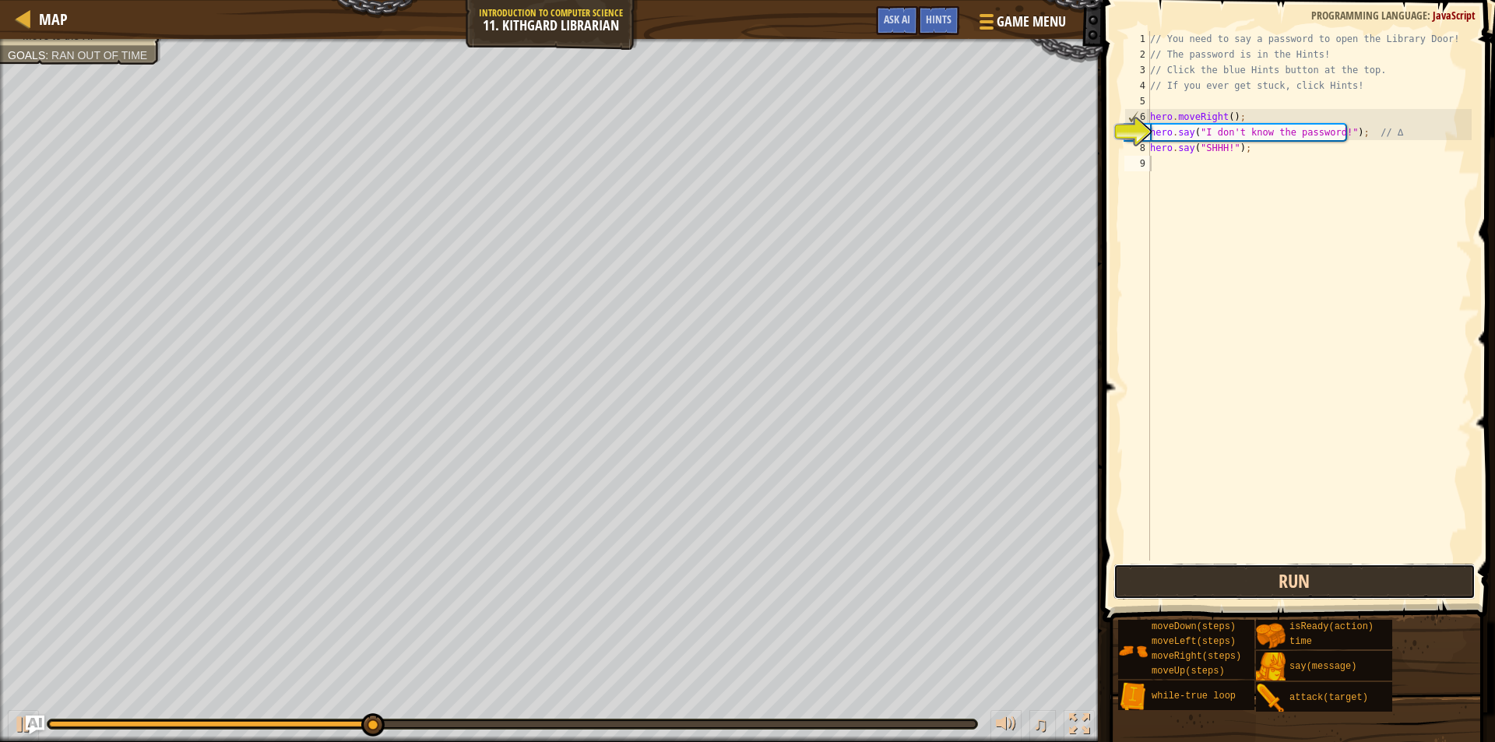
click at [1308, 571] on button "Run" at bounding box center [1295, 582] width 363 height 36
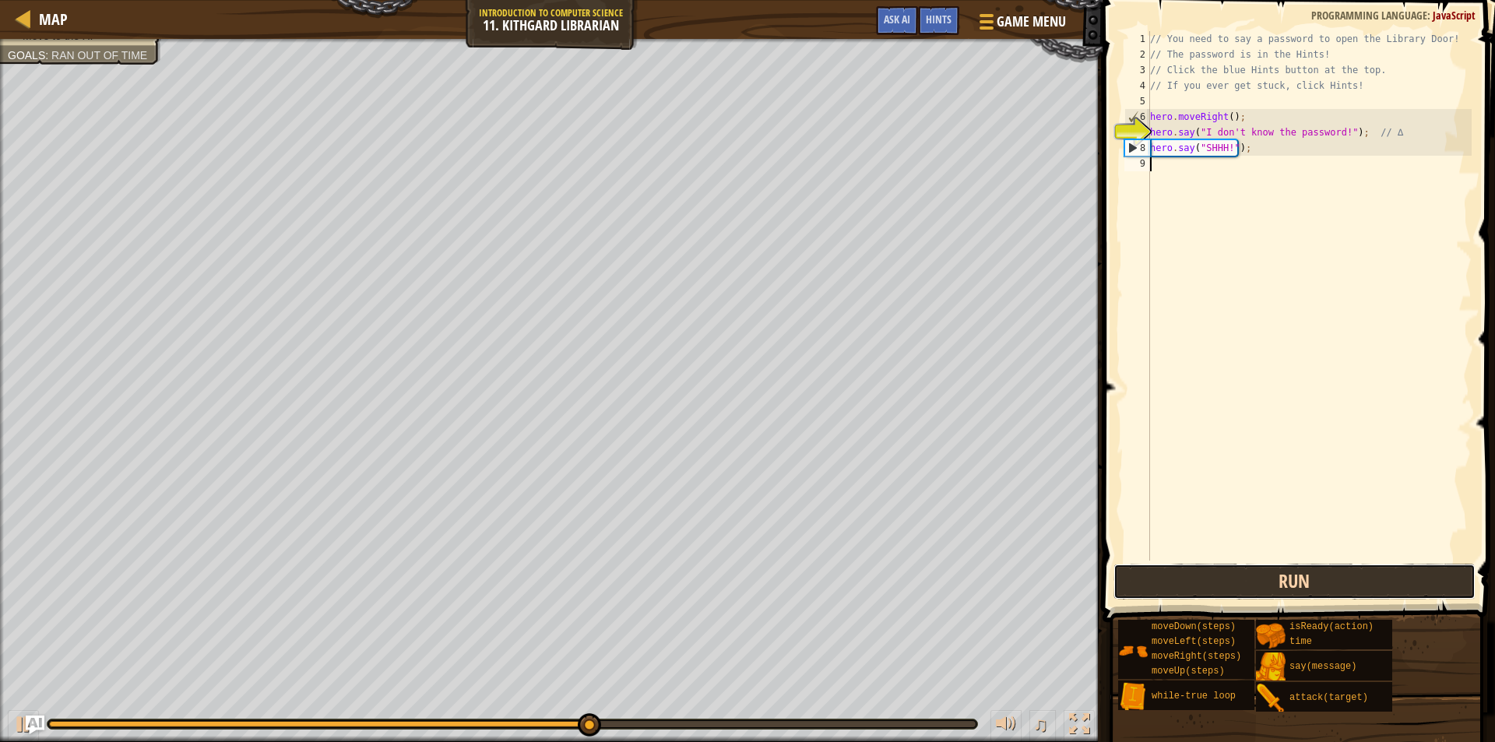
click at [1308, 571] on button "Run" at bounding box center [1295, 582] width 363 height 36
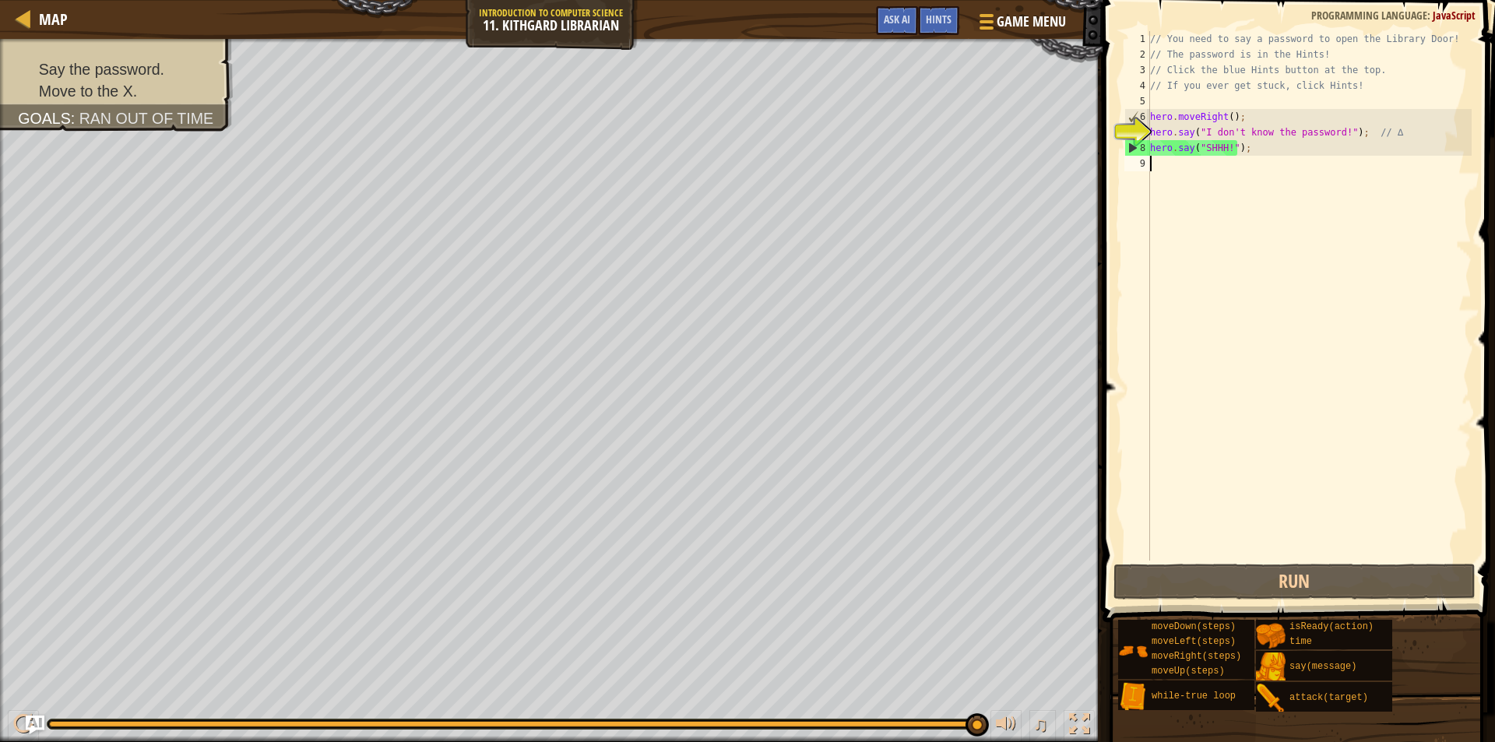
click at [1224, 145] on div "// You need to say a password to open the Library Door! // The password is in t…" at bounding box center [1309, 311] width 325 height 561
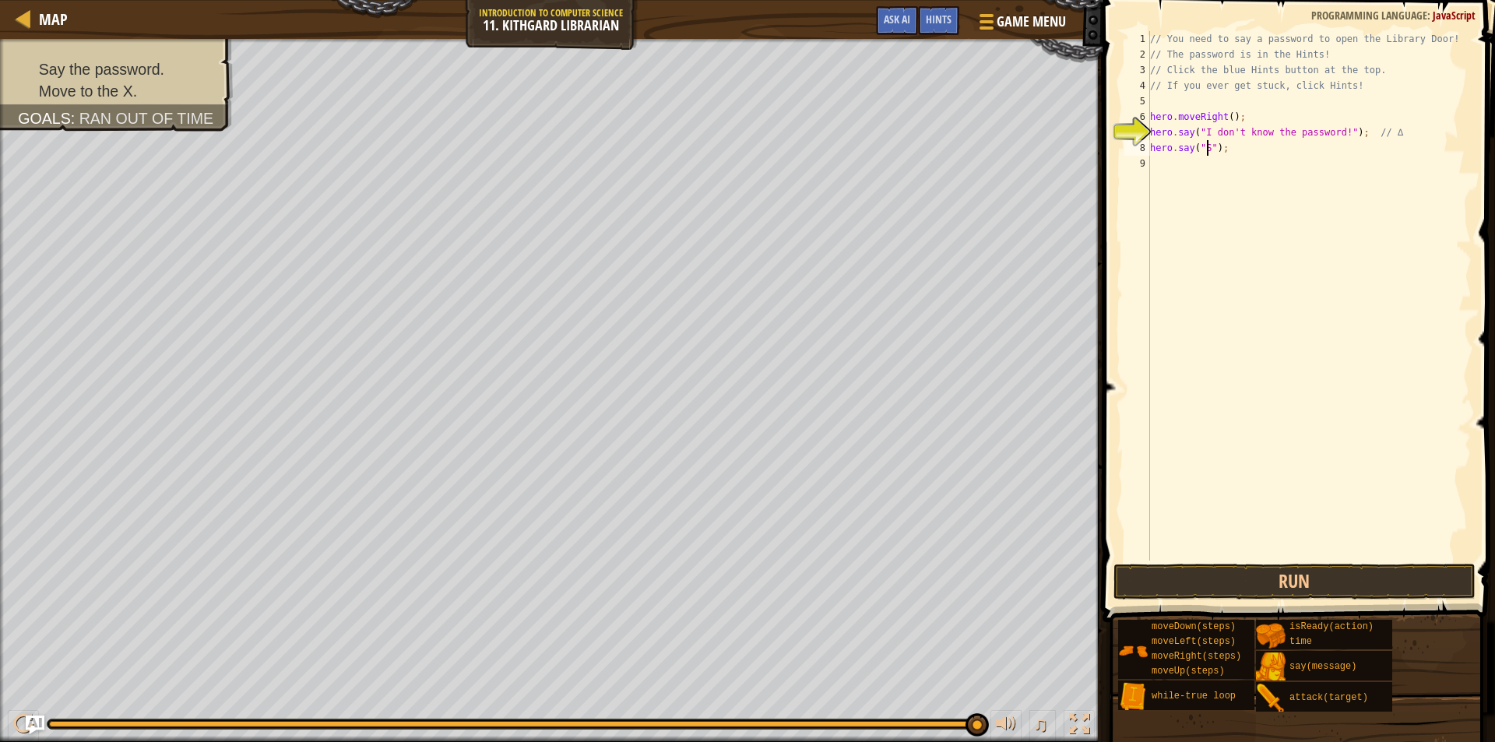
type textarea "hero.say("");"
click at [1267, 583] on button "Run" at bounding box center [1295, 582] width 363 height 36
